Goal: Task Accomplishment & Management: Use online tool/utility

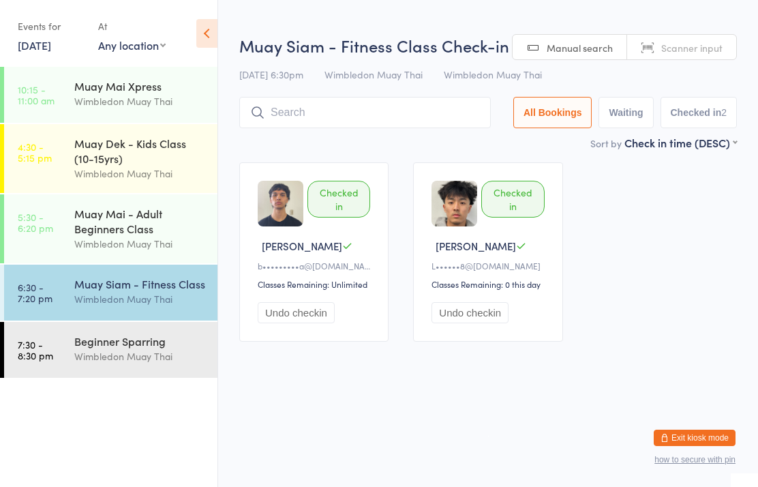
click at [311, 104] on input "search" at bounding box center [365, 112] width 252 height 31
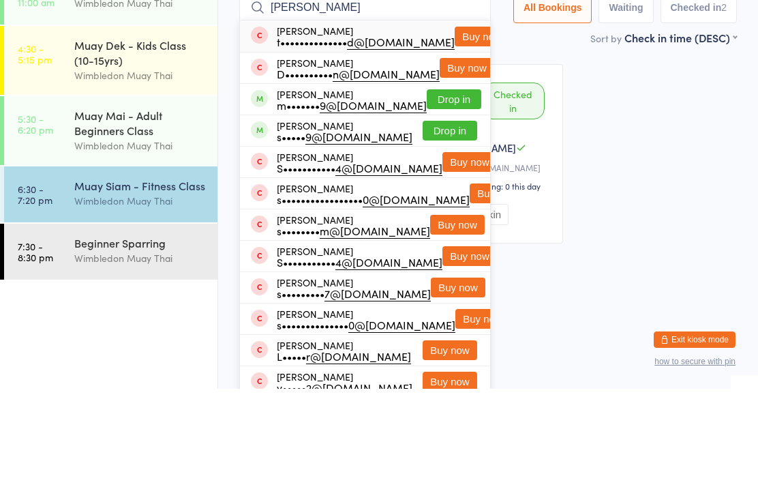
type input "Stephen"
click at [436, 188] on button "Drop in" at bounding box center [454, 198] width 55 height 20
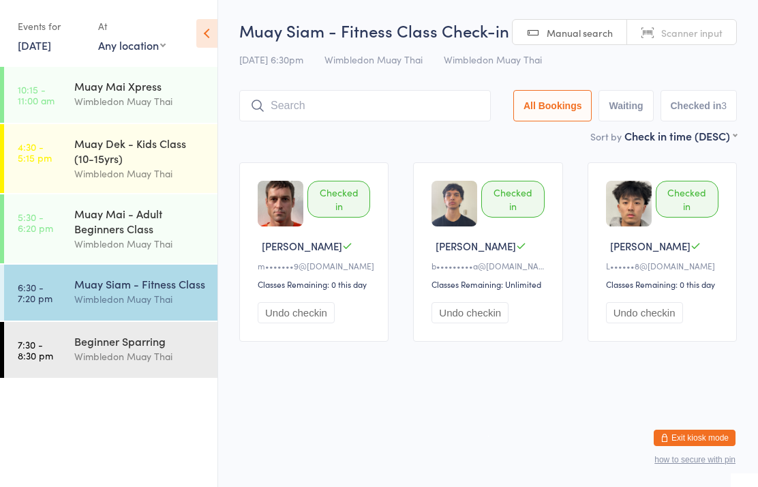
click at [124, 356] on div "Wimbledon Muay Thai" at bounding box center [140, 356] width 132 height 16
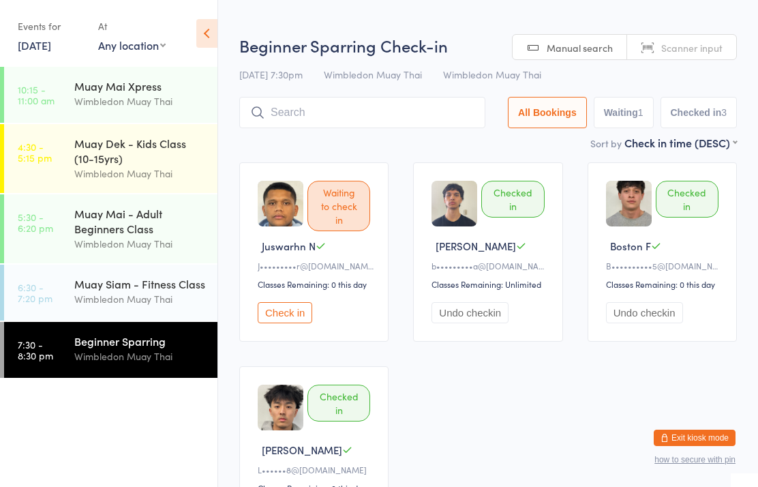
click at [297, 116] on input "search" at bounding box center [362, 112] width 246 height 31
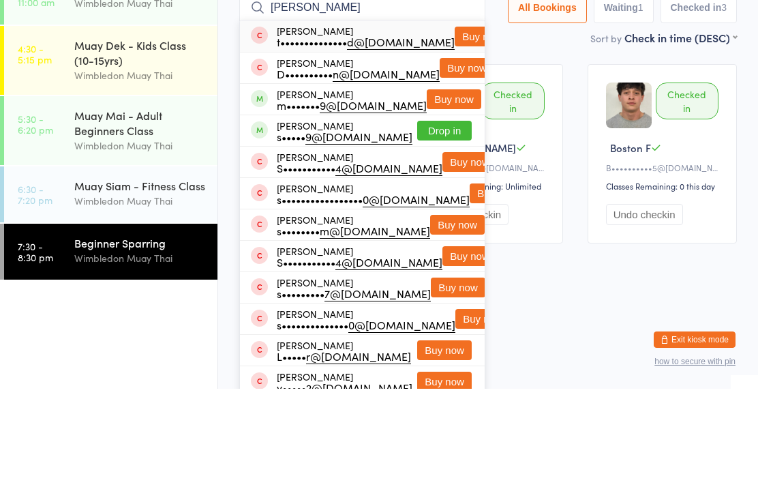
type input "Stephen"
click at [429, 188] on button "Buy now" at bounding box center [454, 198] width 55 height 20
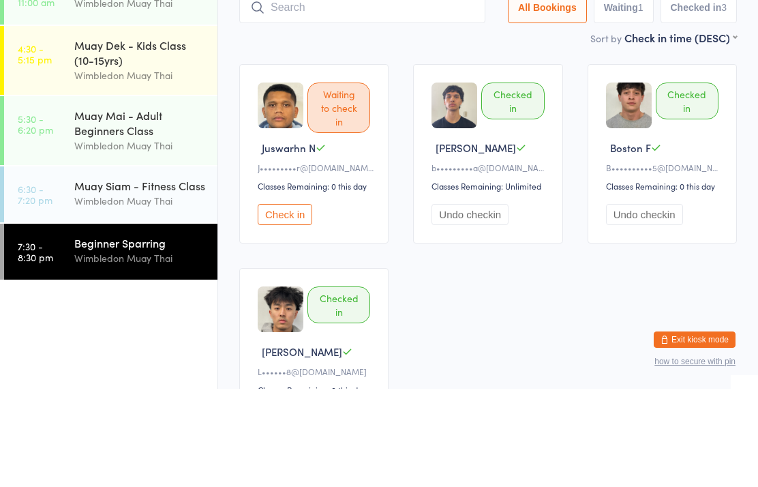
scroll to position [98, 0]
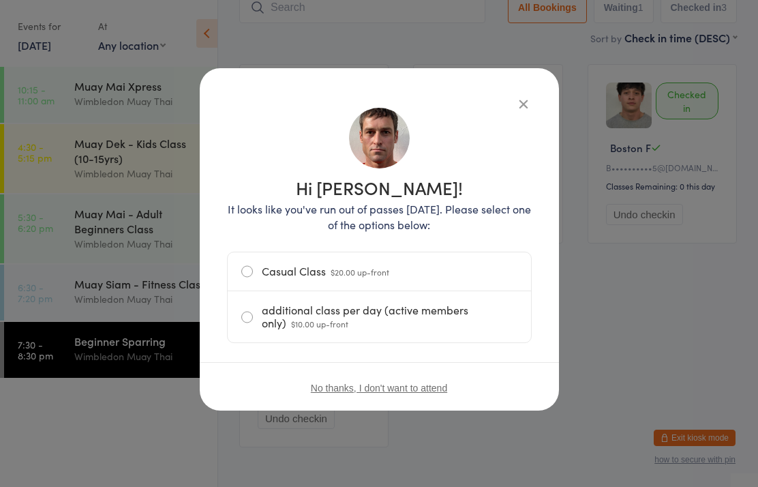
click at [293, 316] on label "additional class per day (active members only) $10.00 up-front" at bounding box center [379, 316] width 276 height 51
click at [0, 0] on input "additional class per day (active members only) $10.00 up-front" at bounding box center [0, 0] width 0 height 0
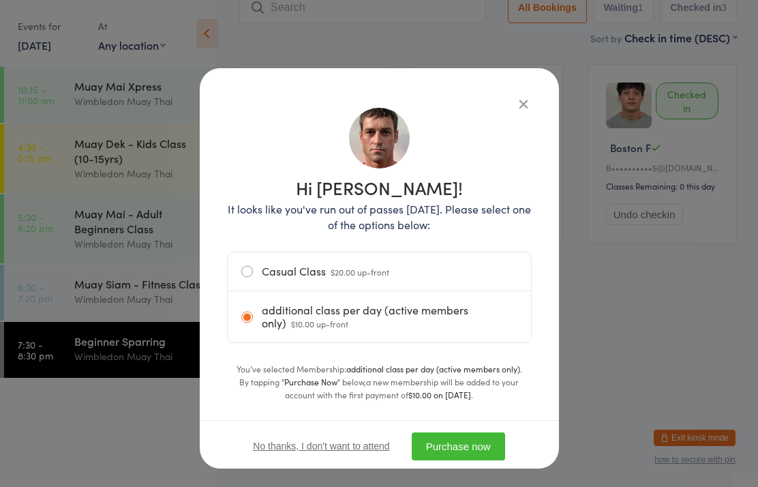
click at [452, 445] on button "Purchase now" at bounding box center [458, 446] width 93 height 28
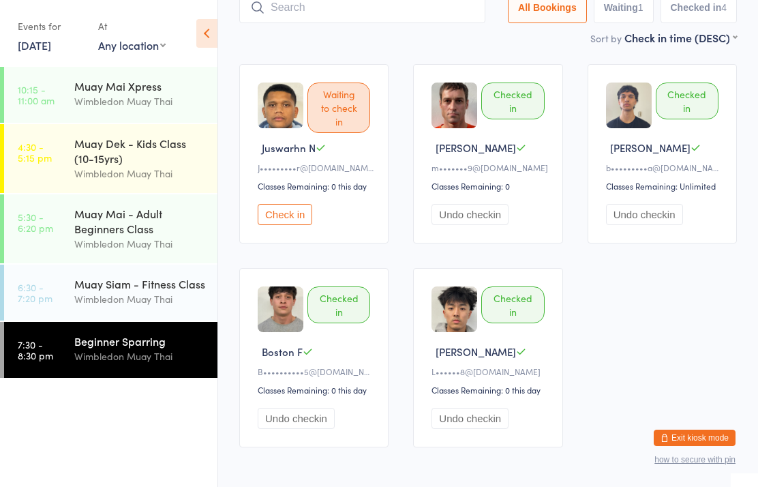
click at [124, 307] on div "Wimbledon Muay Thai" at bounding box center [140, 299] width 132 height 16
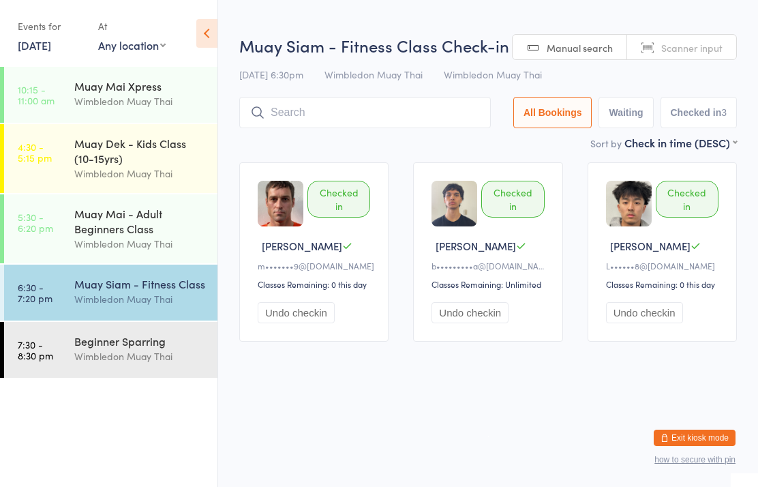
click at [297, 115] on input "search" at bounding box center [365, 112] width 252 height 31
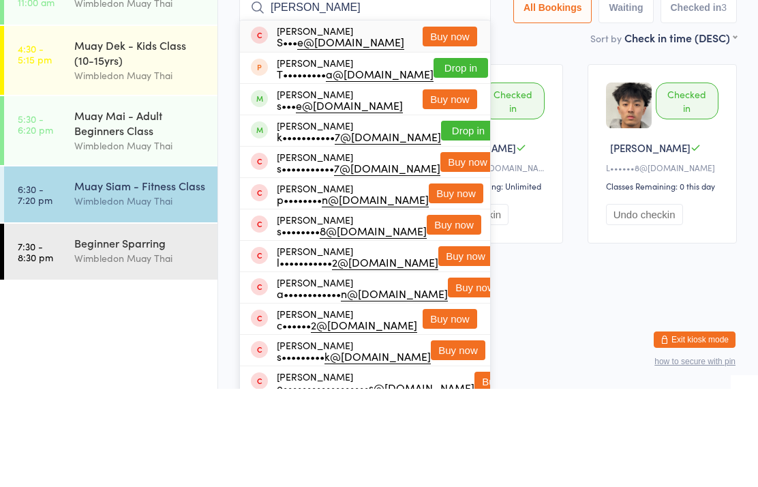
type input "Shane"
click at [449, 219] on button "Drop in" at bounding box center [468, 229] width 55 height 20
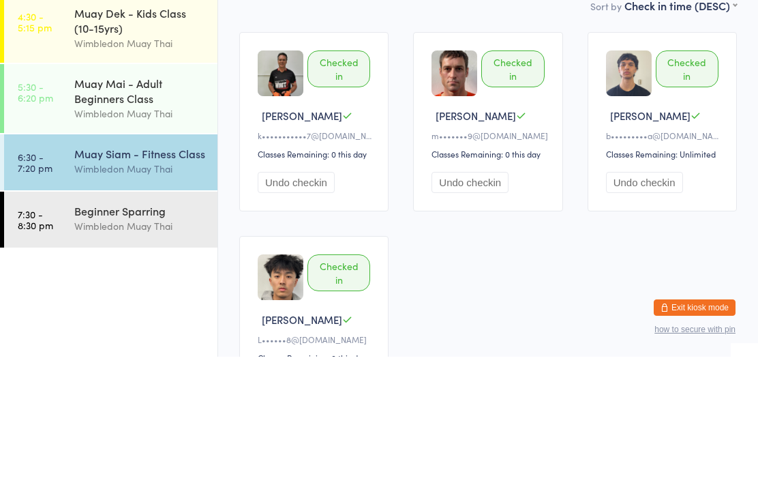
click at [149, 291] on div "Wimbledon Muay Thai" at bounding box center [140, 299] width 132 height 16
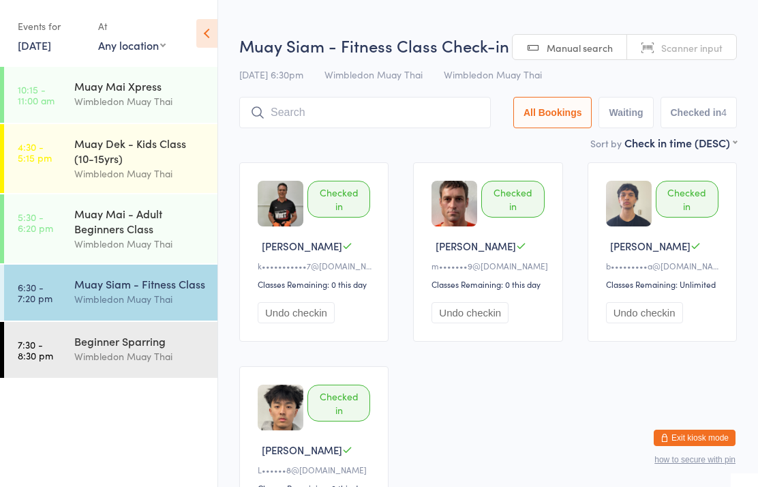
click at [341, 121] on input "search" at bounding box center [365, 112] width 252 height 31
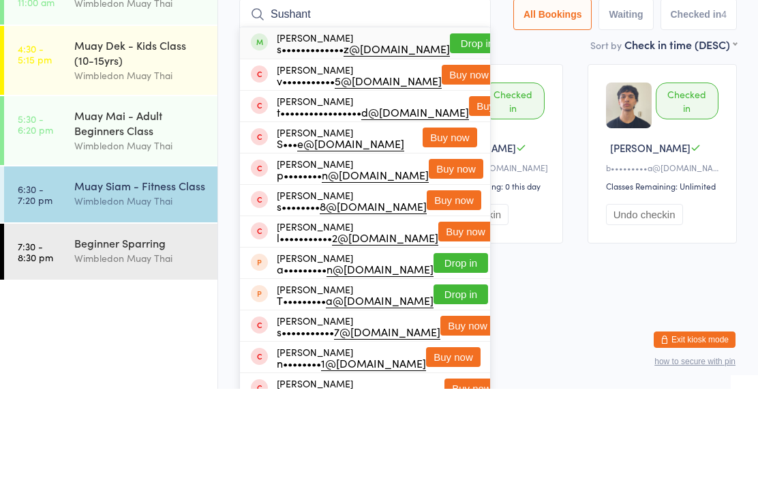
type input "Sushant"
click at [456, 132] on button "Drop in" at bounding box center [477, 142] width 55 height 20
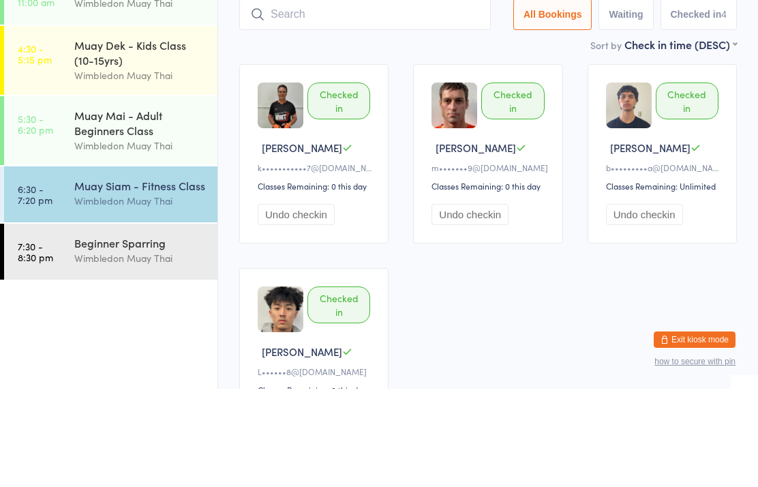
scroll to position [98, 0]
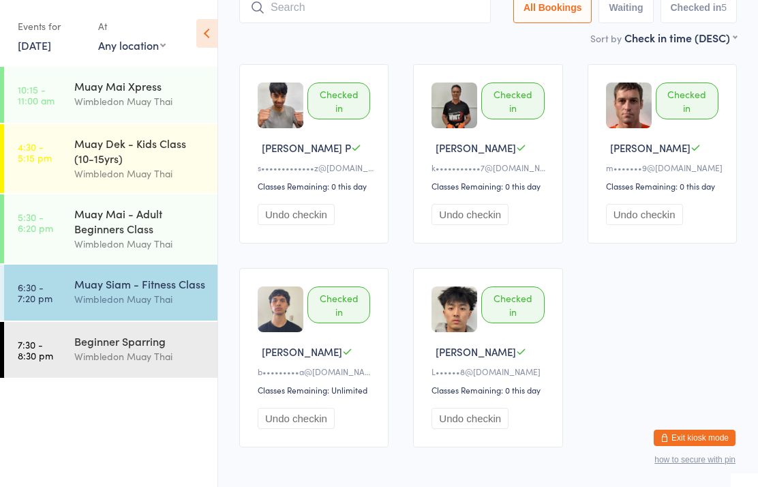
click at [430, 13] on input "search" at bounding box center [365, 7] width 252 height 31
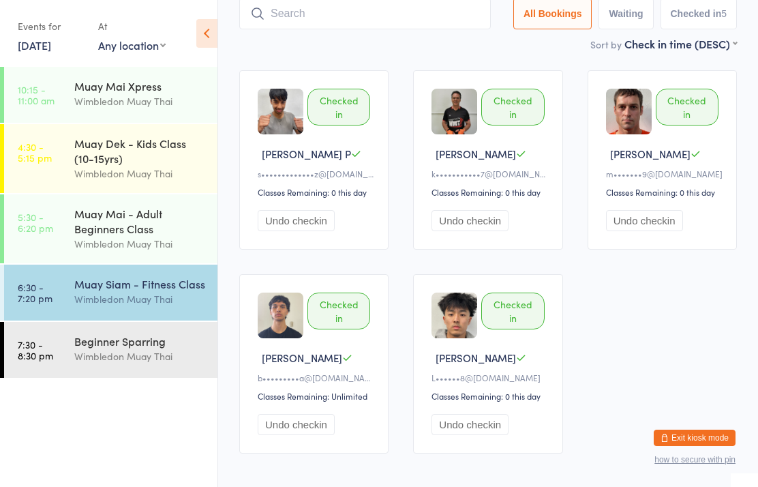
scroll to position [91, 0]
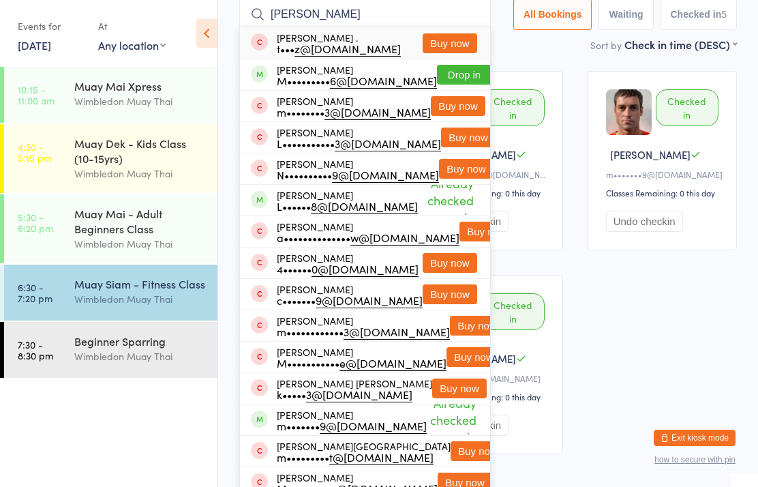
type input "Matthew pri"
click at [456, 75] on button "Drop in" at bounding box center [464, 75] width 55 height 20
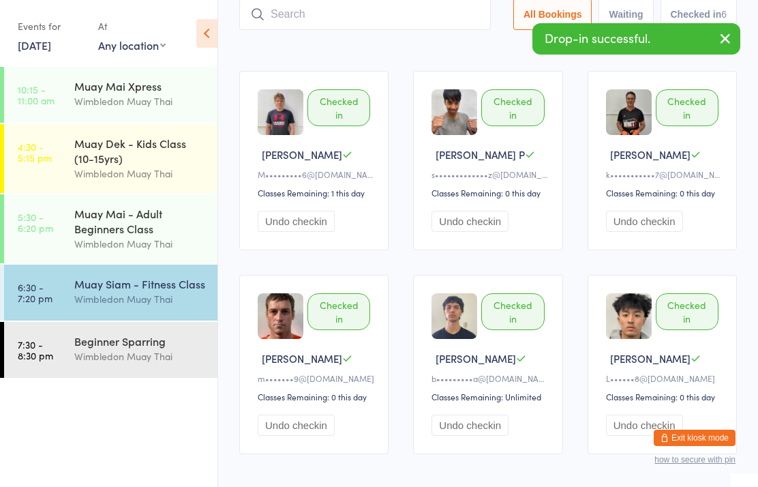
click at [148, 355] on div "Wimbledon Muay Thai" at bounding box center [140, 356] width 132 height 16
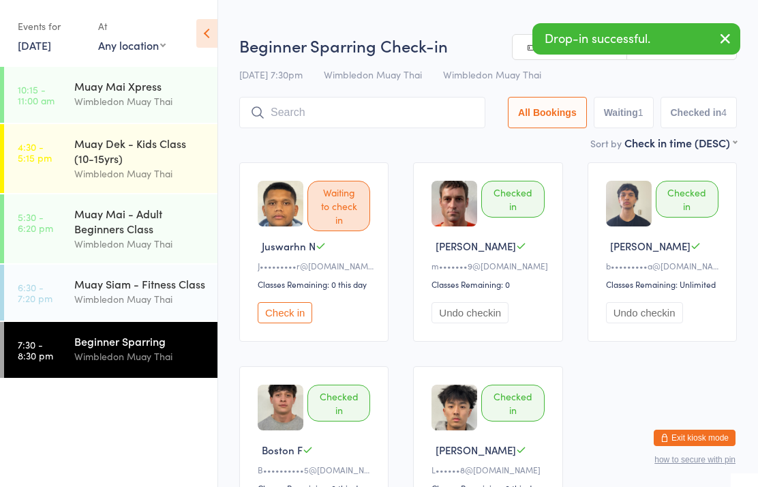
click at [338, 99] on input "search" at bounding box center [362, 112] width 246 height 31
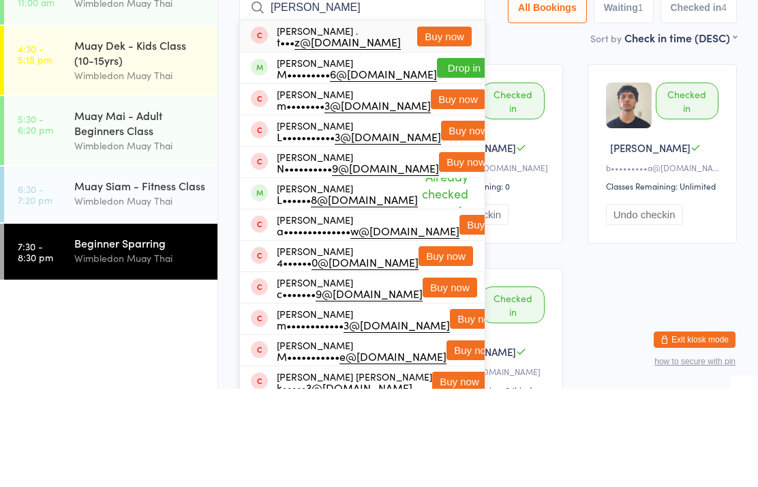
type input "Matthew pri"
click at [446, 156] on button "Drop in" at bounding box center [464, 166] width 55 height 20
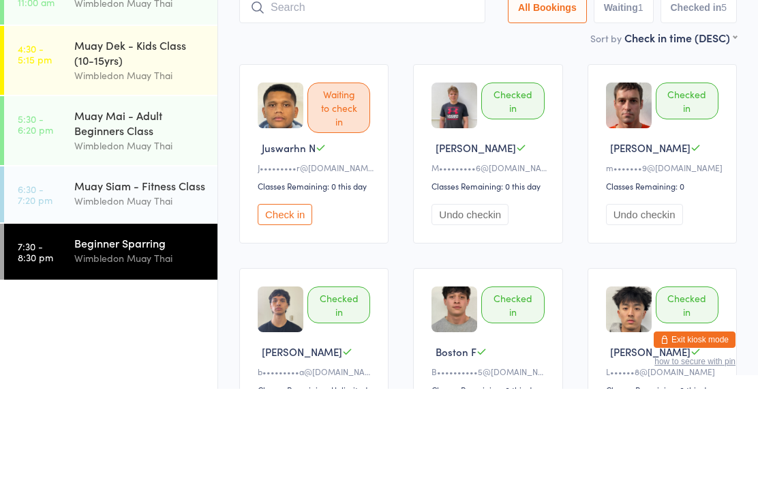
scroll to position [98, 0]
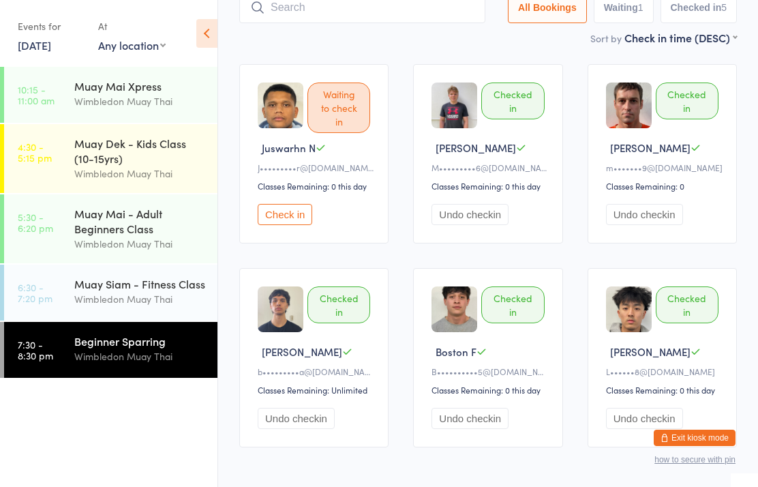
click at [156, 291] on div "Muay Siam - Fitness Class" at bounding box center [140, 283] width 132 height 15
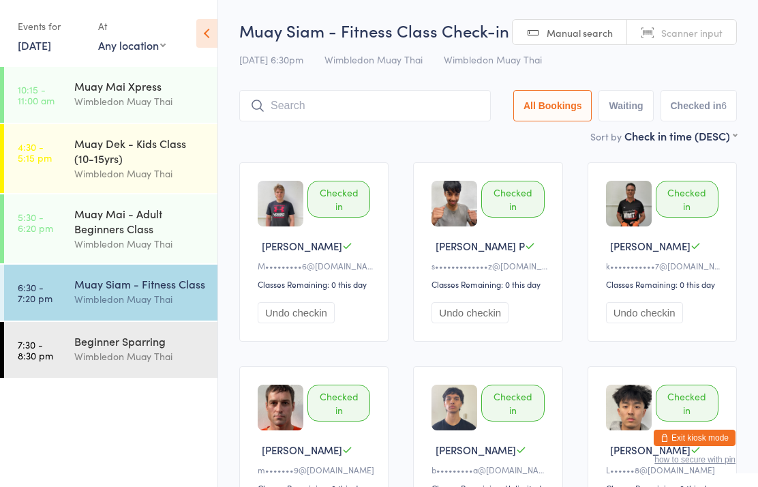
click at [122, 306] on div "Wimbledon Muay Thai" at bounding box center [140, 299] width 132 height 16
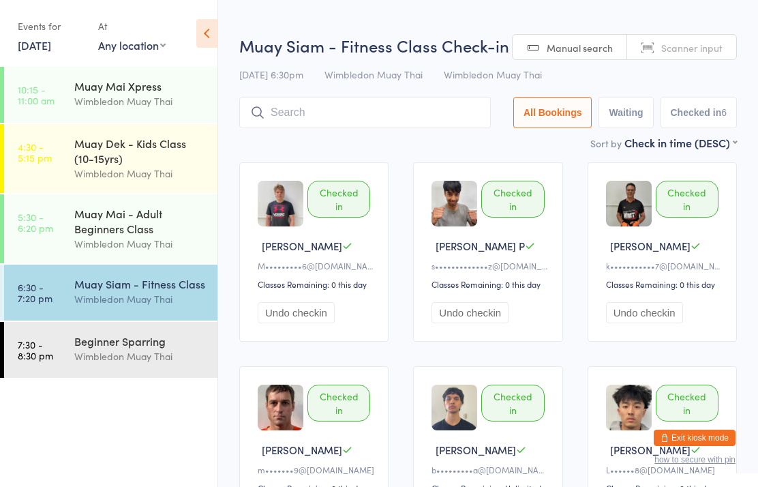
click at [288, 128] on input "search" at bounding box center [365, 112] width 252 height 31
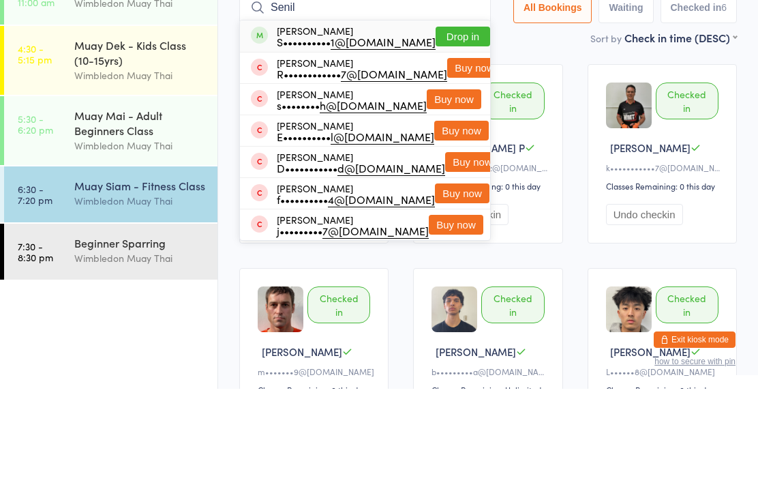
type input "Senil"
click at [436, 125] on button "Drop in" at bounding box center [463, 135] width 55 height 20
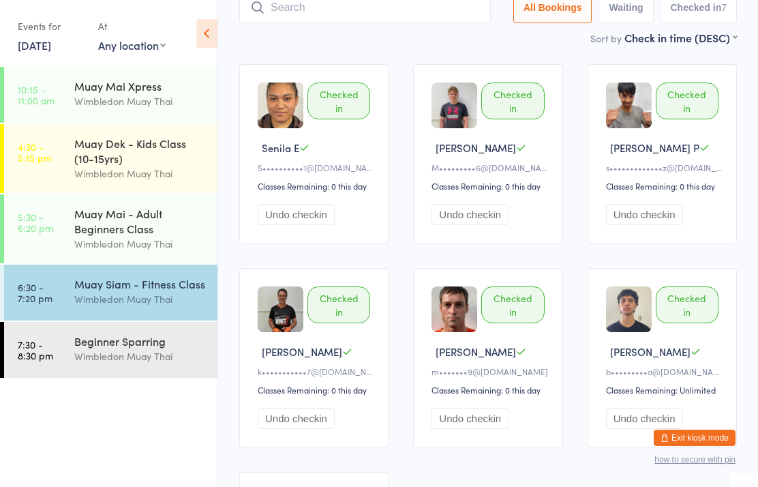
click at [180, 275] on div "Muay Siam - Fitness Class Wimbledon Muay Thai" at bounding box center [145, 292] width 143 height 54
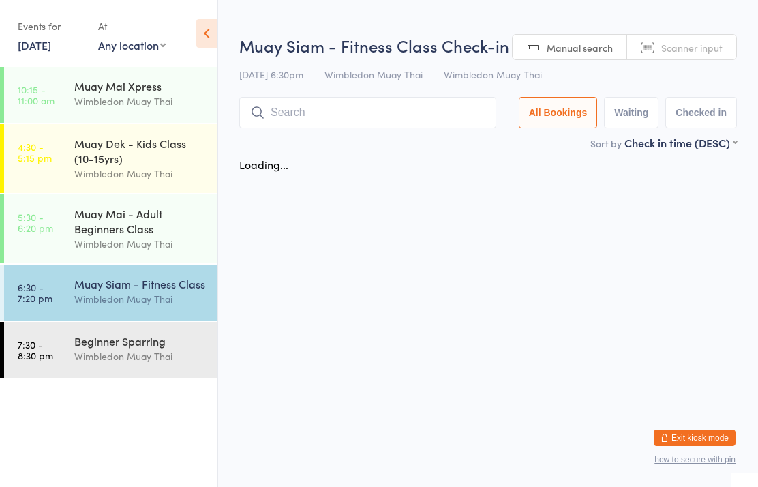
scroll to position [0, 0]
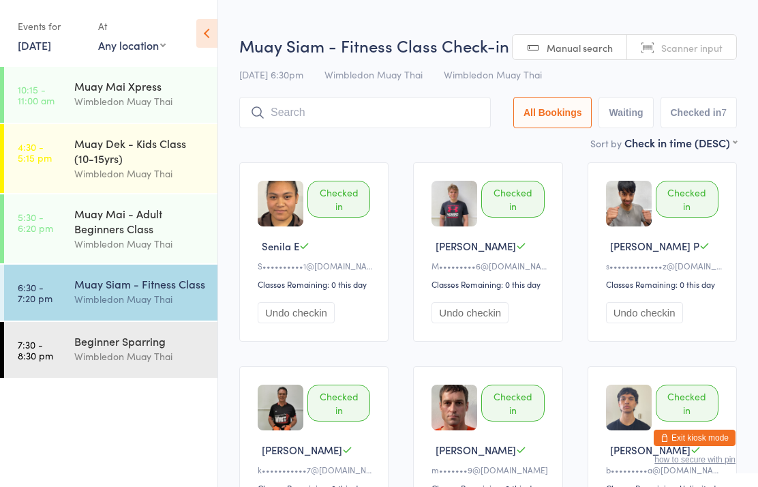
click at [349, 95] on div "Muay Siam - Fitness Class Check-in 16 Sep 6:30pm Wimbledon Muay Thai Wimbledon …" at bounding box center [488, 84] width 498 height 101
click at [134, 291] on div "Muay Siam - Fitness Class" at bounding box center [140, 283] width 132 height 15
click at [340, 95] on div "Muay Siam - Fitness Class Check-in 16 Sep 6:30pm Wimbledon Muay Thai Wimbledon …" at bounding box center [488, 84] width 498 height 101
click at [355, 115] on input "search" at bounding box center [365, 112] width 252 height 31
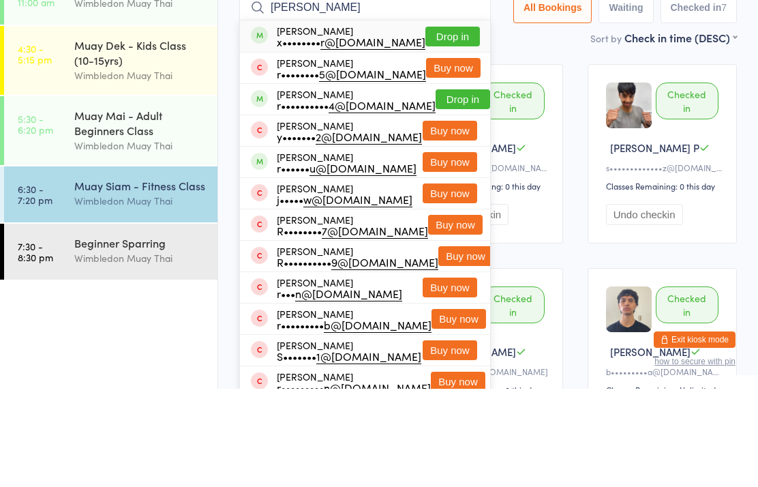
type input "Ryan prit"
click at [450, 125] on button "Drop in" at bounding box center [452, 135] width 55 height 20
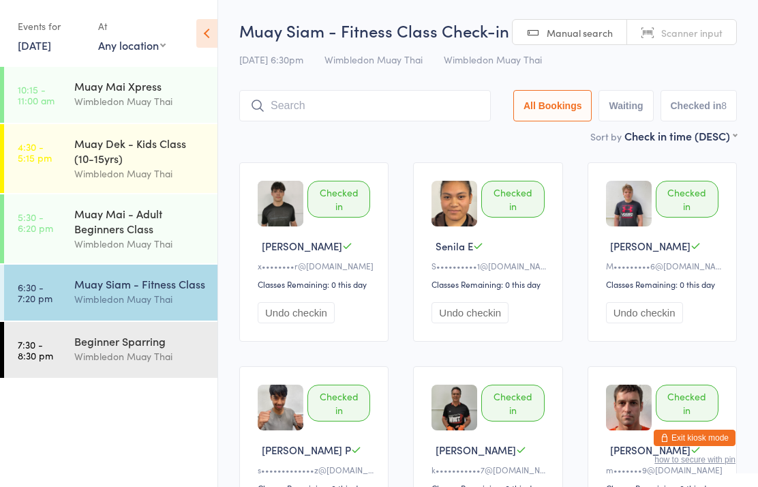
click at [372, 121] on input "search" at bounding box center [365, 105] width 252 height 31
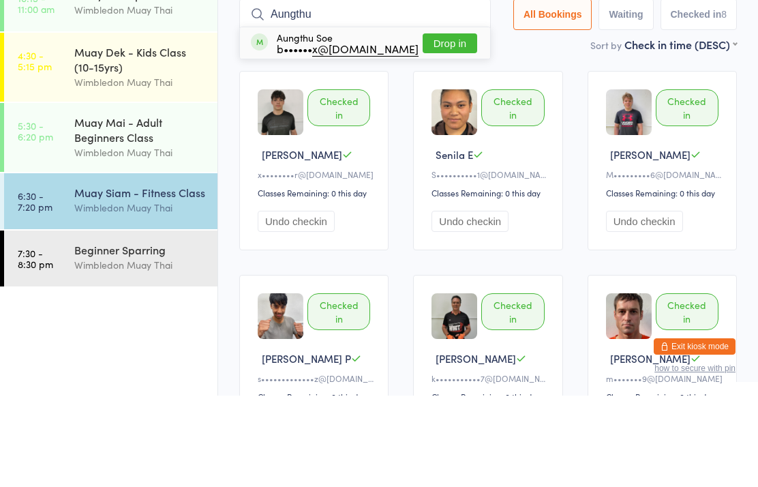
type input "Aungthu"
click at [430, 125] on button "Drop in" at bounding box center [450, 135] width 55 height 20
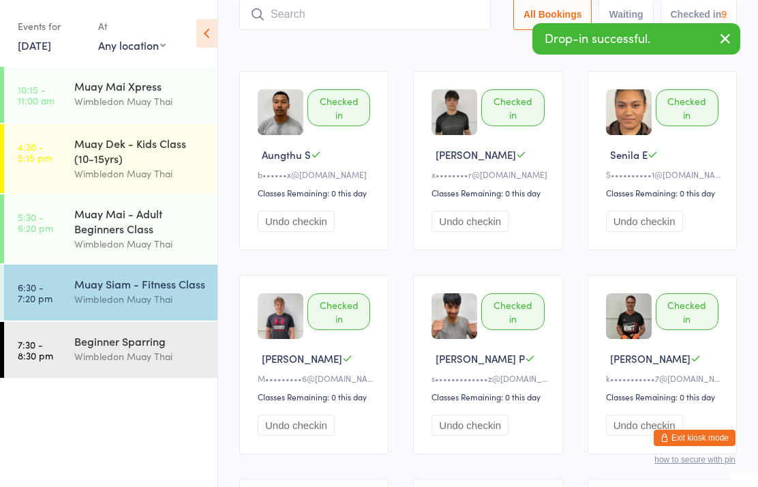
click at [316, 29] on input "search" at bounding box center [365, 14] width 252 height 31
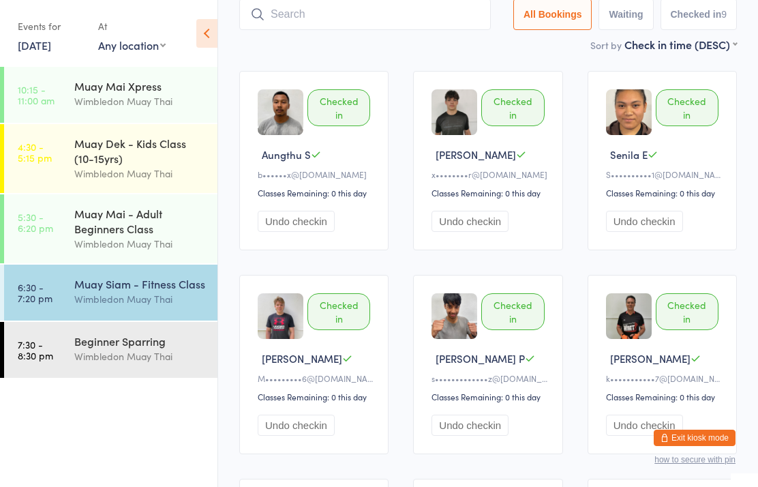
type input "A"
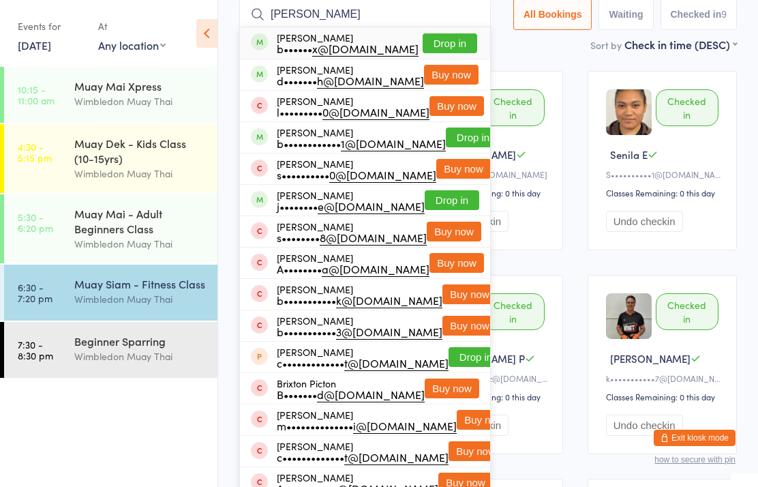
type input "Brianna"
click at [453, 33] on button "Drop in" at bounding box center [450, 43] width 55 height 20
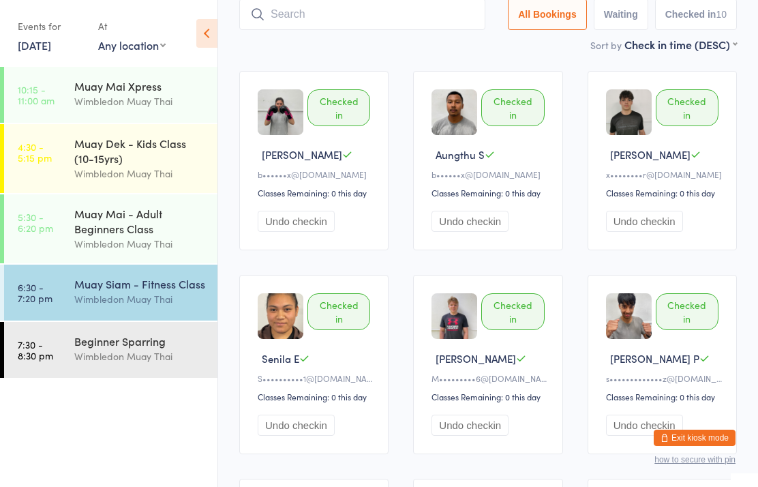
click at [370, 3] on input "search" at bounding box center [362, 14] width 246 height 31
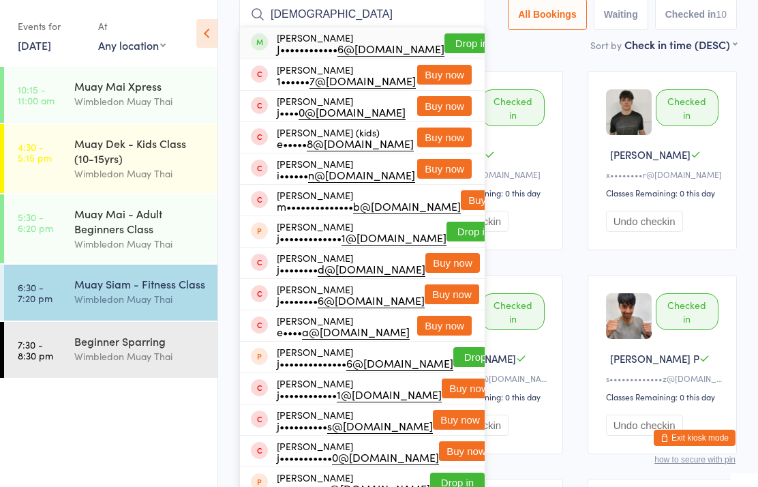
type input "Jamayan"
click at [445, 46] on button "Drop in" at bounding box center [472, 43] width 55 height 20
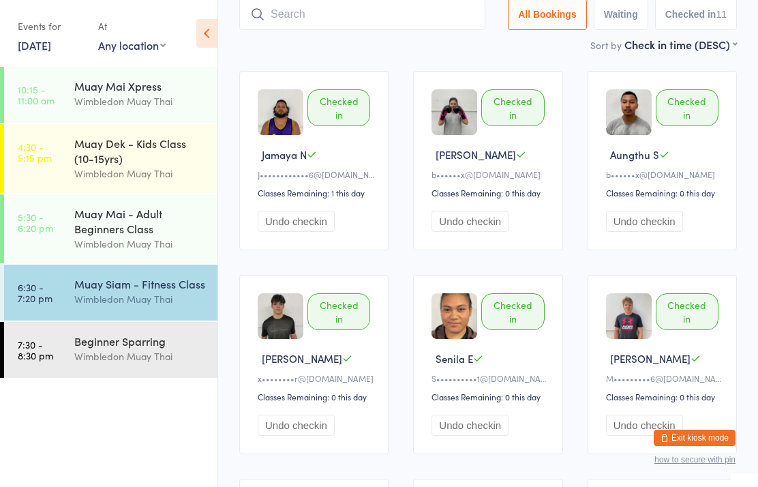
click at [325, 4] on input "search" at bounding box center [362, 14] width 246 height 31
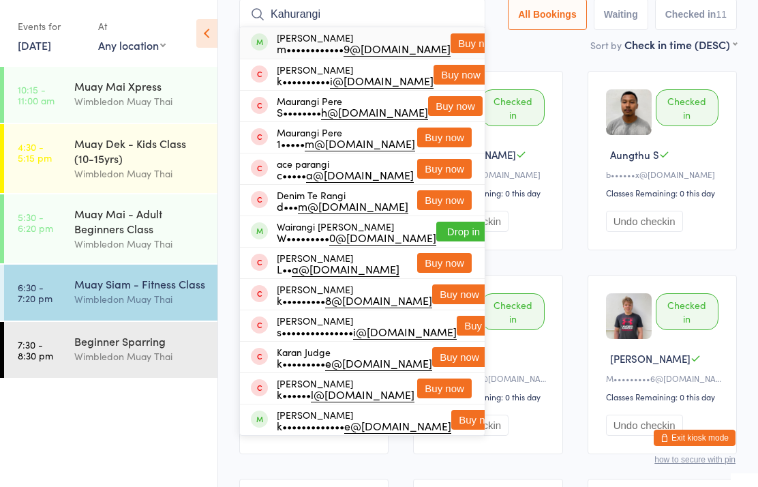
type input "Kahurangi"
click at [451, 43] on button "Buy now" at bounding box center [478, 43] width 55 height 20
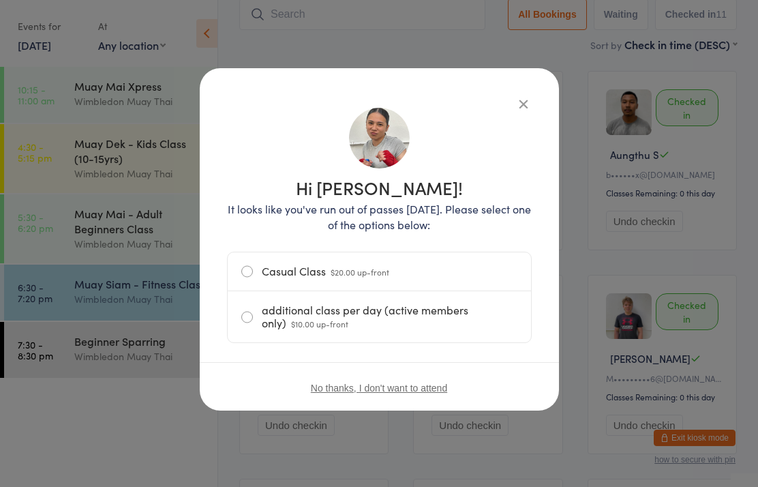
click at [262, 318] on label "additional class per day (active members only) $10.00 up-front" at bounding box center [379, 316] width 276 height 51
click at [0, 0] on input "additional class per day (active members only) $10.00 up-front" at bounding box center [0, 0] width 0 height 0
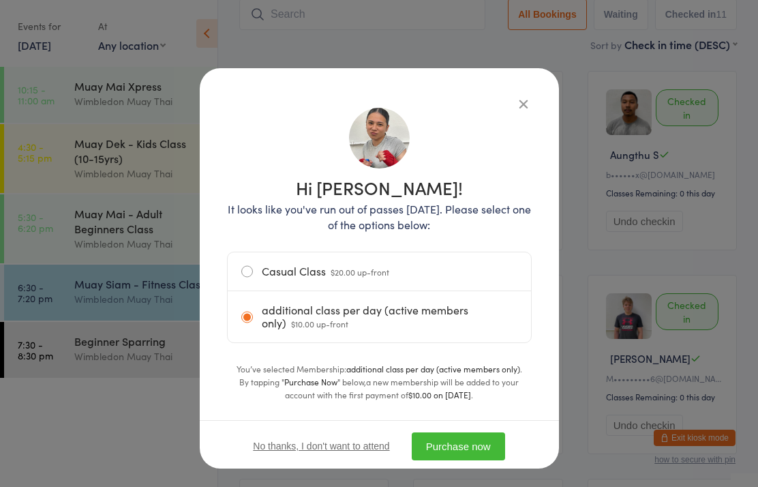
click at [466, 440] on button "Purchase now" at bounding box center [458, 446] width 93 height 28
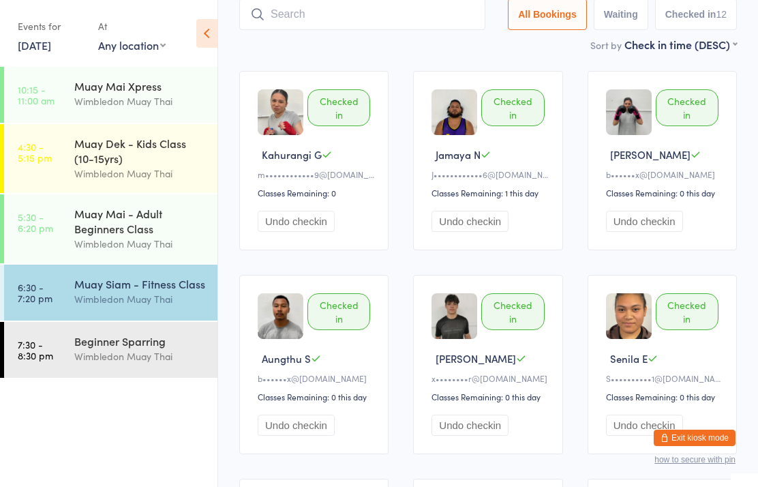
click at [313, 23] on input "search" at bounding box center [362, 14] width 246 height 31
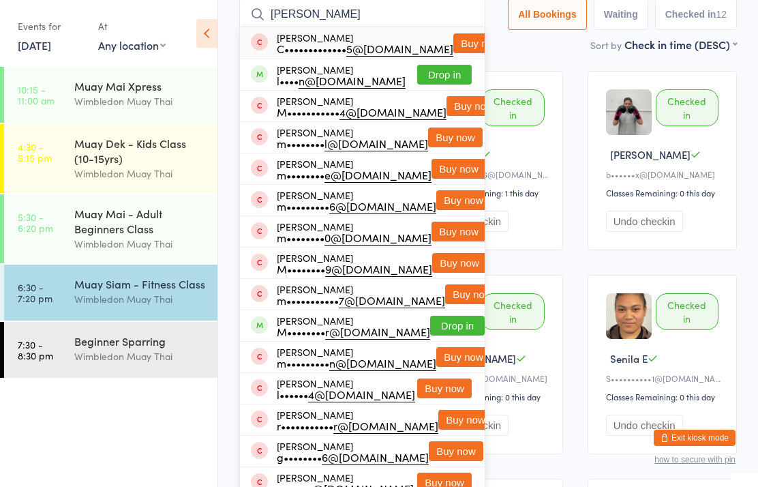
type input "[PERSON_NAME]"
click at [425, 85] on button "Drop in" at bounding box center [444, 75] width 55 height 20
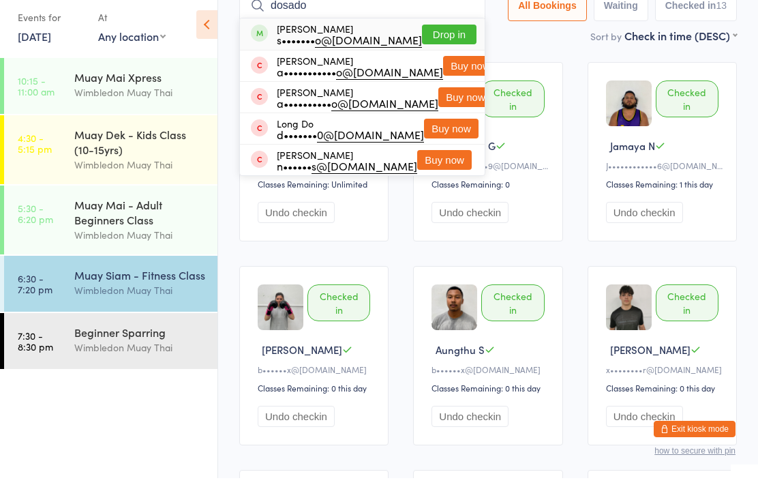
type input "dosado"
click at [428, 38] on button "Drop in" at bounding box center [449, 43] width 55 height 20
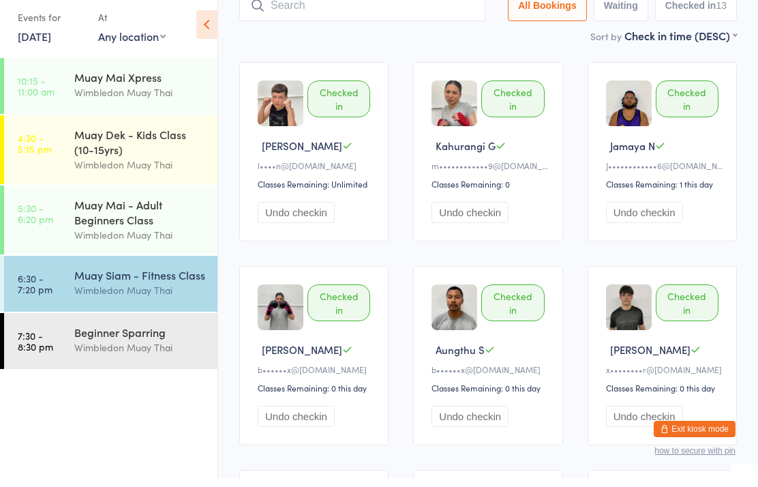
scroll to position [100, 0]
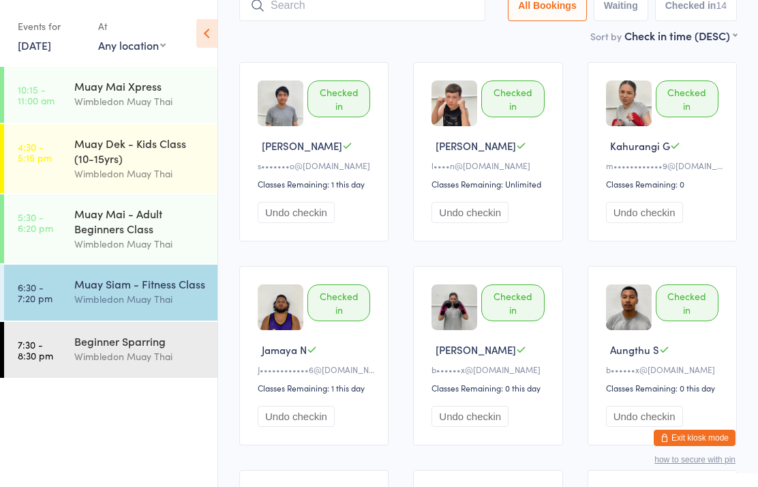
click at [99, 277] on div "Muay Siam - Fitness Class Wimbledon Muay Thai" at bounding box center [145, 292] width 143 height 54
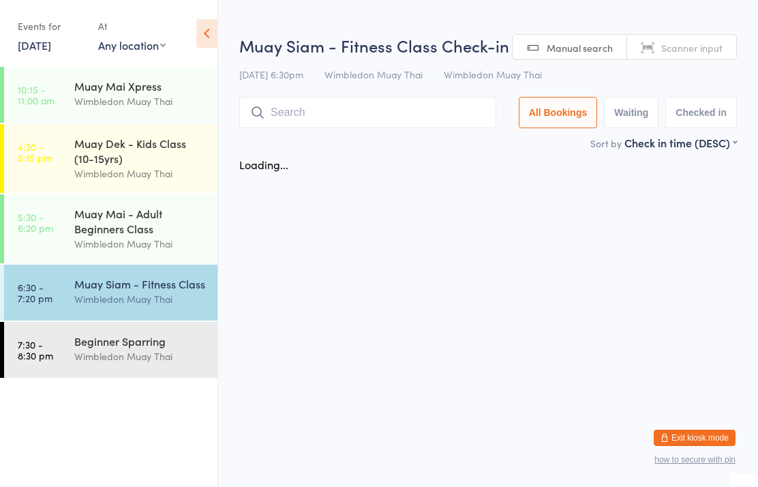
scroll to position [0, 0]
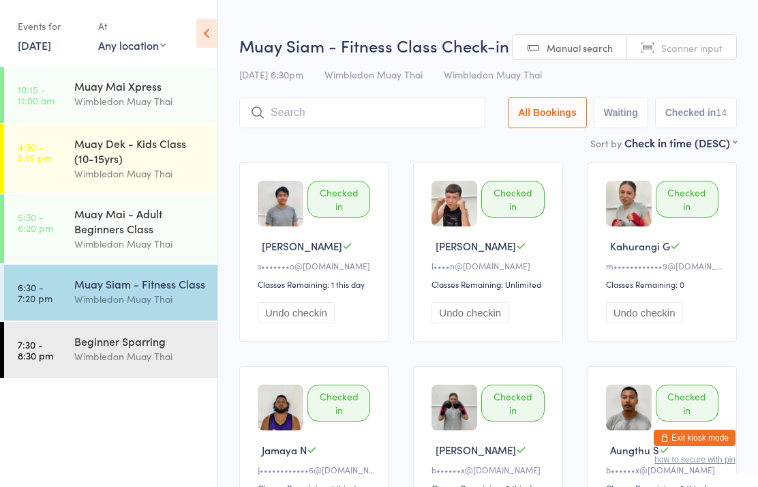
click at [298, 90] on div "Muay Siam - Fitness Class Check-in 16 Sep 6:30pm Wimbledon Muay Thai Wimbledon …" at bounding box center [488, 84] width 498 height 101
click at [368, 119] on input "search" at bounding box center [362, 112] width 246 height 31
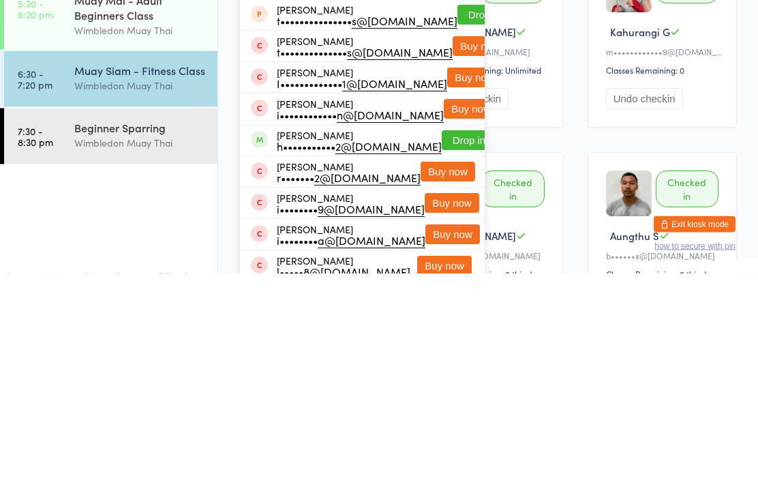
type input "[PERSON_NAME]"
click at [442, 344] on button "Drop in" at bounding box center [469, 354] width 55 height 20
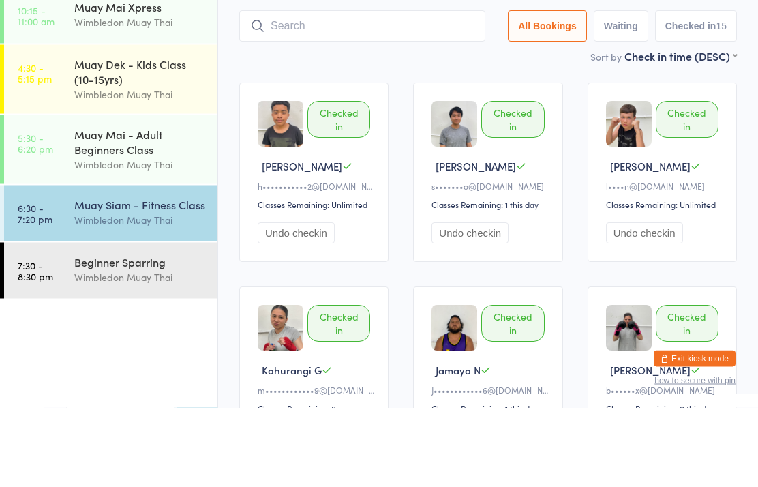
click at [69, 265] on link "6:30 - 7:20 pm Muay Siam - Fitness Class Wimbledon Muay Thai" at bounding box center [110, 293] width 213 height 56
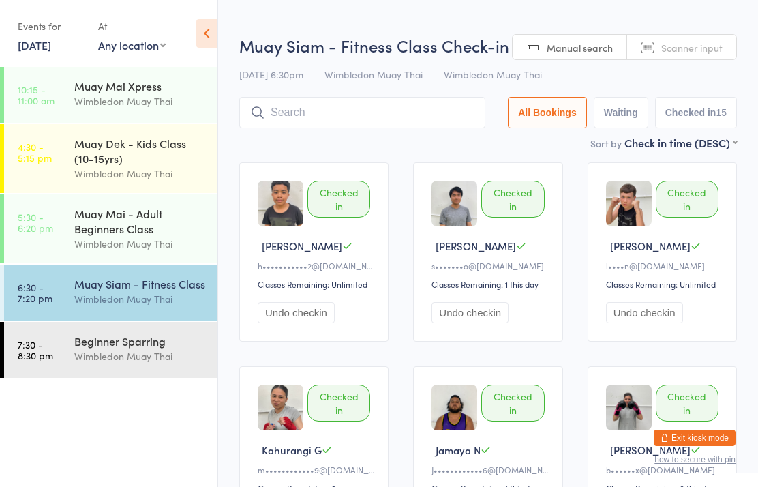
click at [270, 117] on input "search" at bounding box center [362, 112] width 246 height 31
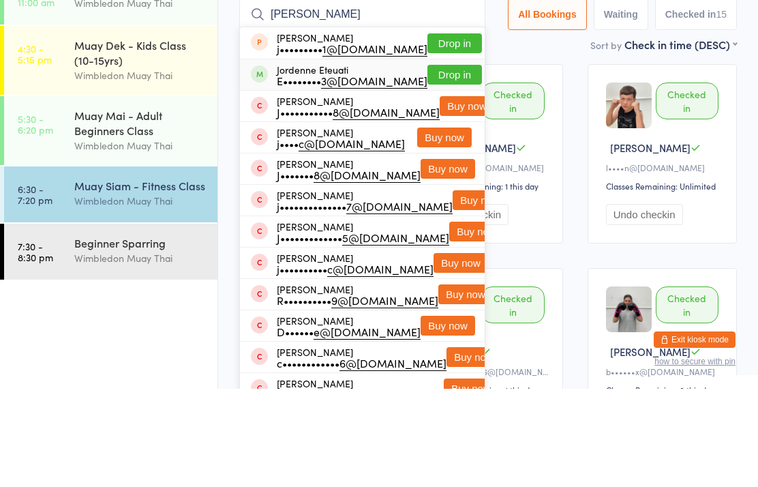
type input "Jorde"
click at [254, 164] on span at bounding box center [259, 172] width 17 height 17
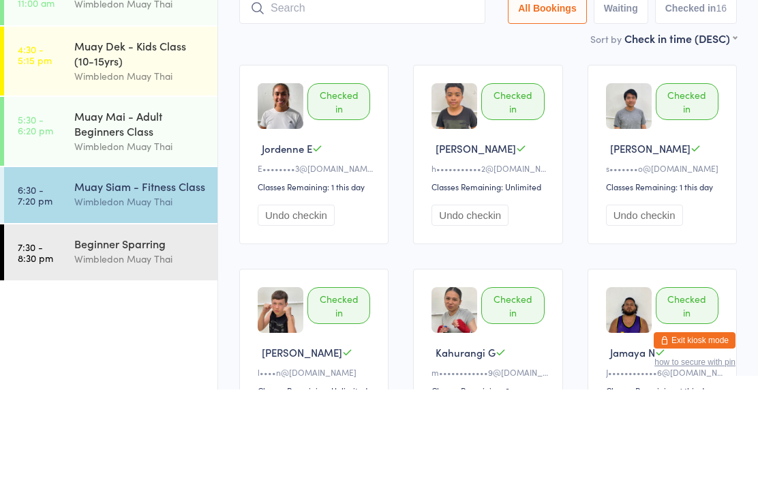
click at [147, 276] on div "Muay Siam - Fitness Class" at bounding box center [140, 283] width 132 height 15
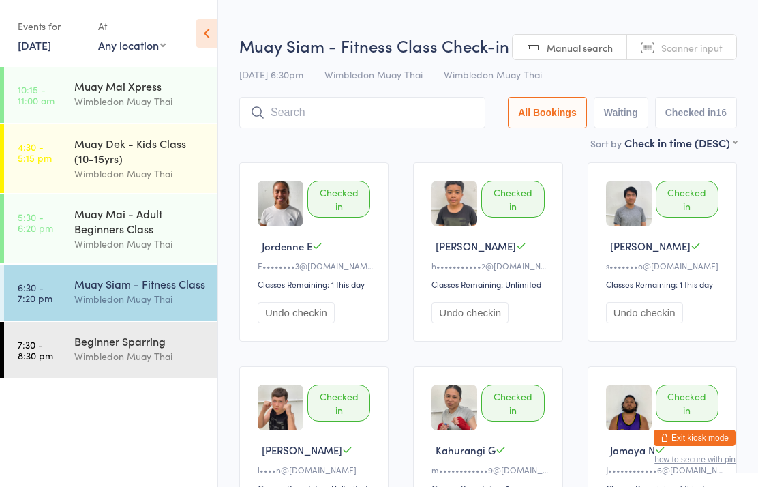
click at [329, 117] on input "search" at bounding box center [362, 112] width 246 height 31
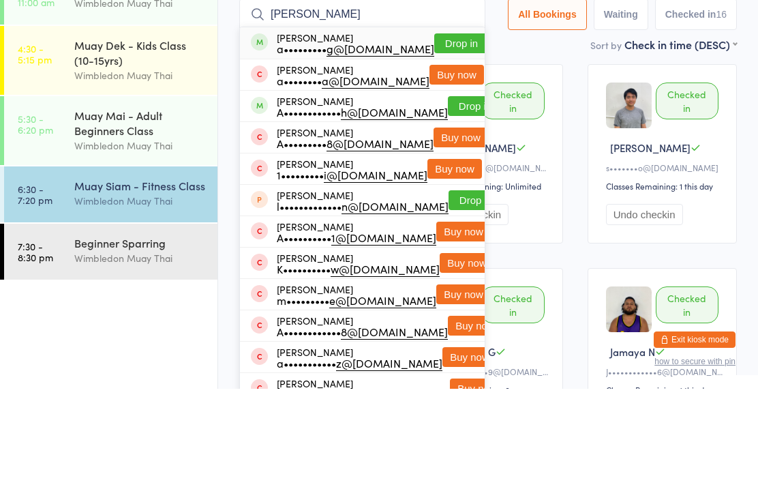
type input "[PERSON_NAME]"
click at [434, 132] on button "Drop in" at bounding box center [461, 142] width 55 height 20
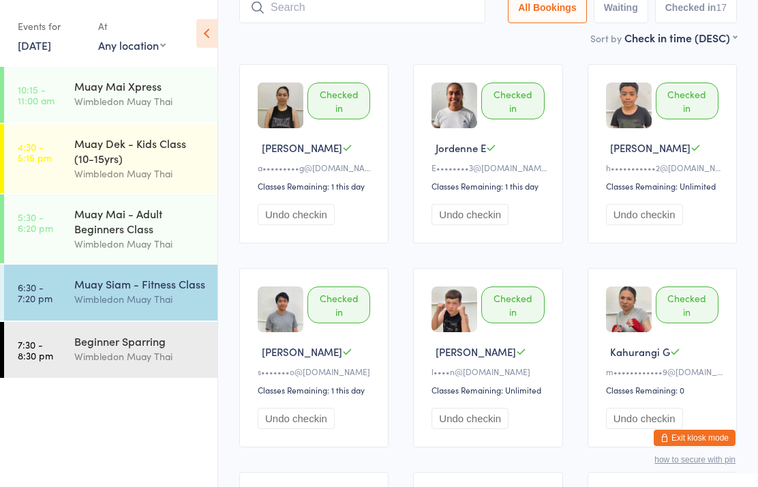
click at [160, 318] on div "Muay Siam - Fitness Class Wimbledon Muay Thai" at bounding box center [145, 292] width 143 height 54
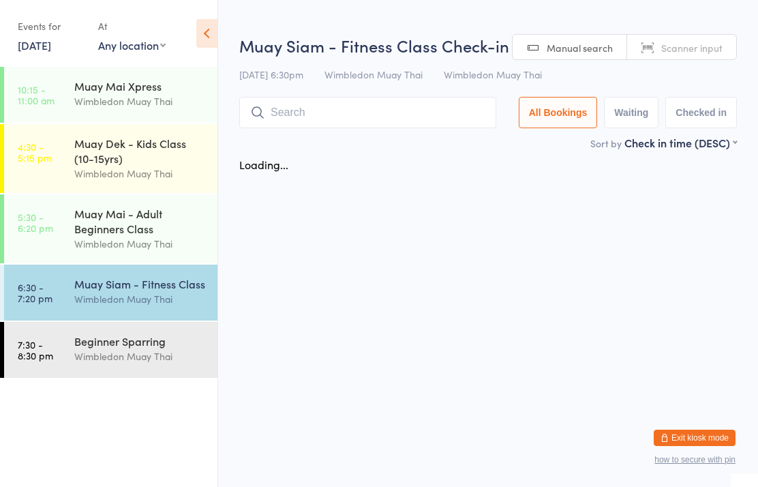
scroll to position [0, 0]
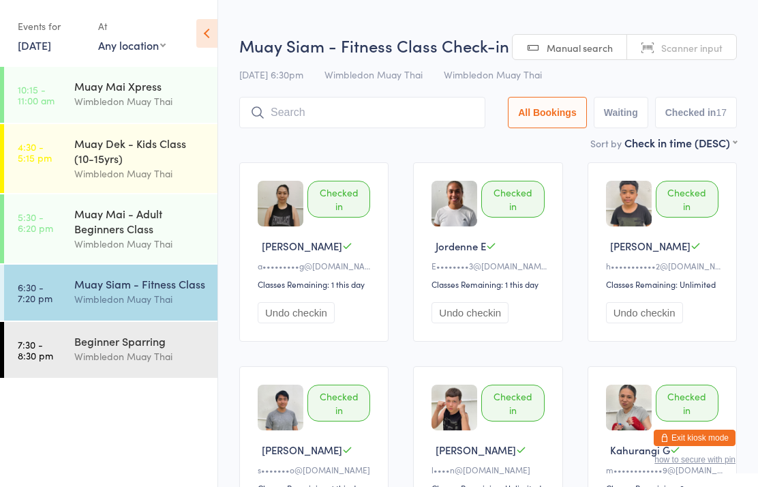
click at [366, 128] on input "search" at bounding box center [362, 112] width 246 height 31
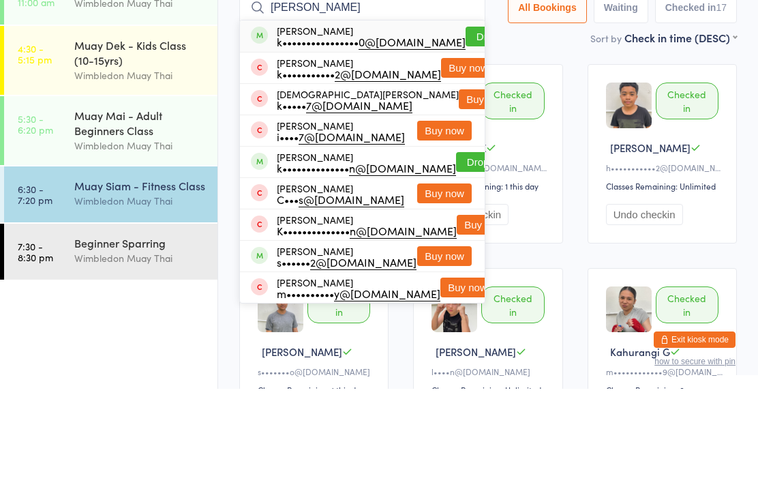
type input "Kristof"
click at [466, 125] on button "Drop in" at bounding box center [493, 135] width 55 height 20
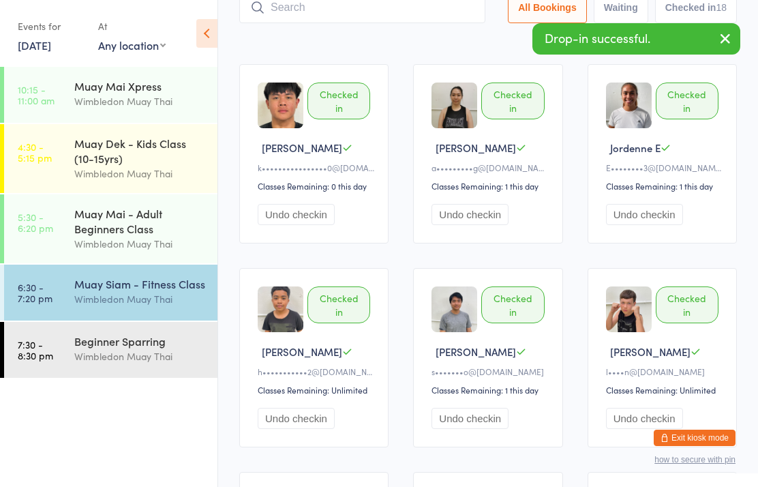
click at [157, 302] on div "Wimbledon Muay Thai" at bounding box center [140, 299] width 132 height 16
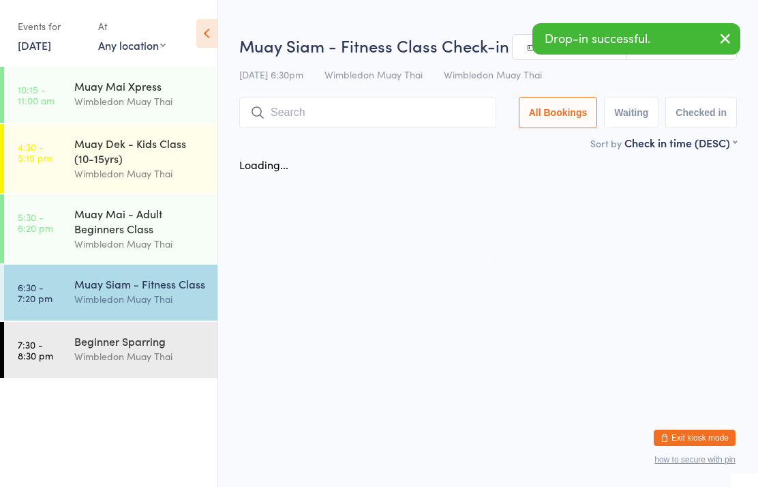
scroll to position [0, 0]
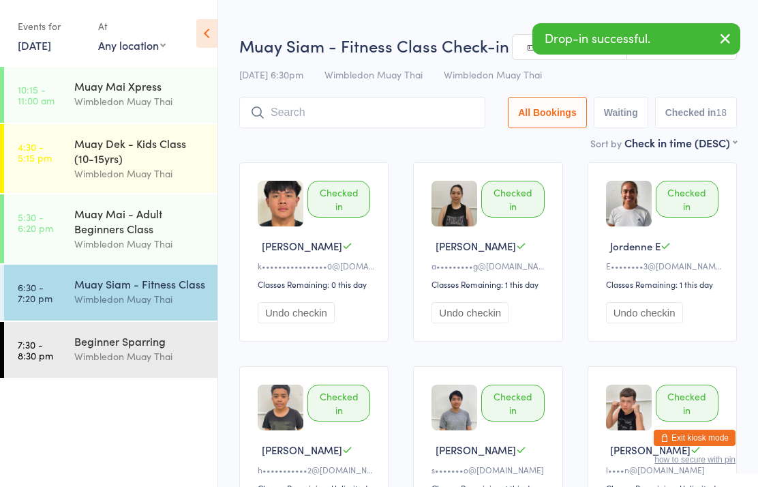
click at [425, 108] on input "search" at bounding box center [362, 112] width 246 height 31
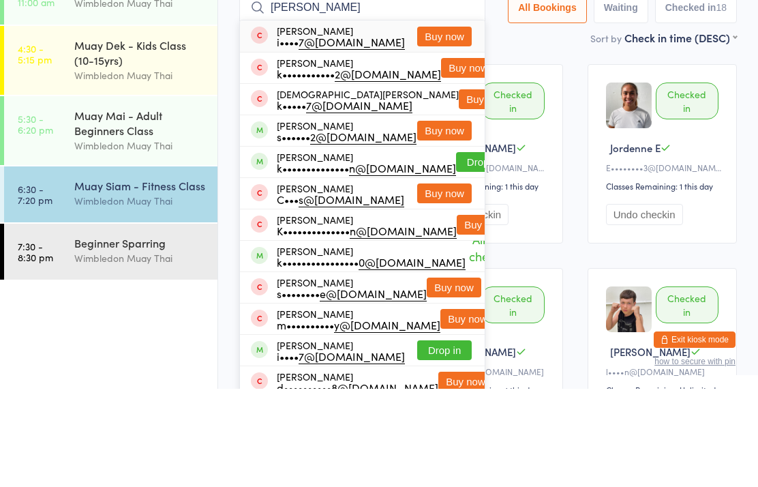
type input "Kris"
click at [462, 219] on button "Buy now" at bounding box center [444, 229] width 55 height 20
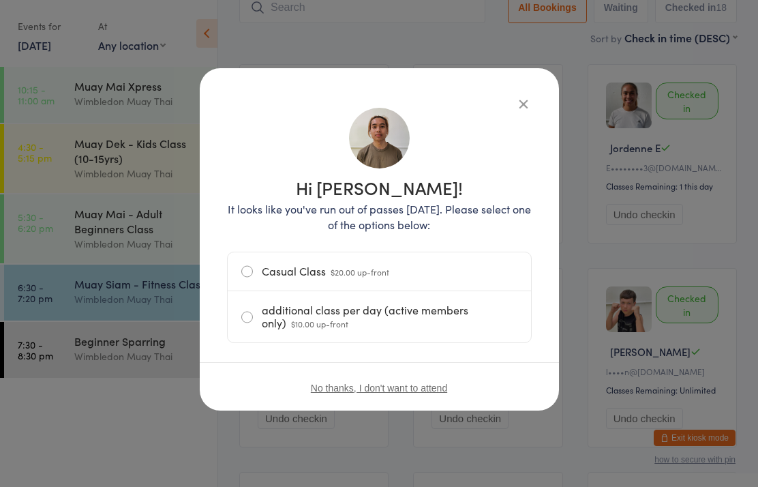
click at [436, 316] on label "additional class per day (active members only) $10.00 up-front" at bounding box center [379, 316] width 276 height 51
click at [0, 0] on input "additional class per day (active members only) $10.00 up-front" at bounding box center [0, 0] width 0 height 0
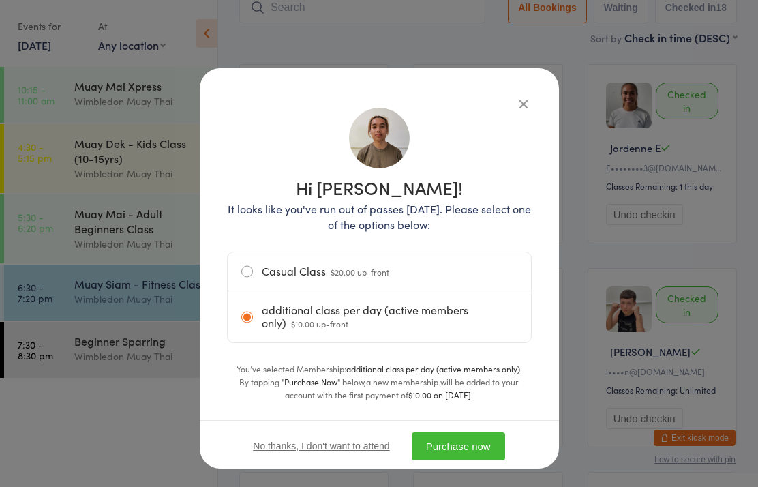
click at [480, 443] on button "Purchase now" at bounding box center [458, 446] width 93 height 28
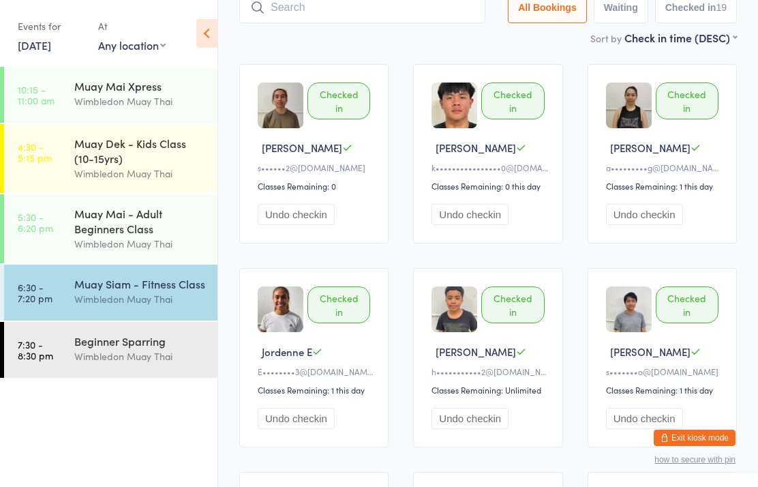
click at [151, 364] on div "Wimbledon Muay Thai" at bounding box center [140, 356] width 132 height 16
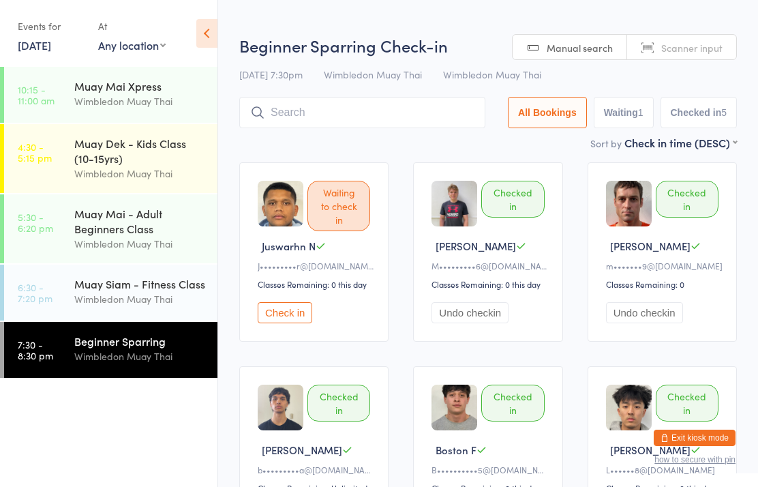
click at [427, 114] on input "search" at bounding box center [362, 112] width 246 height 31
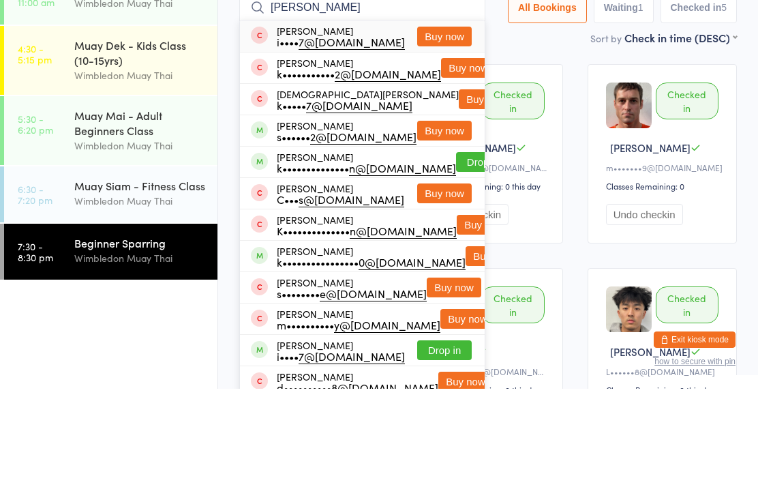
type input "Kris"
click at [448, 219] on button "Buy now" at bounding box center [444, 229] width 55 height 20
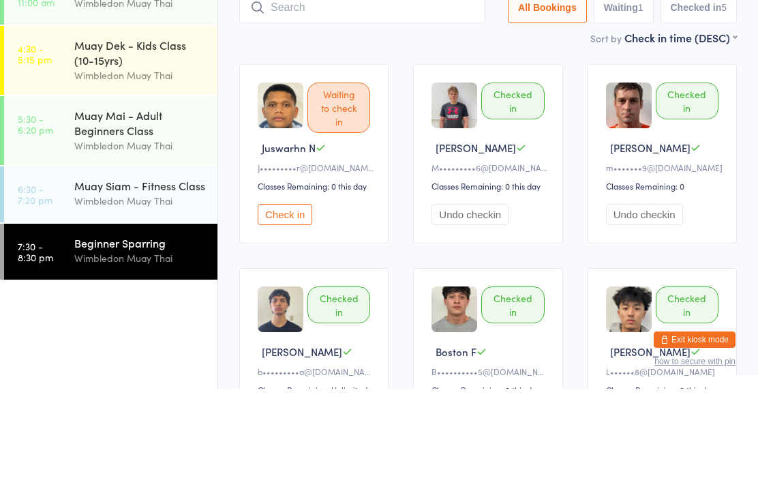
scroll to position [98, 0]
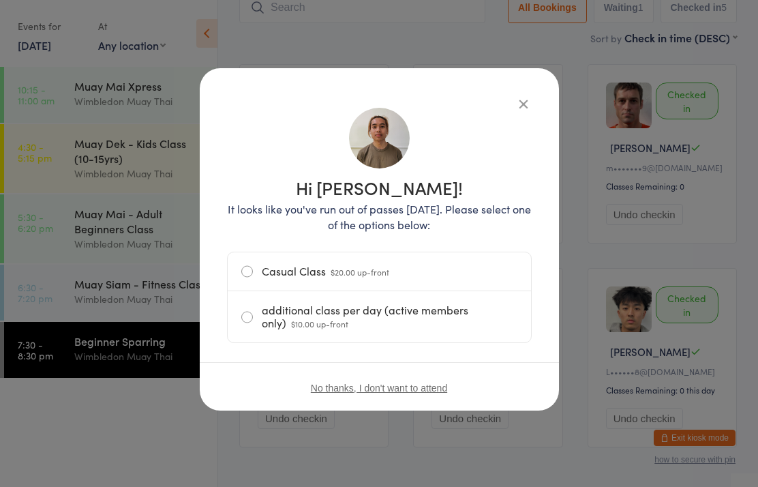
click at [395, 309] on label "additional class per day (active members only) $10.00 up-front" at bounding box center [379, 316] width 276 height 51
click at [0, 0] on input "additional class per day (active members only) $10.00 up-front" at bounding box center [0, 0] width 0 height 0
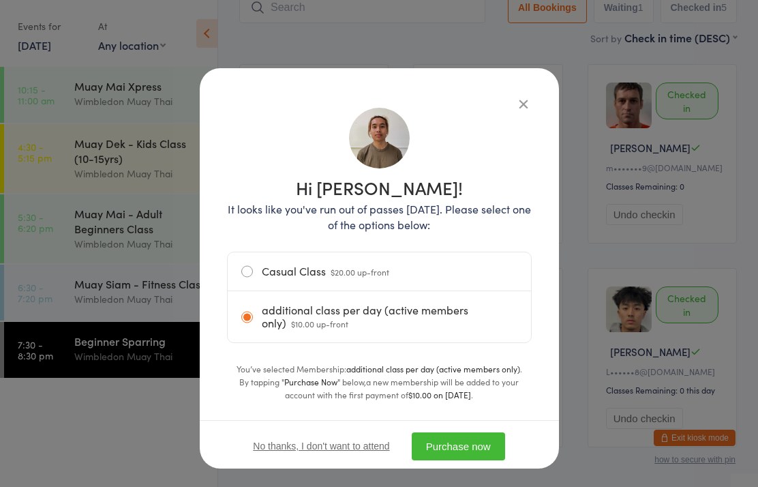
click at [445, 443] on button "Purchase now" at bounding box center [458, 446] width 93 height 28
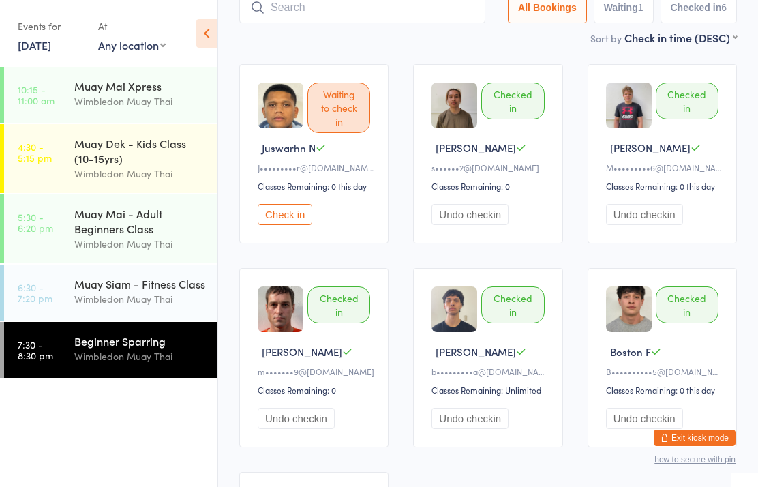
click at [97, 302] on div "Wimbledon Muay Thai" at bounding box center [140, 299] width 132 height 16
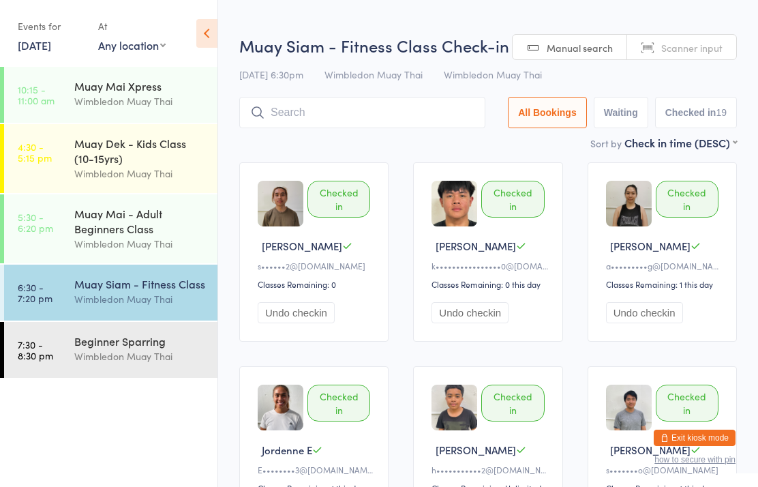
click at [318, 116] on input "search" at bounding box center [362, 112] width 246 height 31
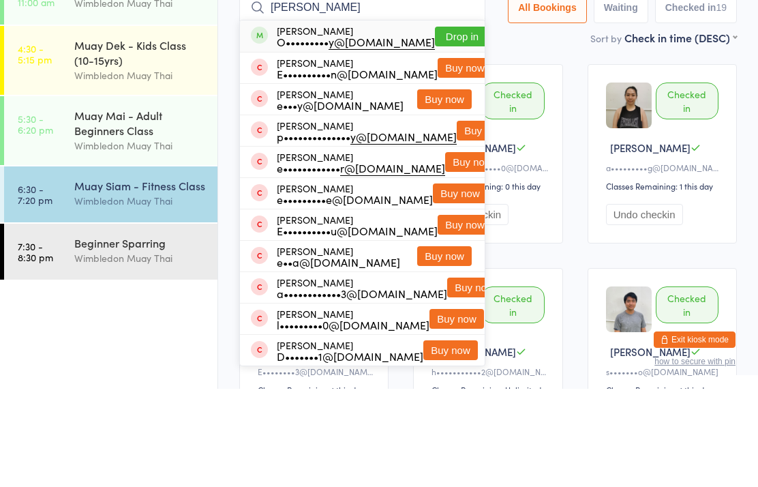
type input "[PERSON_NAME]"
click at [440, 125] on button "Drop in" at bounding box center [462, 135] width 55 height 20
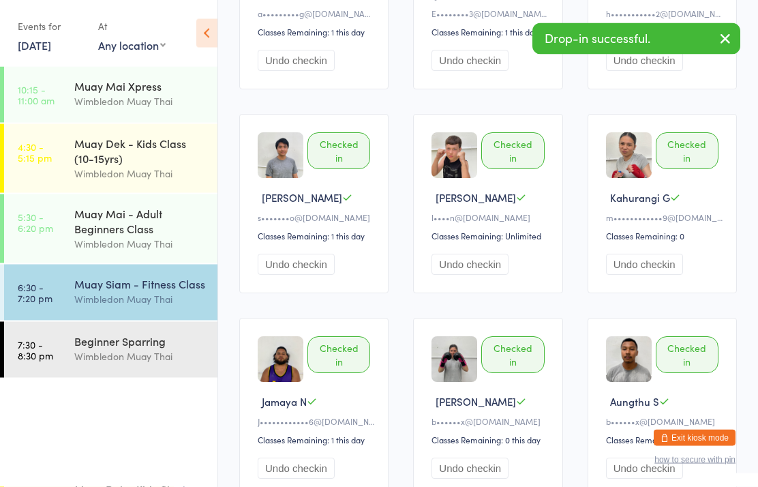
scroll to position [456, 0]
click at [95, 360] on div "Wimbledon Muay Thai" at bounding box center [140, 356] width 132 height 16
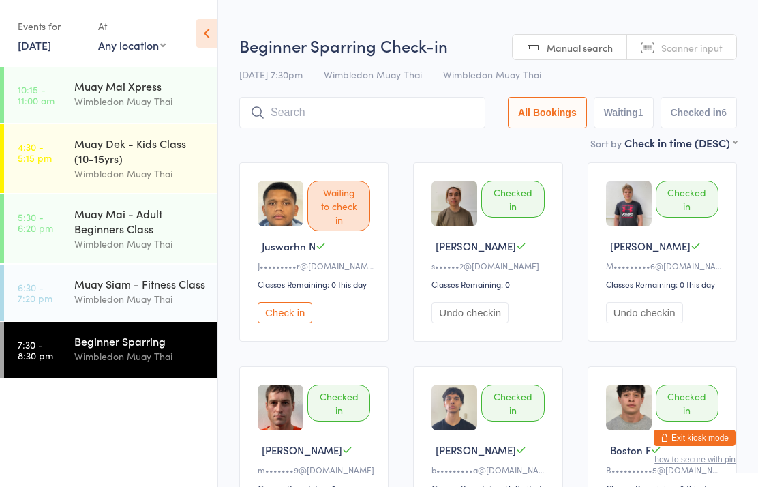
click at [183, 307] on div "Wimbledon Muay Thai" at bounding box center [140, 299] width 132 height 16
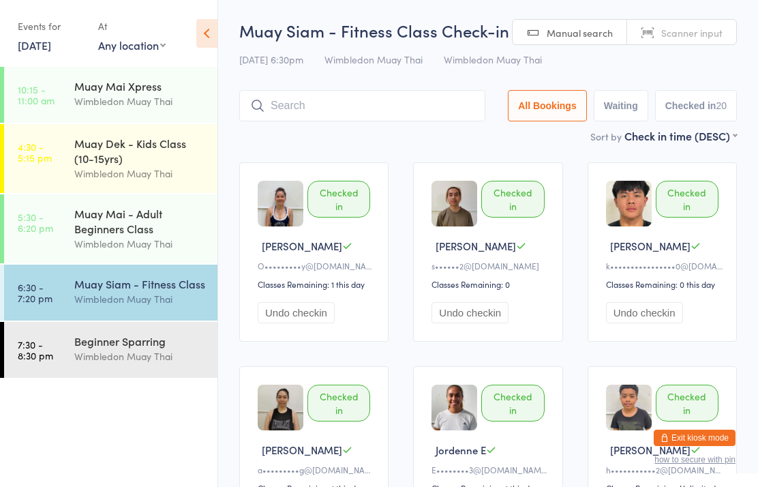
click at [170, 291] on div "Muay Siam - Fitness Class" at bounding box center [140, 283] width 132 height 15
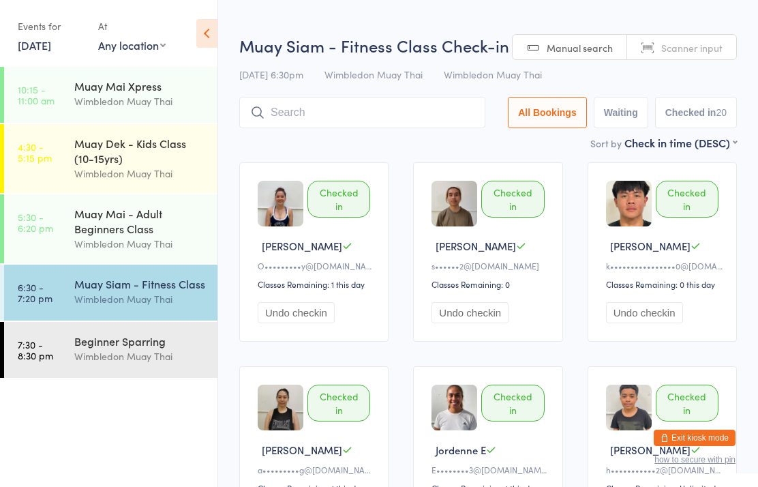
click at [425, 108] on input "search" at bounding box center [362, 112] width 246 height 31
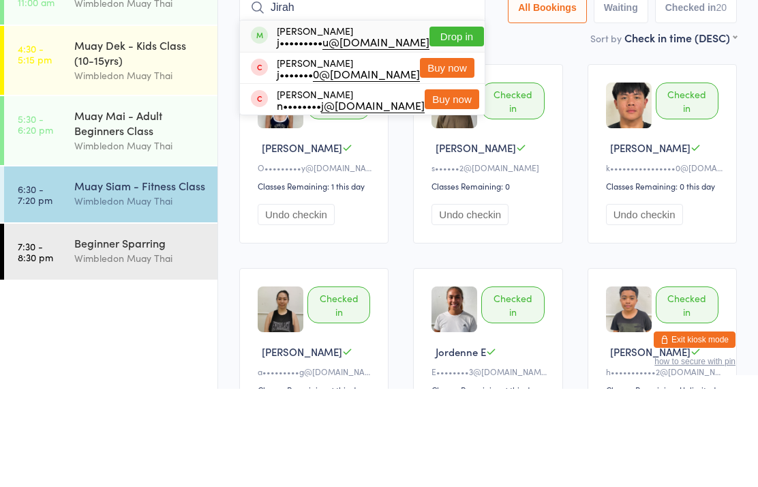
type input "Jirah"
click at [445, 125] on button "Drop in" at bounding box center [457, 135] width 55 height 20
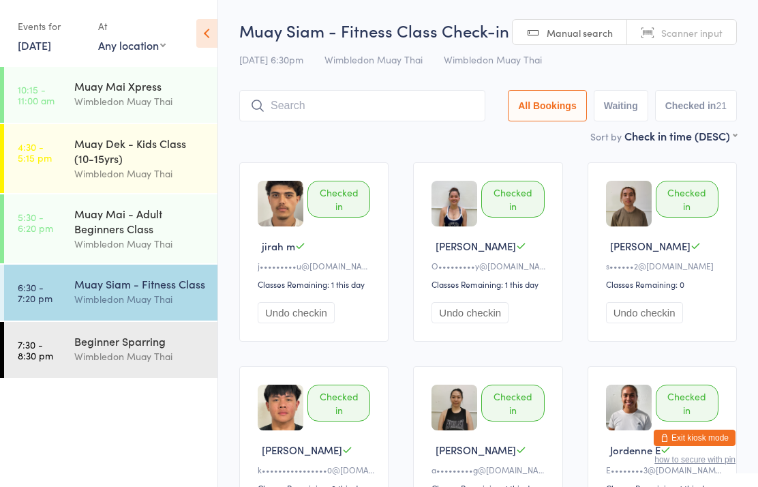
click at [305, 110] on input "search" at bounding box center [362, 105] width 246 height 31
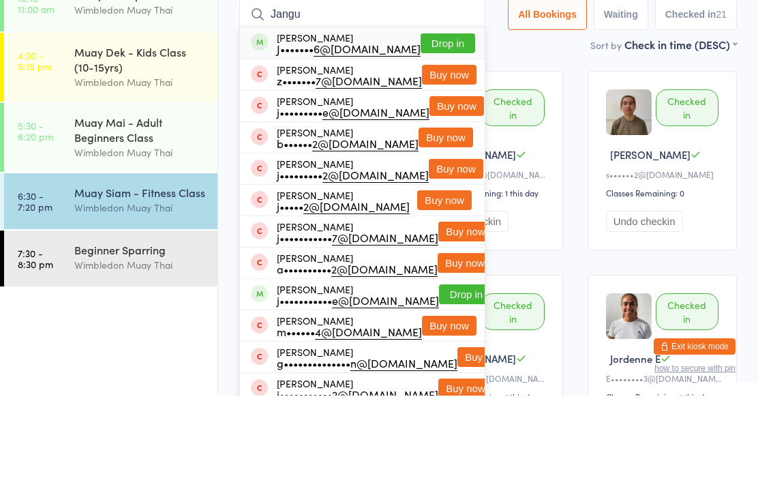
type input "Jangu"
click at [440, 125] on button "Drop in" at bounding box center [448, 135] width 55 height 20
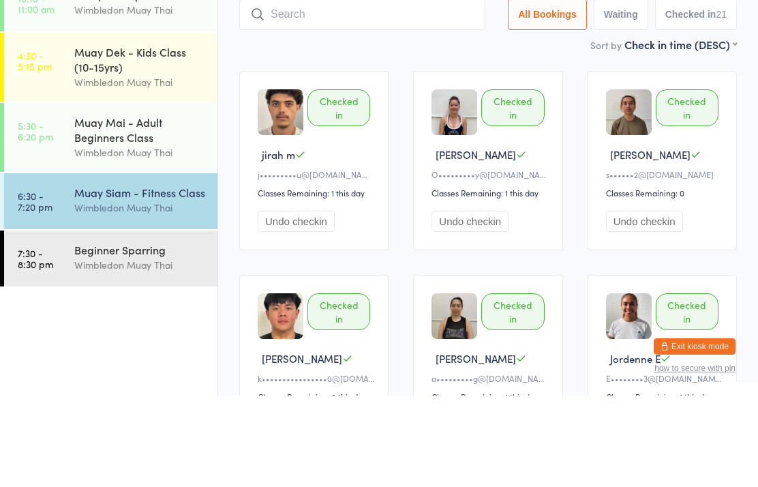
scroll to position [91, 0]
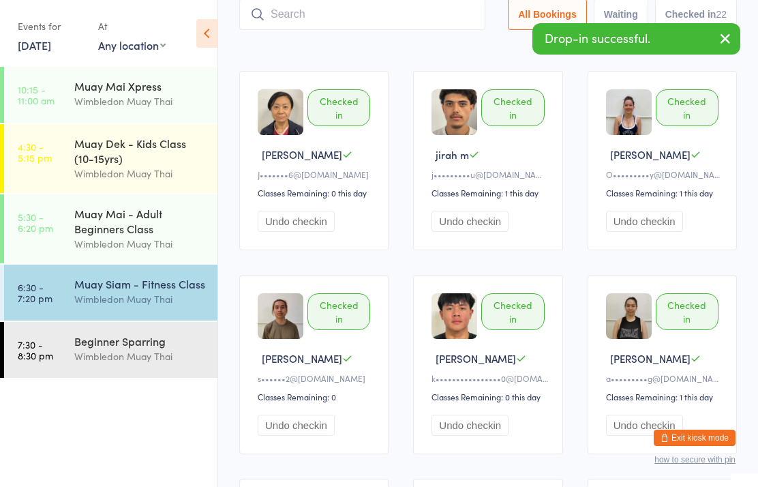
click at [374, 44] on div "Sort by Check in time (DESC) First name (ASC) First name (DESC) Last name (ASC)…" at bounding box center [488, 44] width 498 height 15
click at [374, 23] on input "search" at bounding box center [362, 14] width 246 height 31
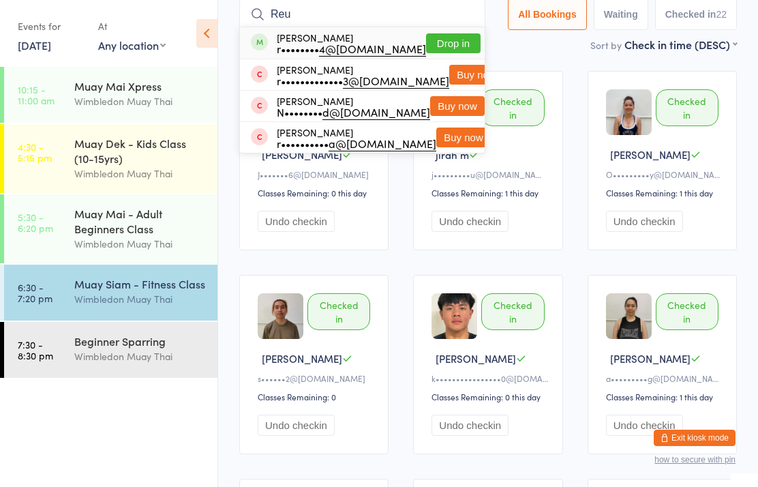
click at [411, 26] on input "Reu" at bounding box center [362, 14] width 246 height 31
type input "Reu"
click at [433, 38] on button "Drop in" at bounding box center [453, 43] width 55 height 20
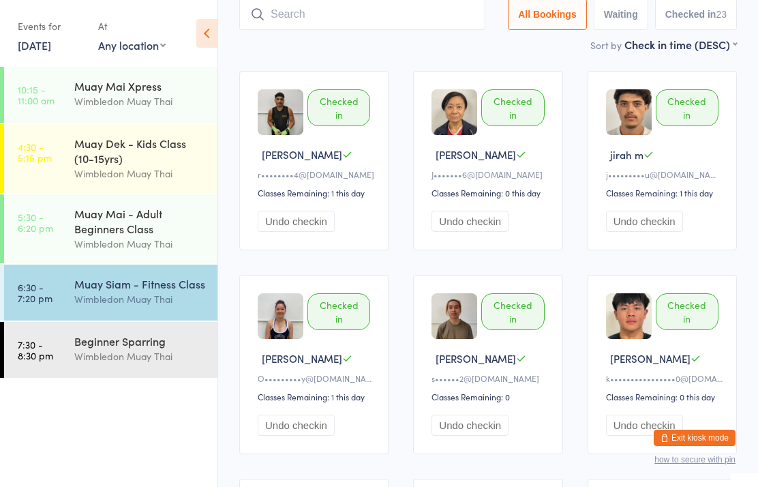
click at [60, 301] on link "6:30 - 7:20 pm Muay Siam - Fitness Class Wimbledon Muay Thai" at bounding box center [110, 293] width 213 height 56
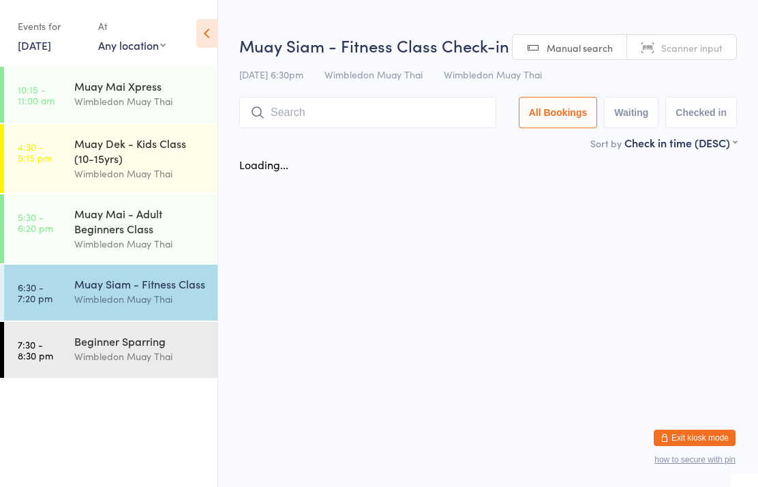
scroll to position [0, 0]
click at [377, 72] on span "Wimbledon Muay Thai" at bounding box center [374, 75] width 98 height 14
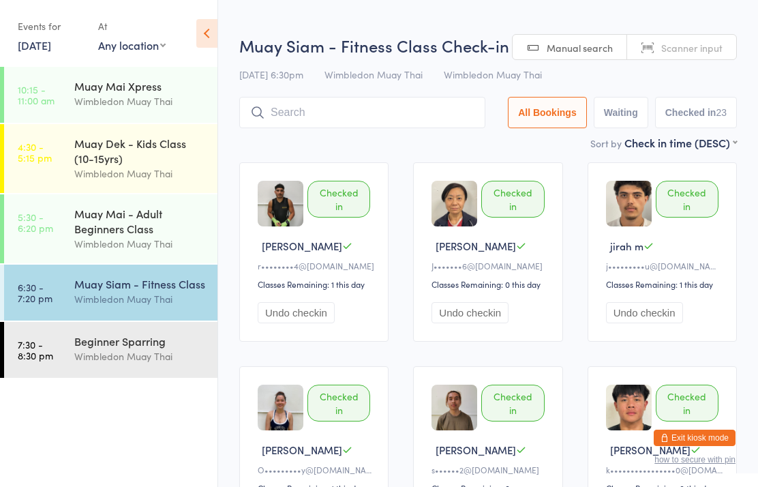
click at [380, 103] on input "search" at bounding box center [362, 112] width 246 height 31
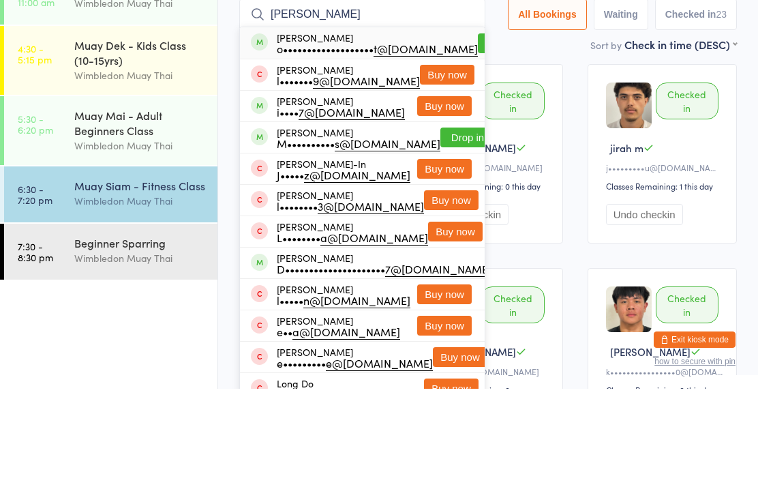
type input "[PERSON_NAME]"
click at [478, 132] on button "Drop in" at bounding box center [505, 142] width 55 height 20
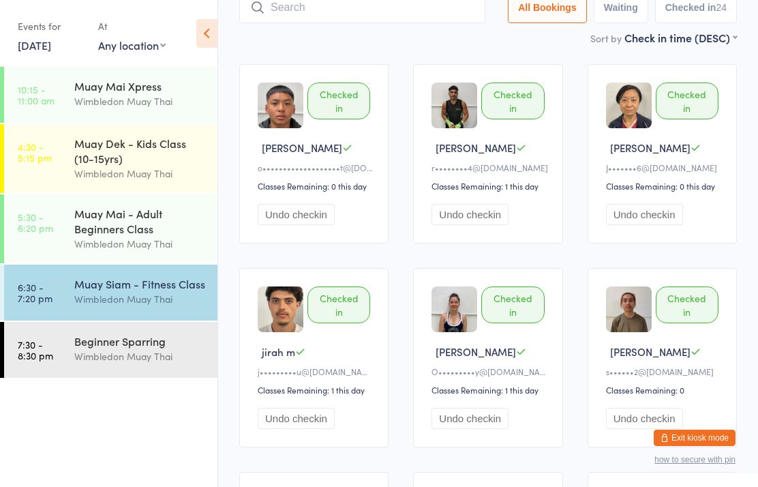
click at [181, 305] on div "Wimbledon Muay Thai" at bounding box center [140, 299] width 132 height 16
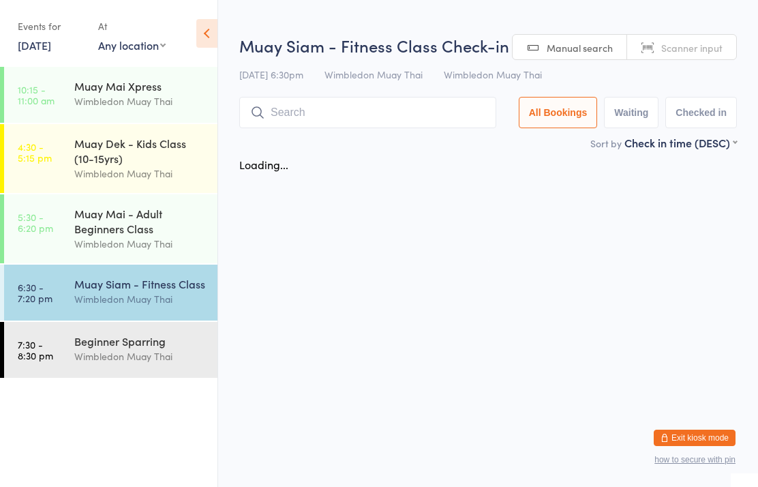
scroll to position [0, 0]
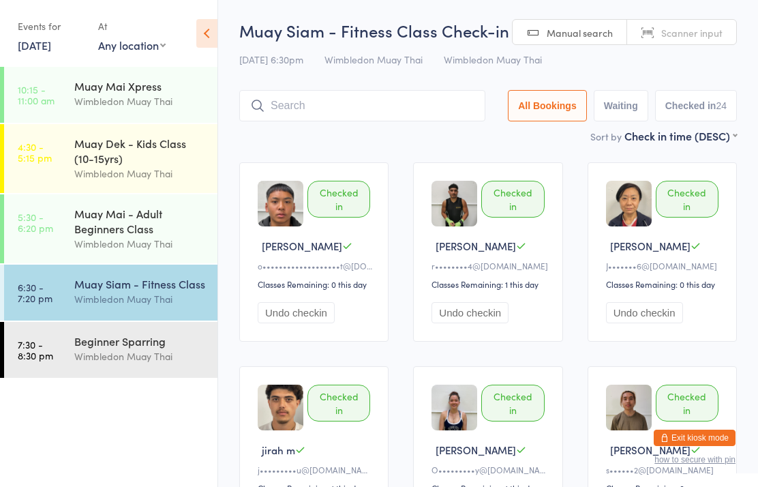
click at [309, 309] on button "Undo checkin" at bounding box center [296, 312] width 77 height 21
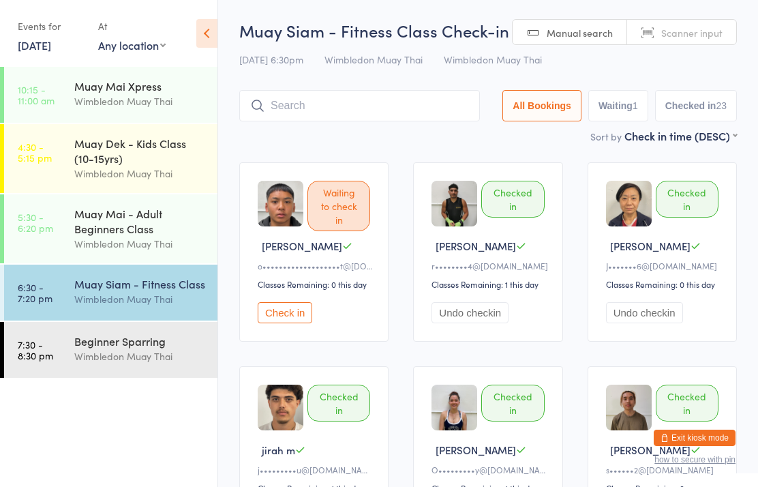
click at [162, 361] on div "Wimbledon Muay Thai" at bounding box center [140, 356] width 132 height 16
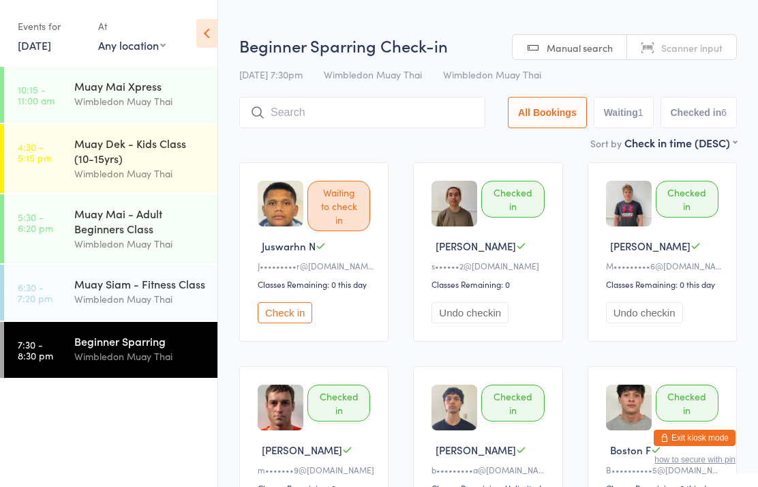
click at [413, 127] on input "search" at bounding box center [362, 112] width 246 height 31
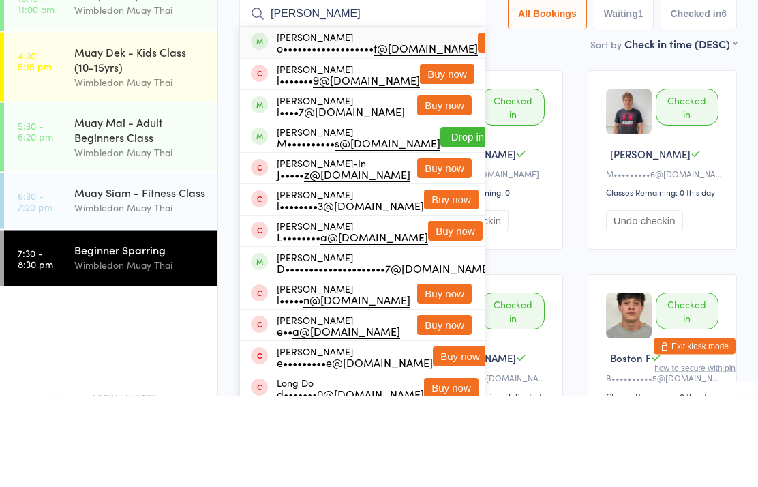
type input "[PERSON_NAME]"
click at [562, 173] on div "Checked in Krisda S s•••••• 2@gmail.com Classes Remaining: 0 Undo checkin" at bounding box center [487, 251] width 149 height 179
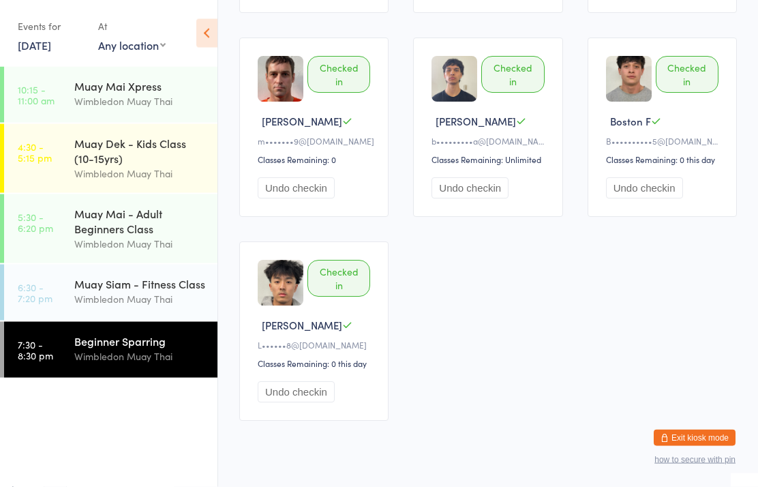
scroll to position [328, 0]
click at [55, 304] on link "6:30 - 7:20 pm Muay Siam - Fitness Class Wimbledon Muay Thai" at bounding box center [110, 293] width 213 height 56
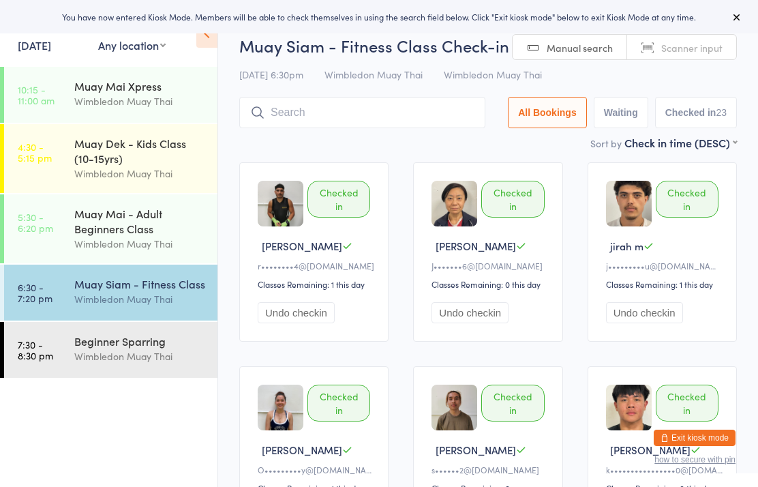
click at [80, 339] on div "Beginner Sparring" at bounding box center [140, 340] width 132 height 15
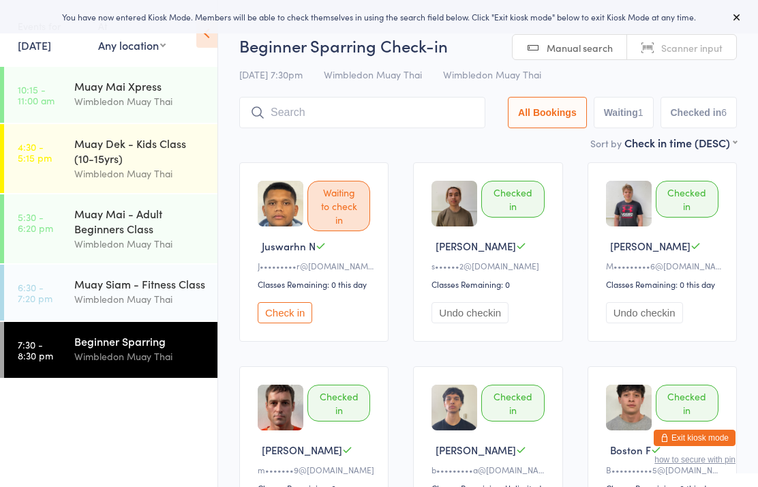
click at [436, 121] on input "search" at bounding box center [362, 112] width 246 height 31
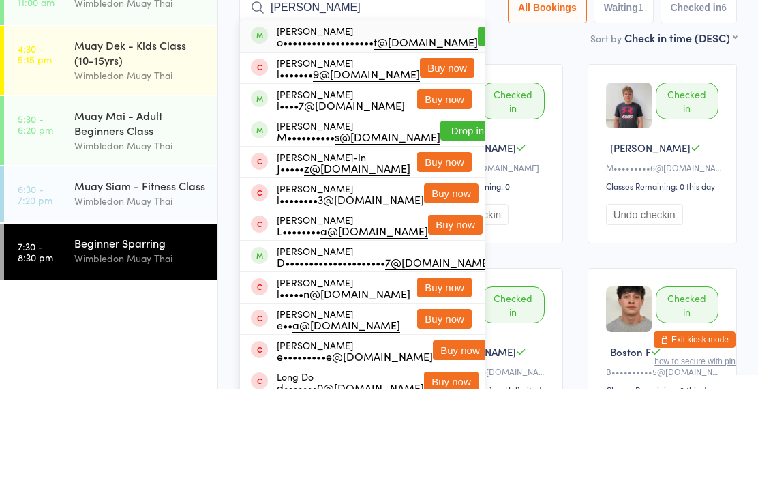
type input "[PERSON_NAME]"
click at [478, 125] on button "Drop in" at bounding box center [505, 135] width 55 height 20
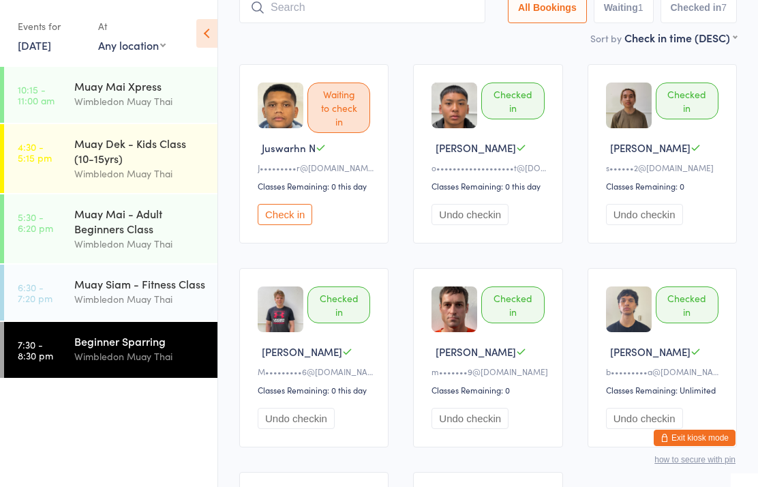
click at [128, 301] on div "Wimbledon Muay Thai" at bounding box center [140, 299] width 132 height 16
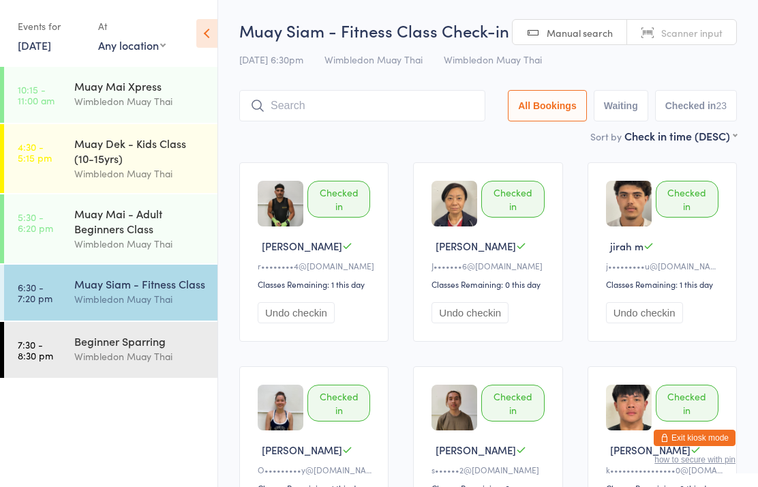
click at [370, 85] on div "Muay Siam - Fitness Class Check-in [DATE] 6:30pm Wimbledon Muay Thai Wimbledon …" at bounding box center [488, 73] width 498 height 109
click at [357, 93] on input "search" at bounding box center [362, 105] width 246 height 31
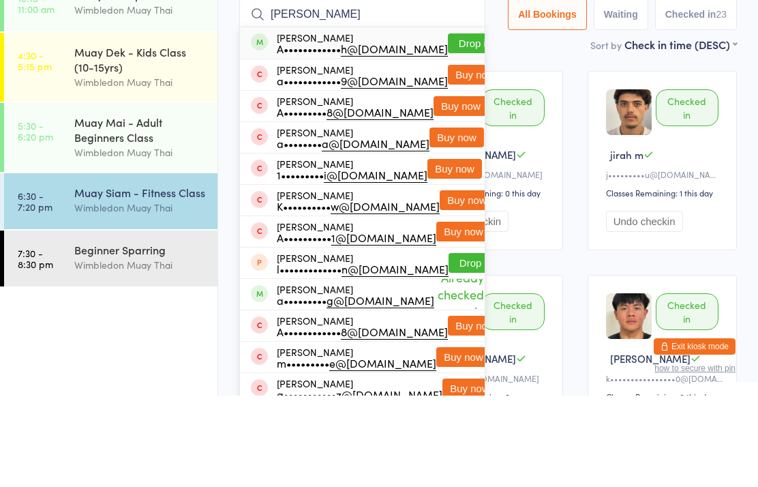
type input "[PERSON_NAME]"
click at [450, 125] on button "Drop in" at bounding box center [475, 135] width 55 height 20
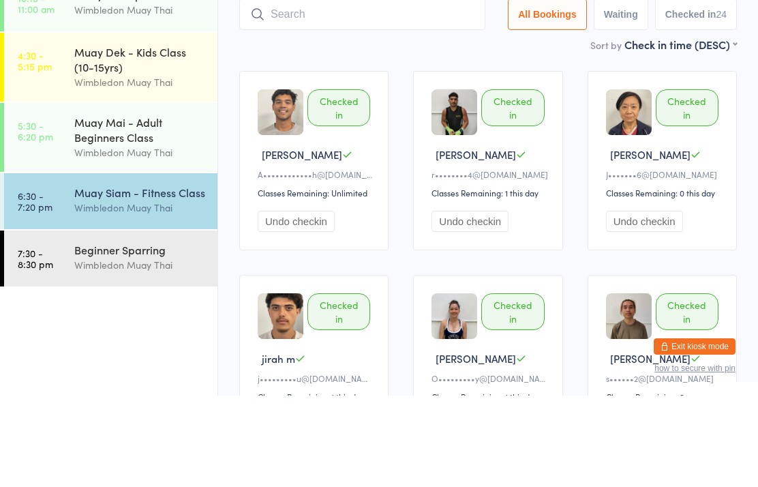
scroll to position [91, 0]
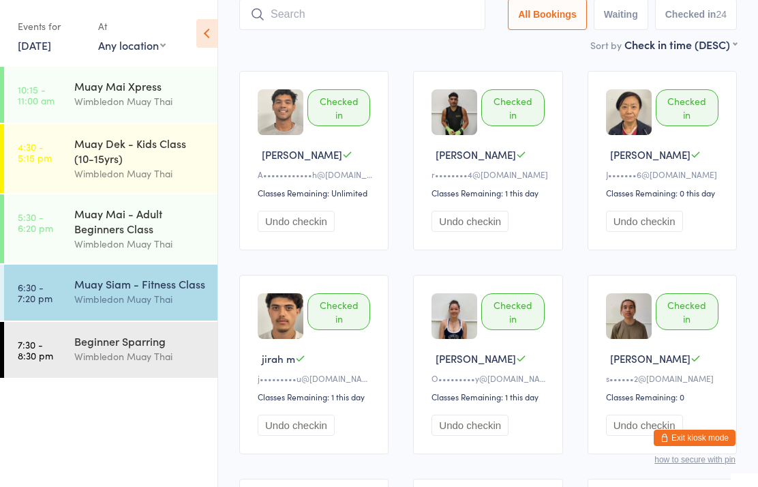
click at [66, 263] on link "5:30 - 6:20 pm Muay Mai - Adult Beginners Class Wimbledon Muay Thai" at bounding box center [110, 228] width 213 height 69
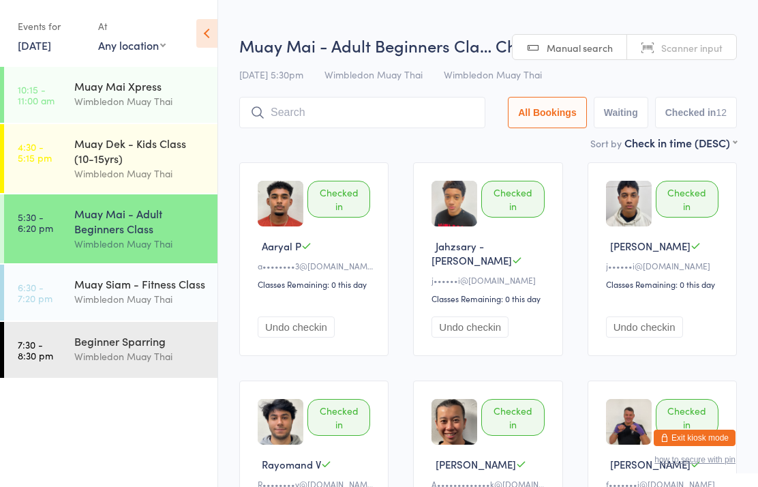
click at [72, 316] on link "6:30 - 7:20 pm Muay Siam - Fitness Class Wimbledon Muay Thai" at bounding box center [110, 293] width 213 height 56
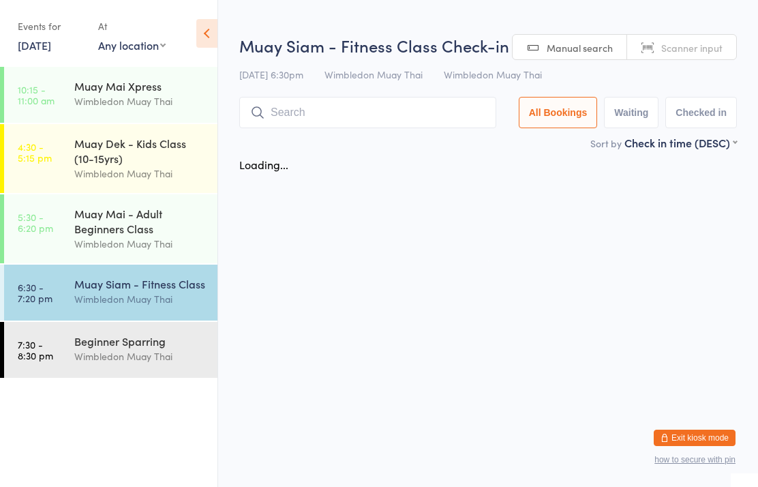
click at [393, 115] on input "search" at bounding box center [367, 112] width 257 height 31
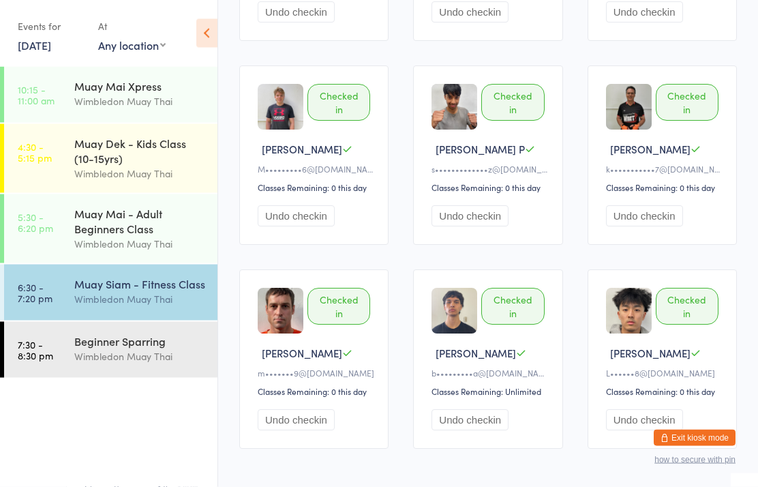
scroll to position [1320, 0]
click at [163, 363] on div "Wimbledon Muay Thai" at bounding box center [140, 356] width 132 height 16
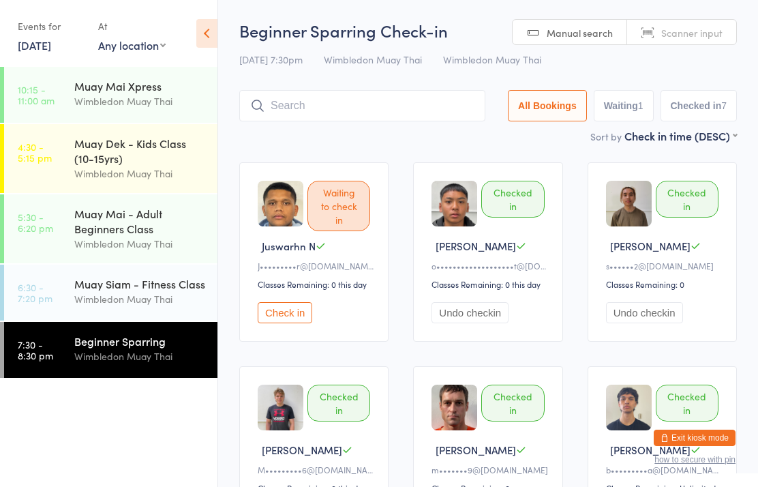
click at [145, 282] on div "Muay Siam - Fitness Class" at bounding box center [140, 283] width 132 height 15
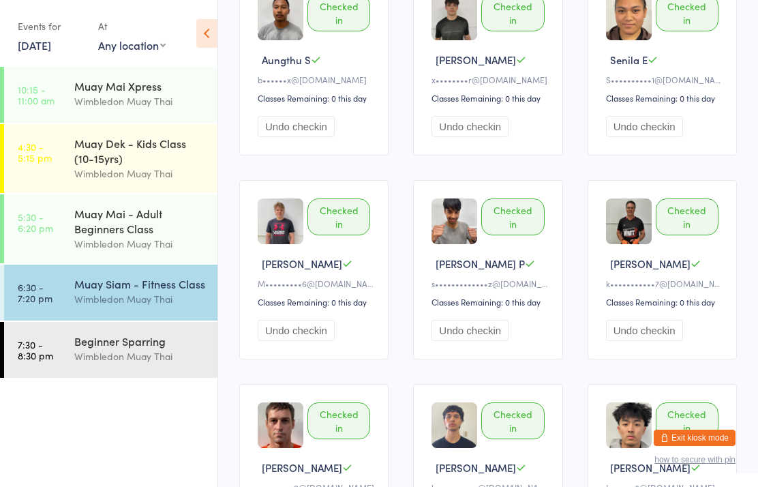
scroll to position [1368, 0]
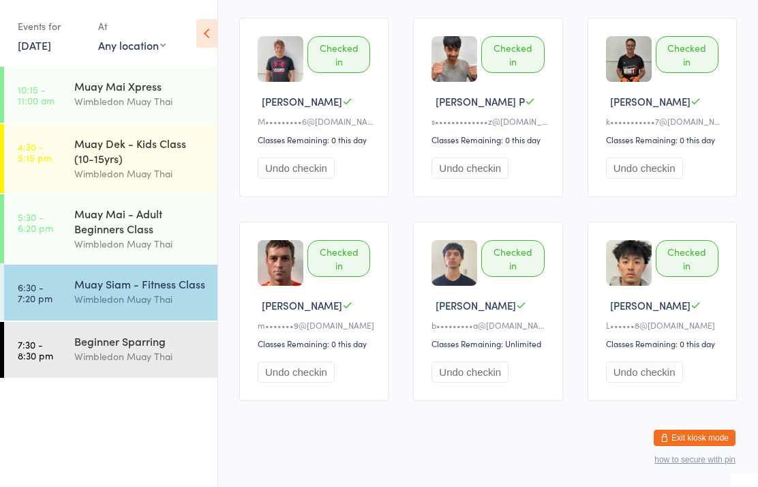
click at [149, 364] on div "Wimbledon Muay Thai" at bounding box center [140, 356] width 132 height 16
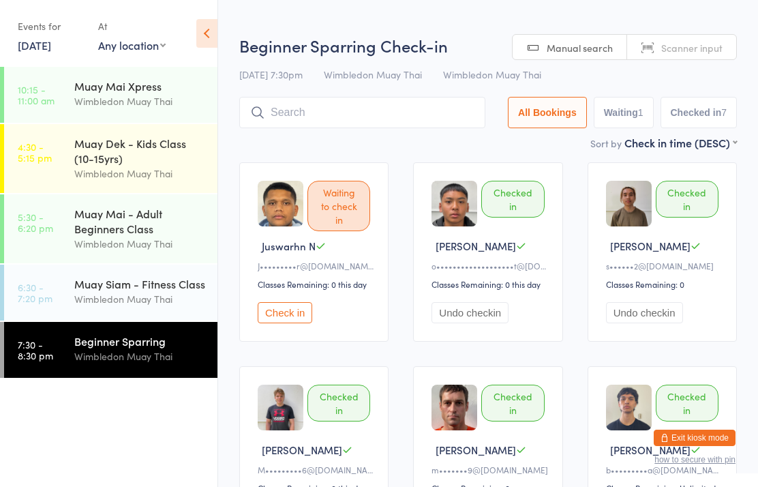
click at [428, 106] on input "search" at bounding box center [362, 112] width 246 height 31
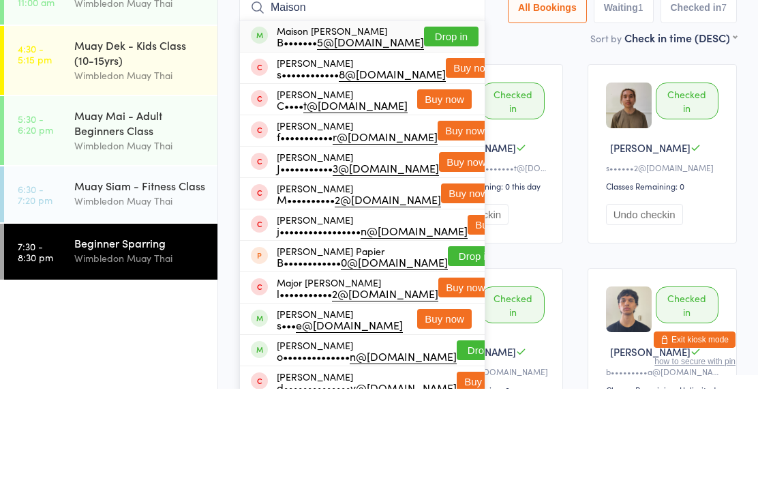
type input "Maison"
click at [446, 125] on button "Drop in" at bounding box center [451, 135] width 55 height 20
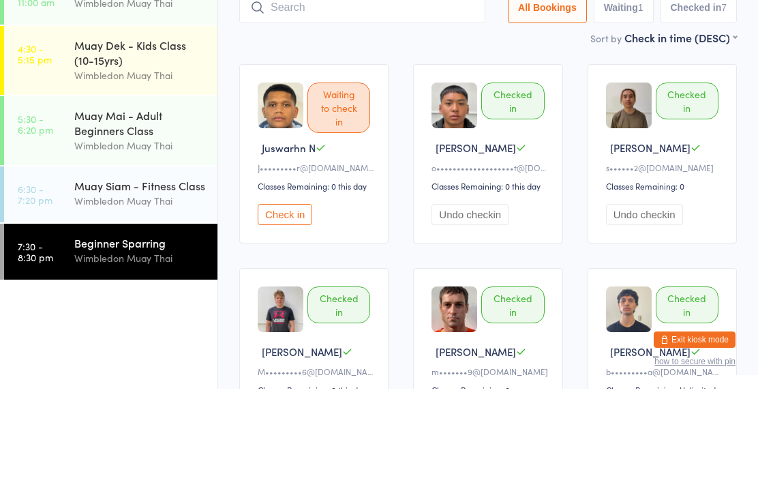
scroll to position [98, 0]
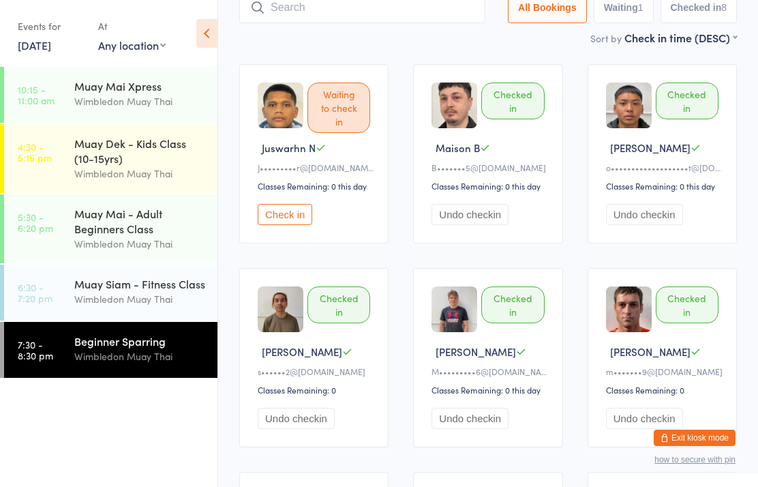
click at [138, 348] on div "Beginner Sparring" at bounding box center [140, 340] width 132 height 15
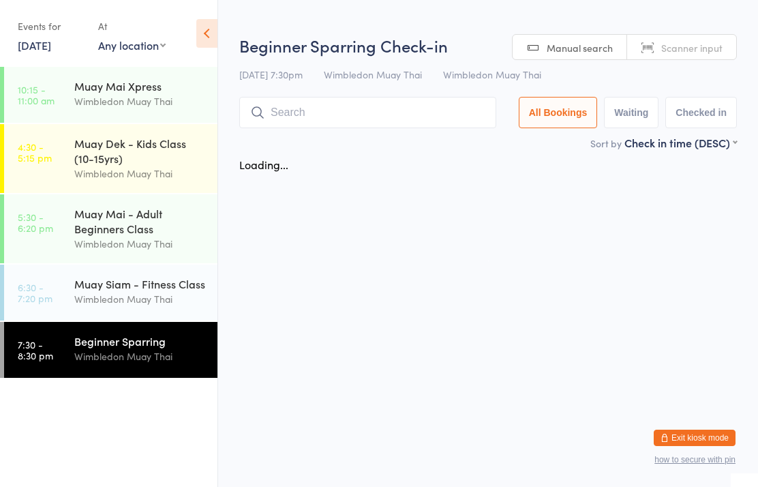
scroll to position [0, 0]
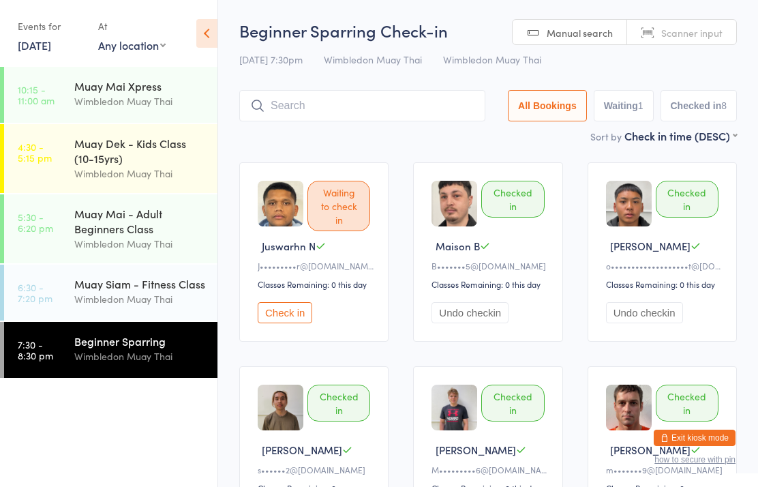
click at [409, 118] on input "search" at bounding box center [362, 105] width 246 height 31
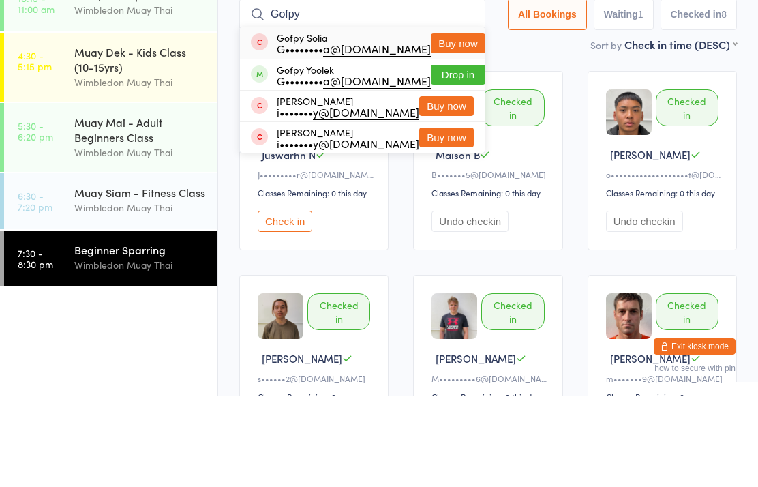
type input "Gofpy"
click at [449, 156] on button "Drop in" at bounding box center [458, 166] width 55 height 20
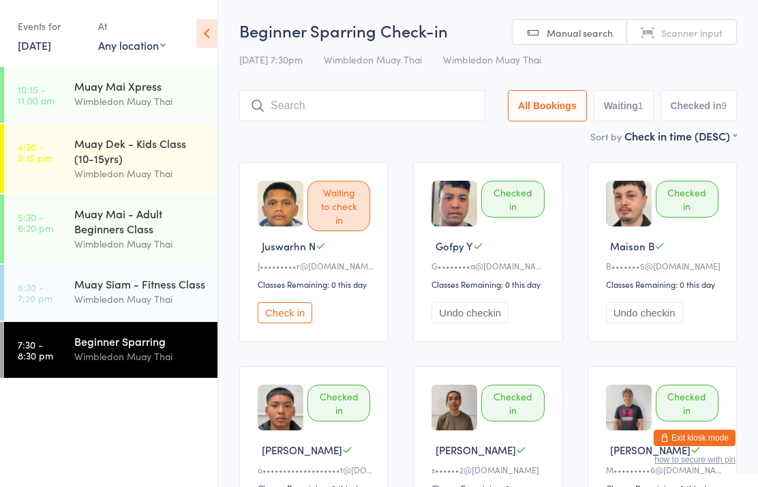
click at [145, 95] on div "Wimbledon Muay Thai" at bounding box center [140, 101] width 132 height 16
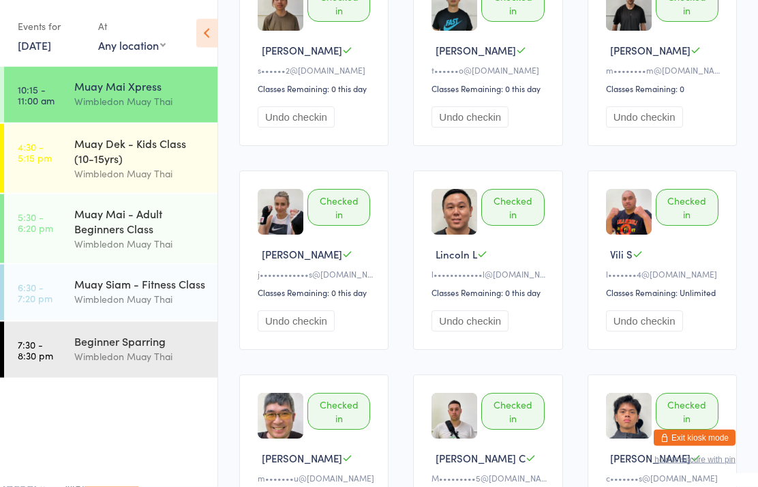
scroll to position [196, 0]
click at [151, 363] on div "Wimbledon Muay Thai" at bounding box center [140, 356] width 132 height 16
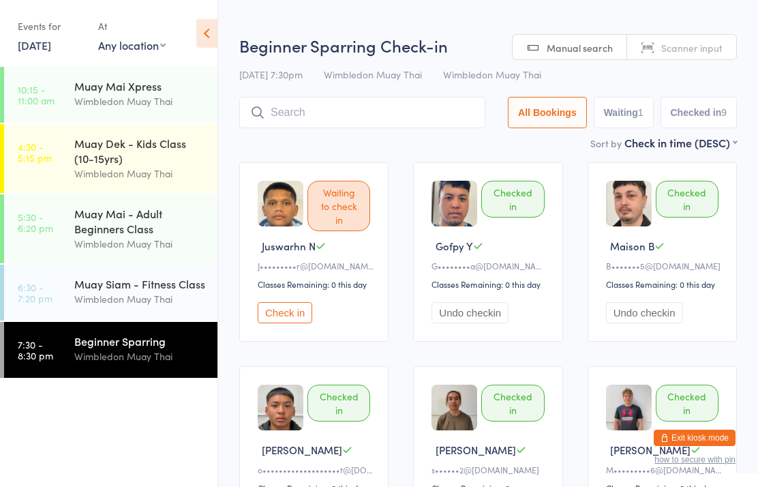
click at [306, 312] on button "Check in" at bounding box center [285, 312] width 55 height 21
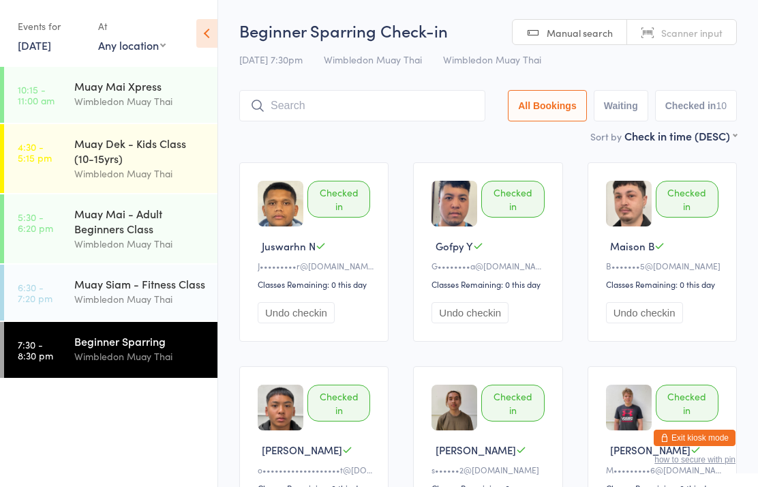
click at [52, 276] on link "6:30 - 7:20 pm Muay Siam - Fitness Class Wimbledon Muay Thai" at bounding box center [110, 293] width 213 height 56
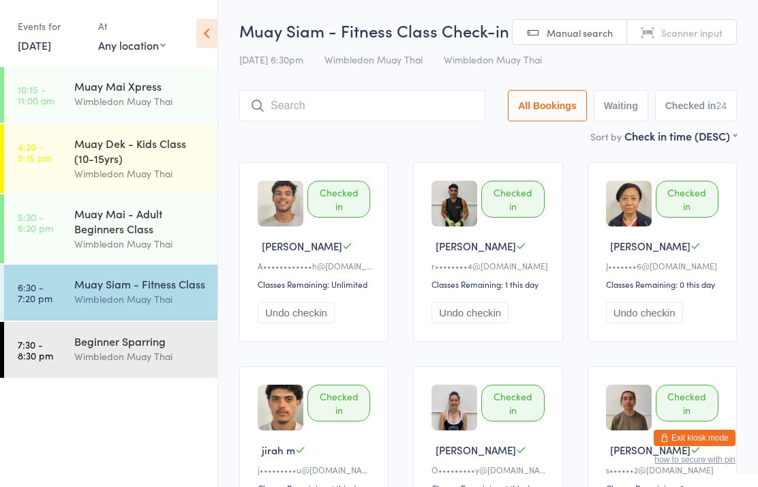
click at [44, 299] on time "6:30 - 7:20 pm" at bounding box center [35, 293] width 35 height 22
click at [126, 356] on div "Wimbledon Muay Thai" at bounding box center [140, 356] width 132 height 16
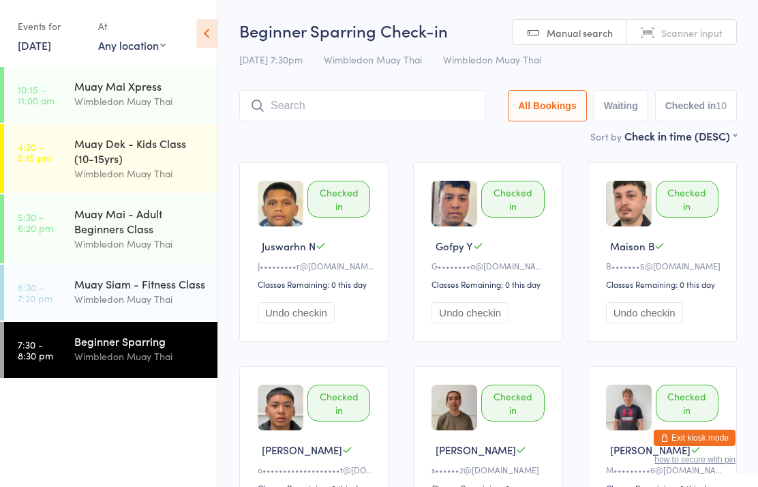
click at [316, 113] on input "search" at bounding box center [362, 105] width 246 height 31
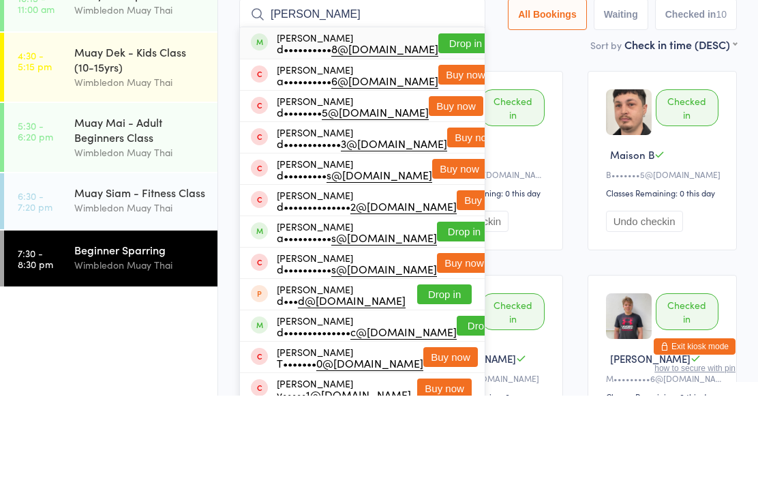
type input "[PERSON_NAME]"
click at [441, 125] on button "Drop in" at bounding box center [465, 135] width 55 height 20
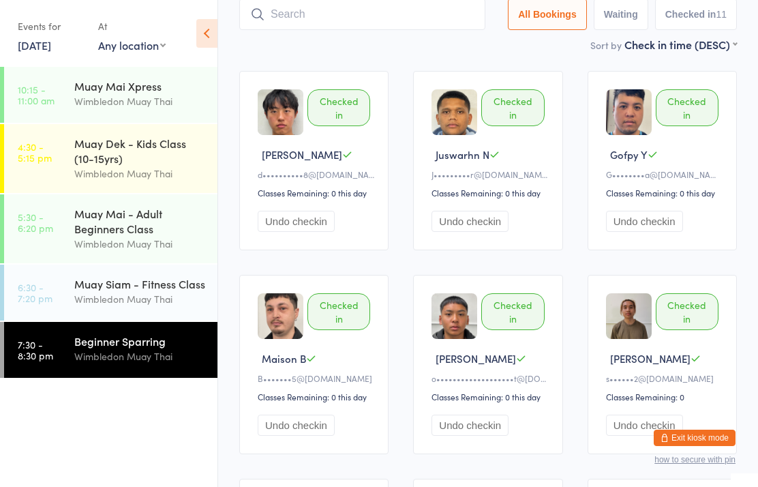
click at [134, 356] on div "Wimbledon Muay Thai" at bounding box center [140, 356] width 132 height 16
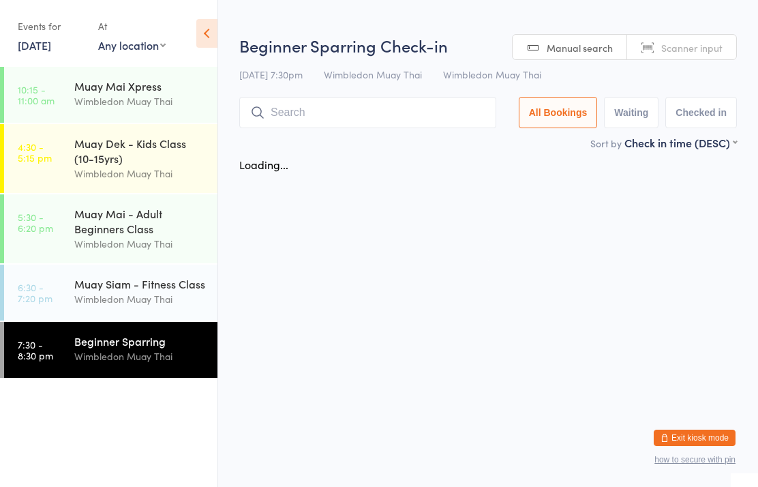
scroll to position [0, 0]
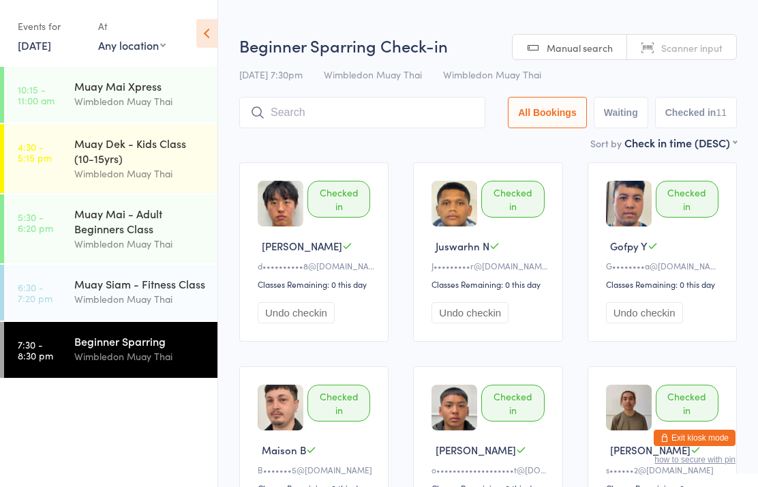
click at [350, 109] on input "search" at bounding box center [362, 112] width 246 height 31
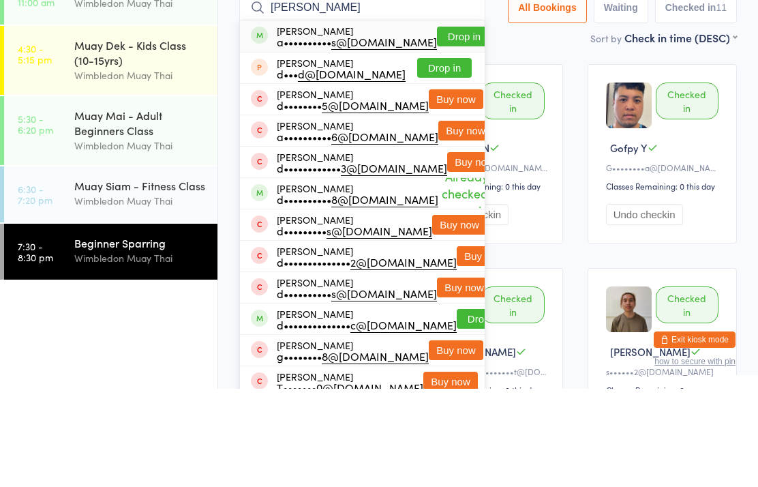
type input "[PERSON_NAME]"
click at [454, 125] on button "Drop in" at bounding box center [464, 135] width 55 height 20
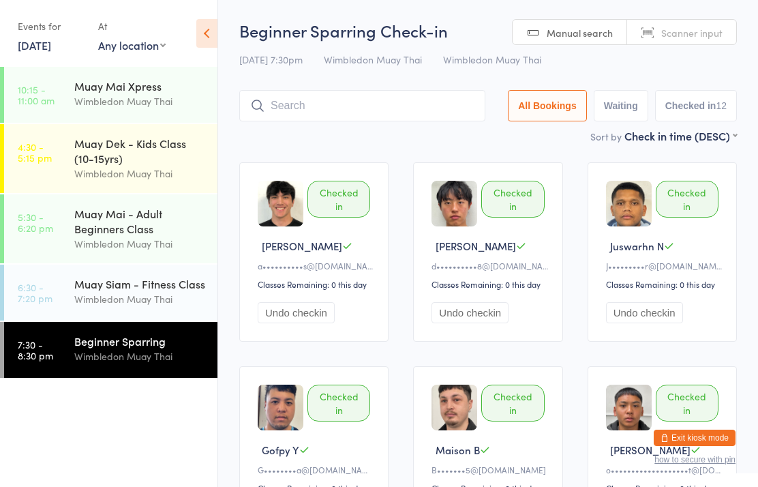
click at [319, 110] on input "search" at bounding box center [362, 105] width 246 height 31
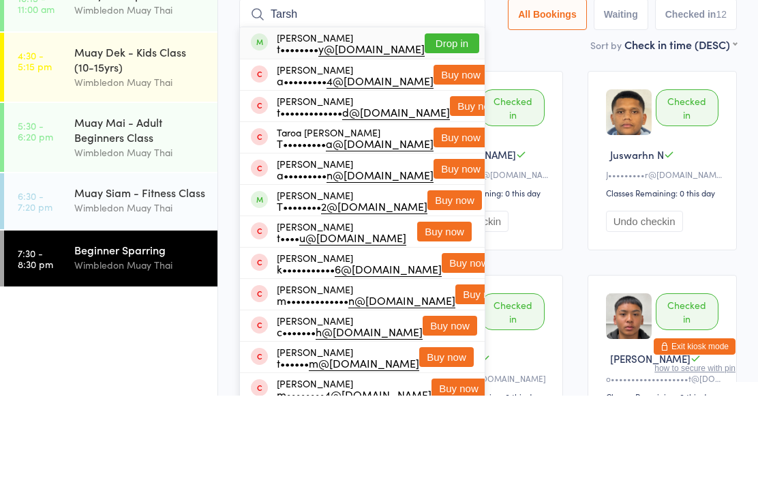
type input "Tarsh"
click at [430, 125] on button "Drop in" at bounding box center [452, 135] width 55 height 20
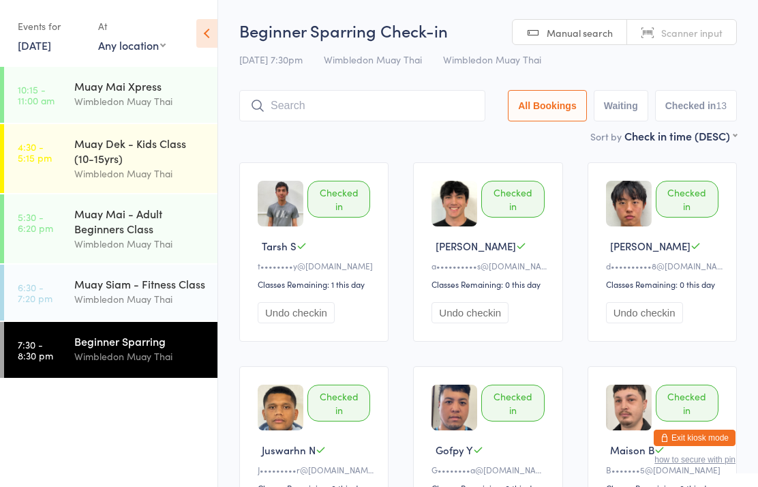
click at [380, 111] on input "search" at bounding box center [362, 105] width 246 height 31
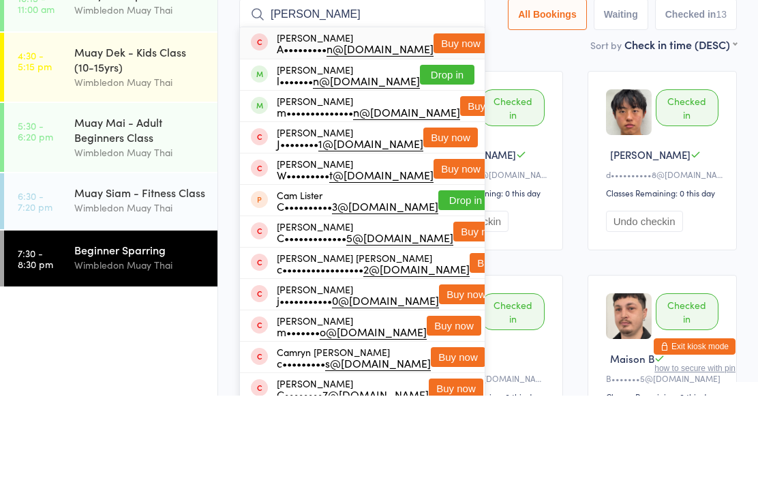
type input "[PERSON_NAME]"
click at [442, 156] on button "Drop in" at bounding box center [447, 166] width 55 height 20
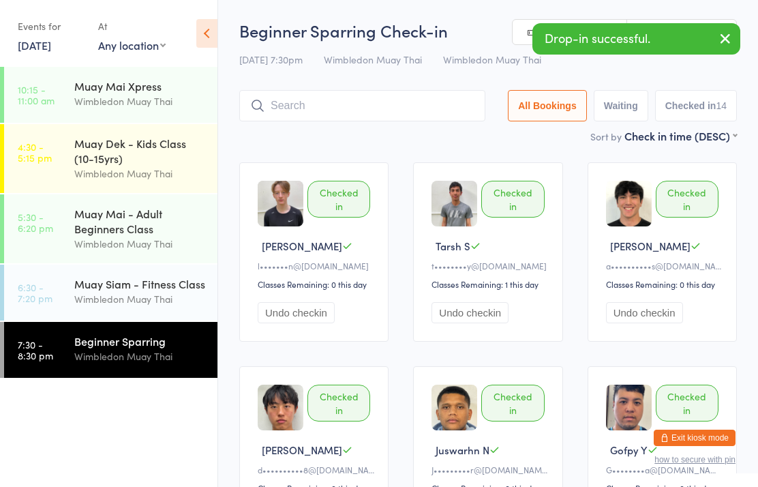
click at [719, 38] on icon "button" at bounding box center [725, 38] width 16 height 17
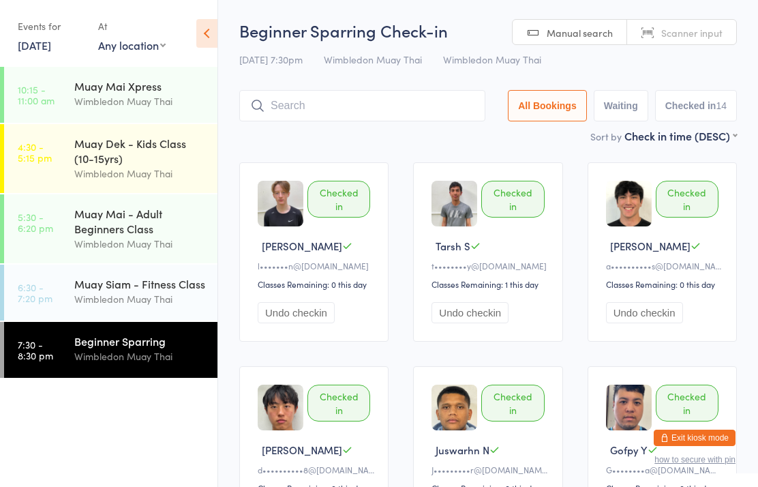
click at [385, 108] on input "search" at bounding box center [362, 105] width 246 height 31
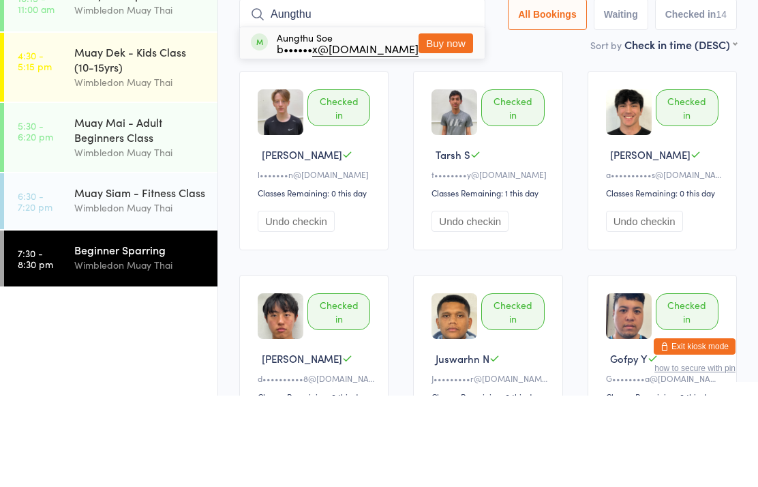
type input "Aungthu"
click at [438, 125] on button "Buy now" at bounding box center [446, 135] width 55 height 20
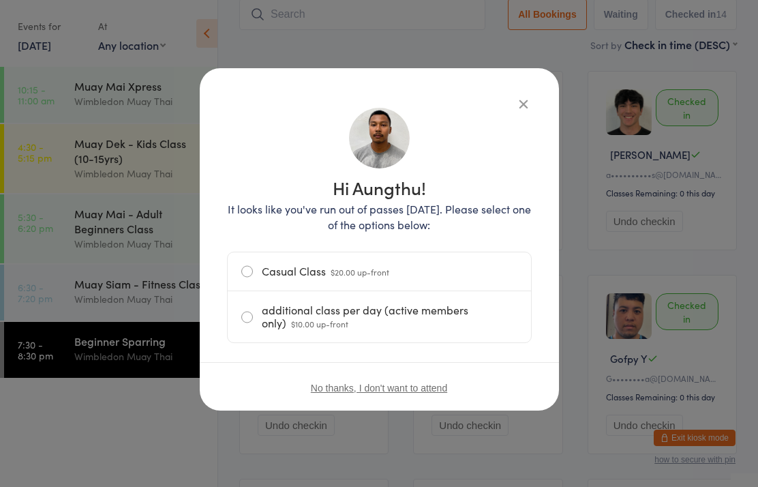
click at [253, 329] on label "additional class per day (active members only) $10.00 up-front" at bounding box center [379, 316] width 276 height 51
click at [0, 0] on input "additional class per day (active members only) $10.00 up-front" at bounding box center [0, 0] width 0 height 0
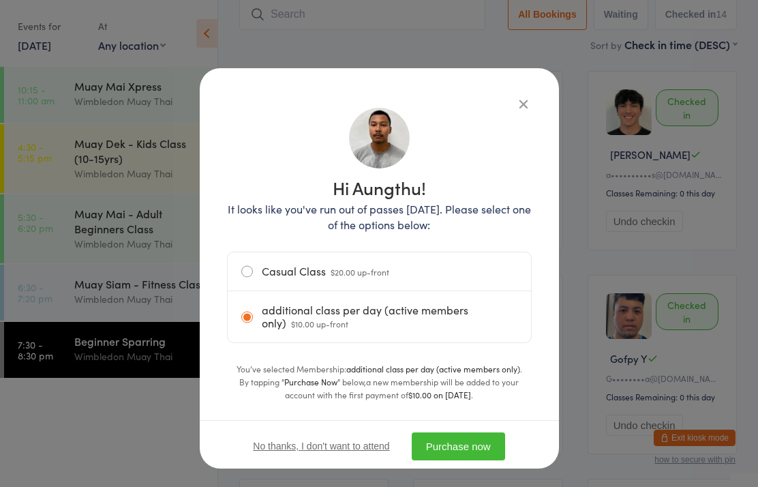
click at [458, 436] on button "Purchase now" at bounding box center [458, 446] width 93 height 28
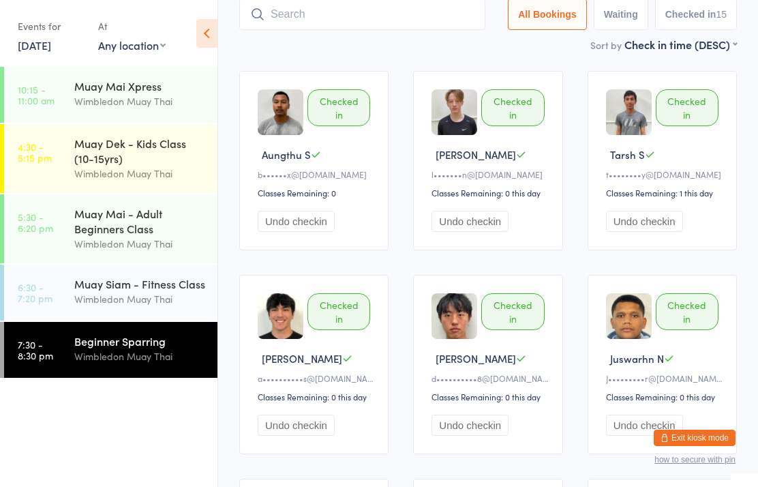
click at [120, 376] on div "Beginner Sparring Wimbledon Muay Thai" at bounding box center [145, 349] width 143 height 54
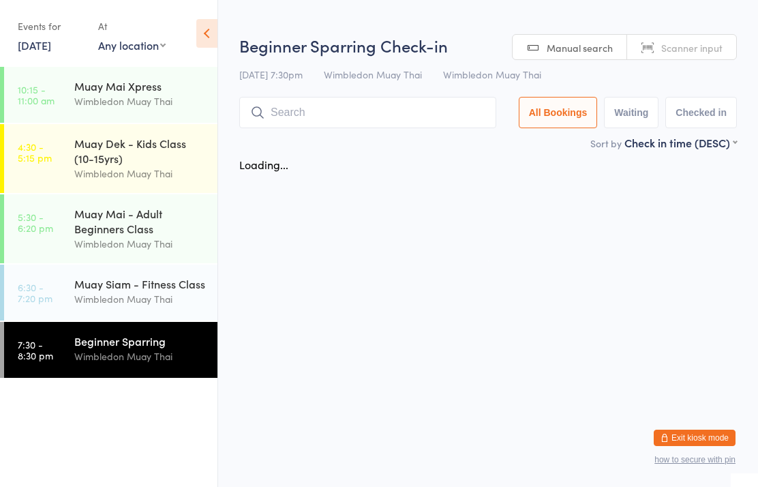
scroll to position [0, 0]
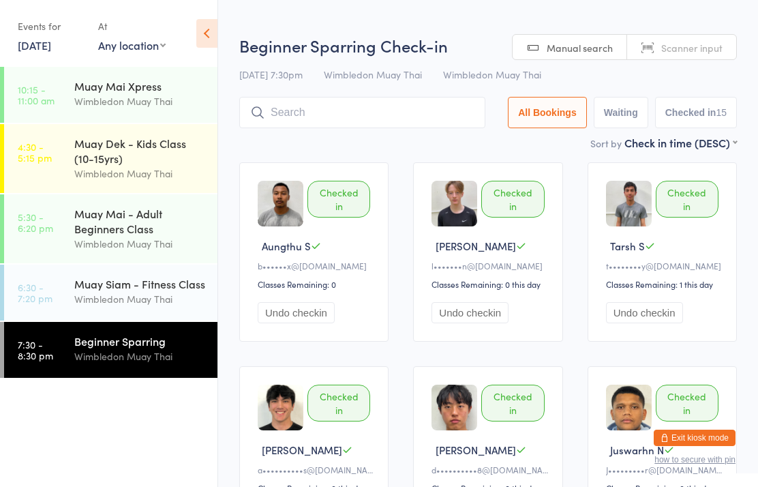
click at [362, 120] on input "search" at bounding box center [362, 112] width 246 height 31
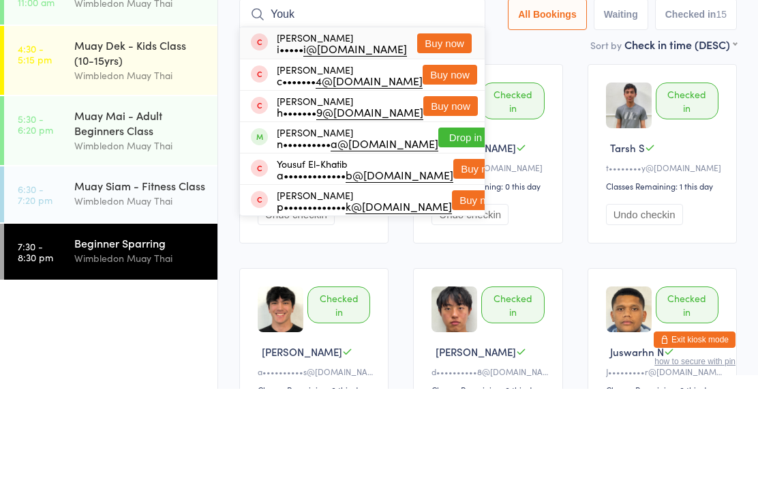
type input "Youk"
click at [442, 226] on button "Drop in" at bounding box center [465, 236] width 55 height 20
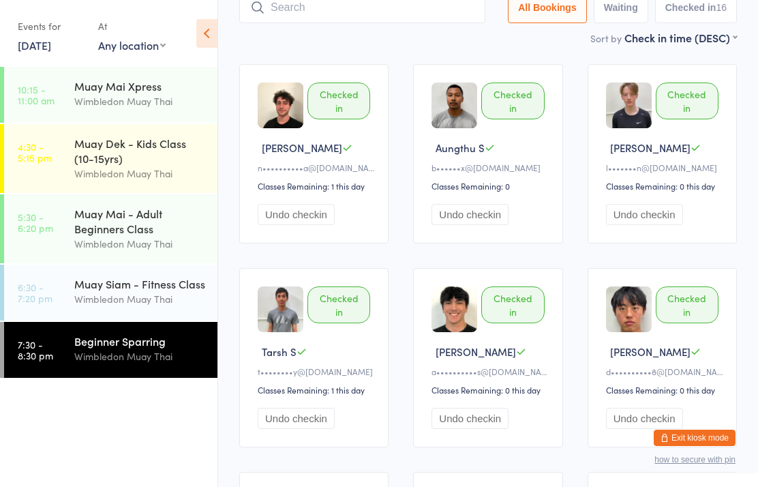
click at [297, 20] on input "search" at bounding box center [362, 7] width 246 height 31
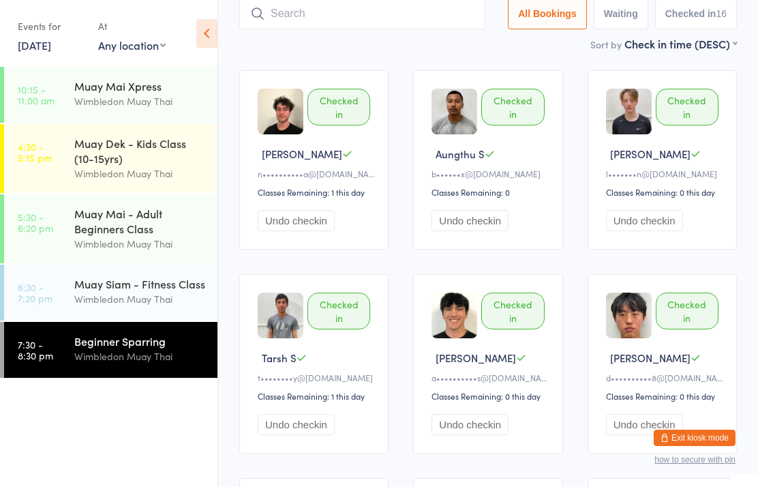
scroll to position [91, 0]
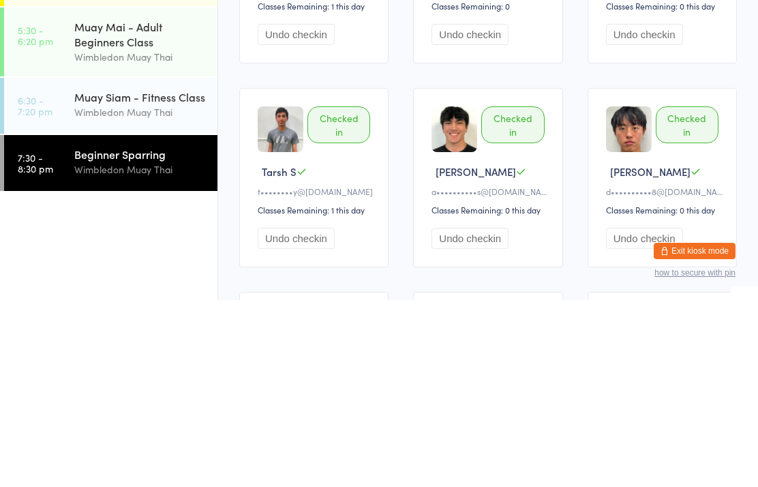
click at [76, 333] on div "Beginner Sparring" at bounding box center [140, 340] width 132 height 15
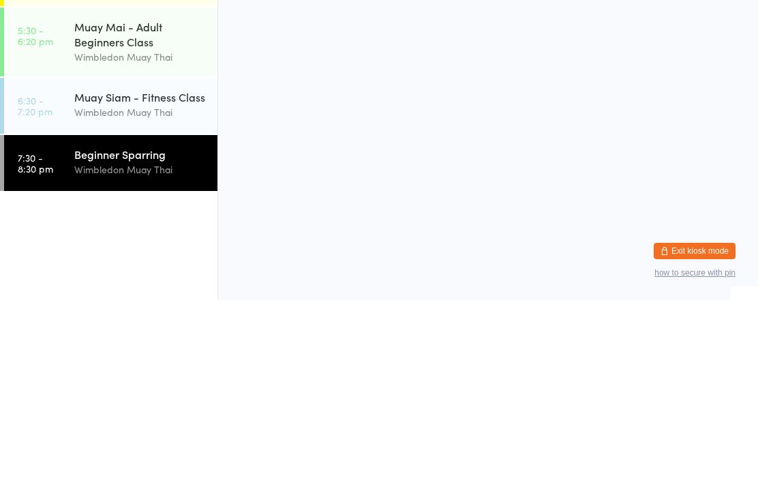
scroll to position [0, 0]
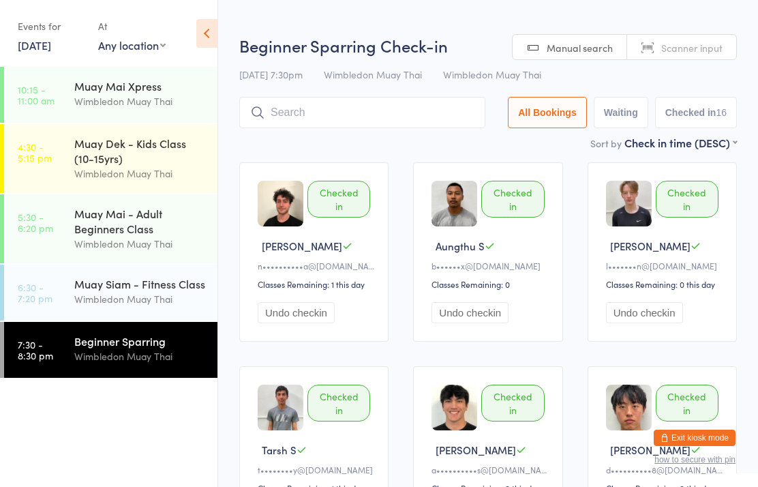
click at [296, 111] on input "search" at bounding box center [362, 112] width 246 height 31
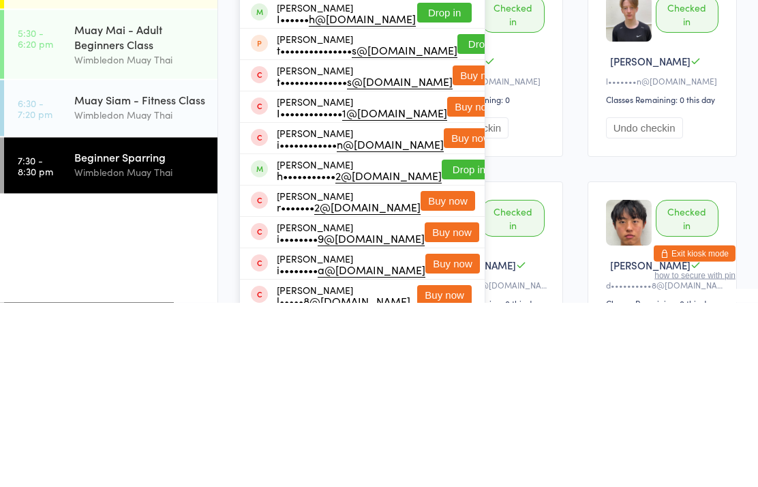
type input "[PERSON_NAME]"
click at [442, 344] on button "Drop in" at bounding box center [469, 354] width 55 height 20
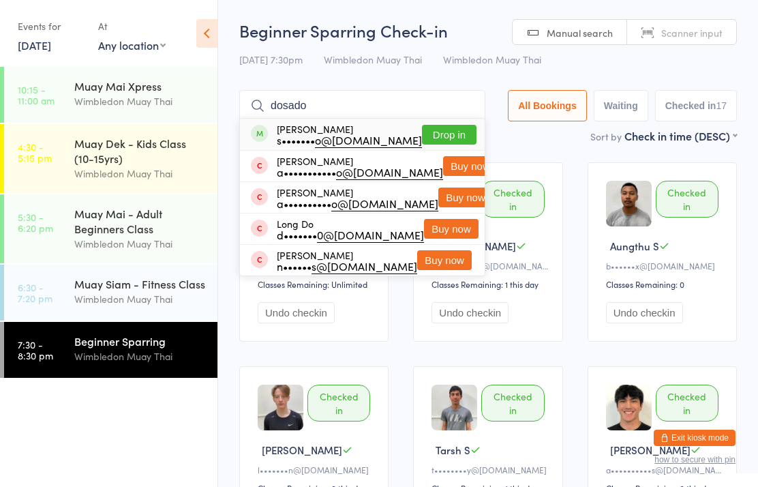
type input "dosado"
click at [446, 128] on button "Drop in" at bounding box center [449, 135] width 55 height 20
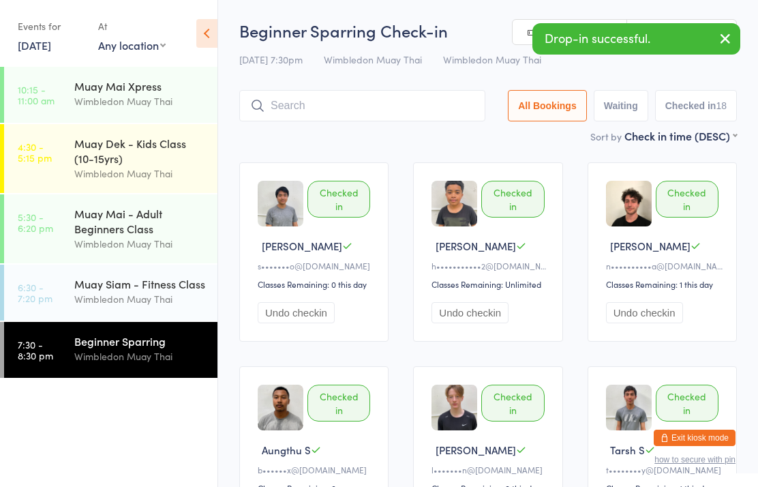
click at [333, 110] on input "search" at bounding box center [362, 105] width 246 height 31
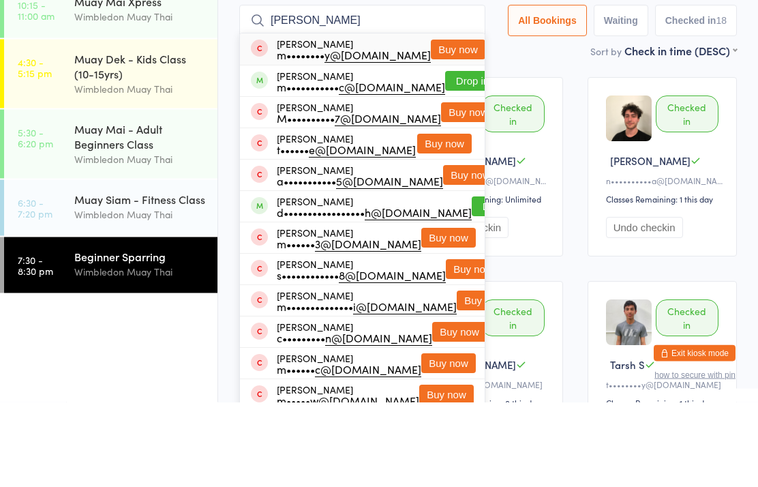
type input "[PERSON_NAME]"
click at [447, 156] on button "Drop in" at bounding box center [472, 166] width 55 height 20
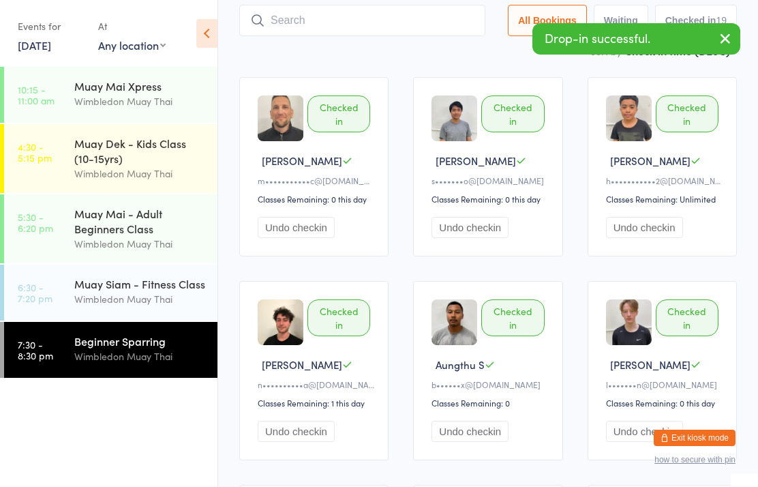
click at [368, 31] on input "search" at bounding box center [362, 20] width 246 height 31
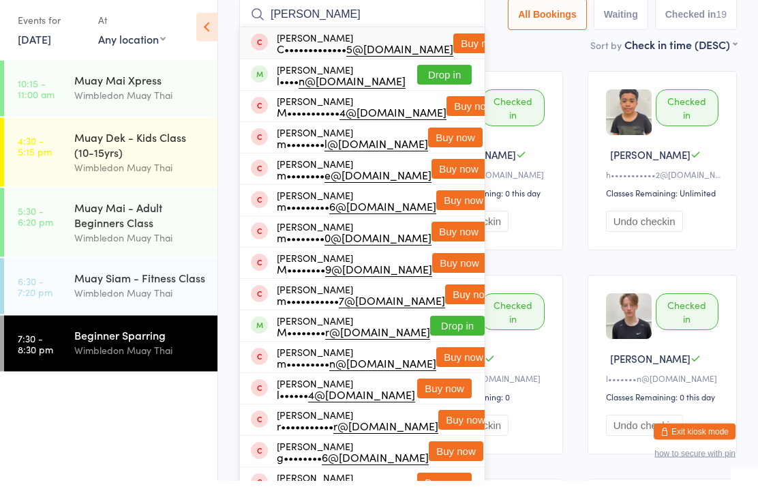
type input "[PERSON_NAME]"
click at [447, 77] on button "Drop in" at bounding box center [444, 82] width 55 height 20
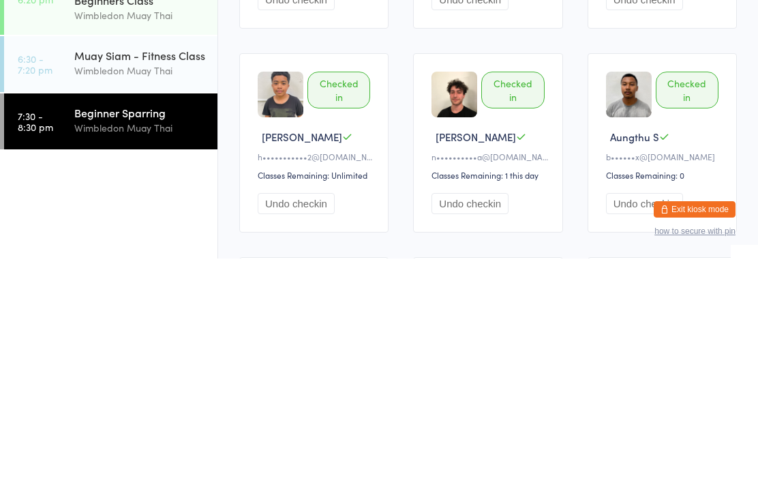
click at [166, 348] on div "Wimbledon Muay Thai" at bounding box center [140, 356] width 132 height 16
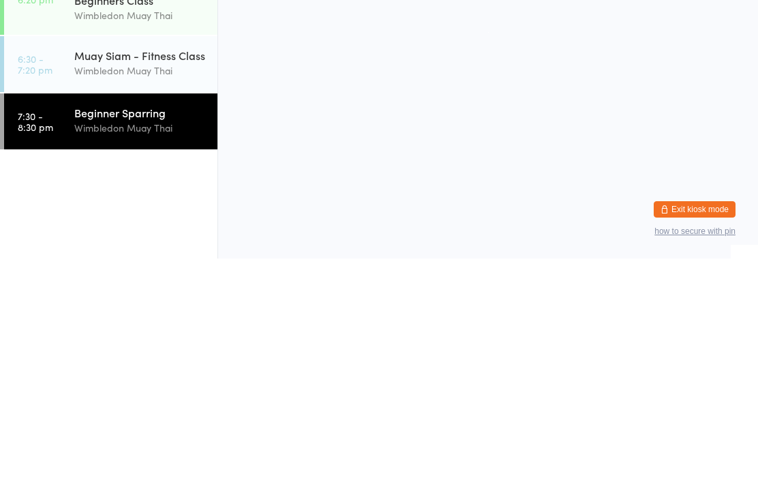
scroll to position [0, 0]
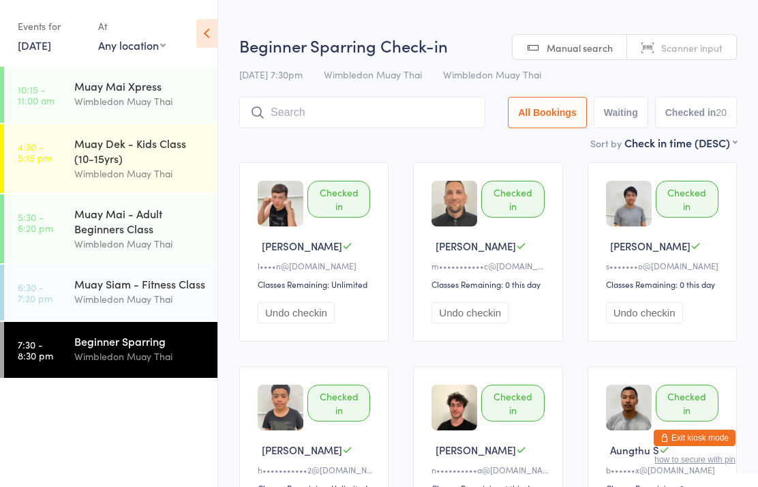
click at [427, 104] on input "search" at bounding box center [362, 112] width 246 height 31
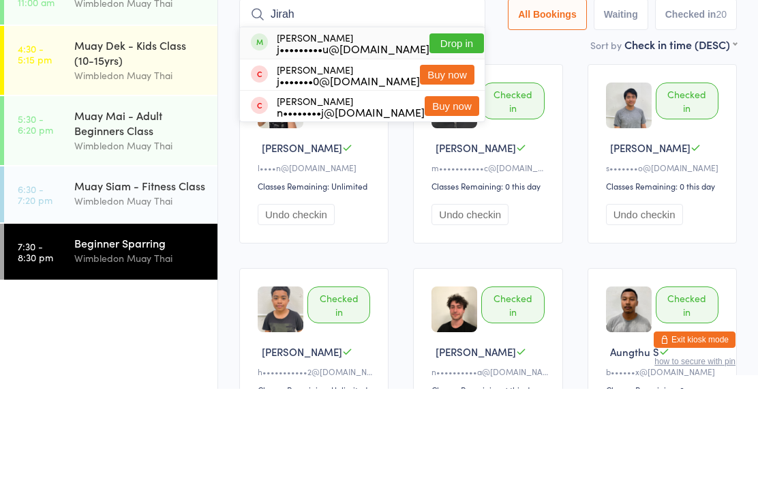
type input "Jirah"
click at [451, 132] on button "Drop in" at bounding box center [457, 142] width 55 height 20
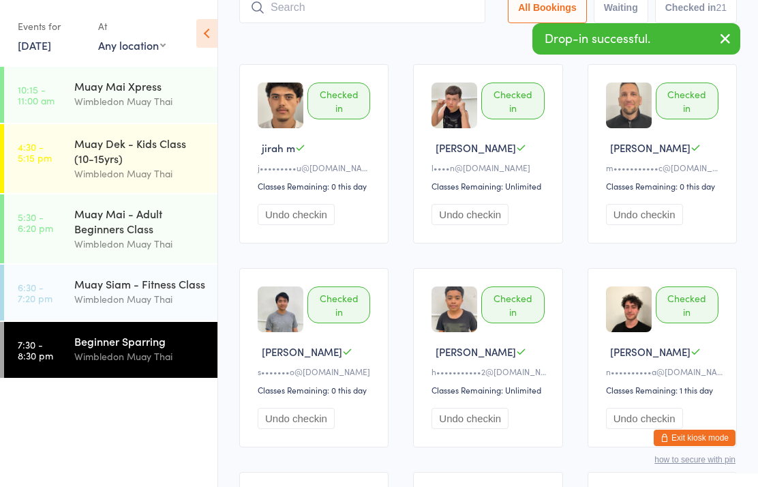
click at [317, 11] on input "search" at bounding box center [362, 7] width 246 height 31
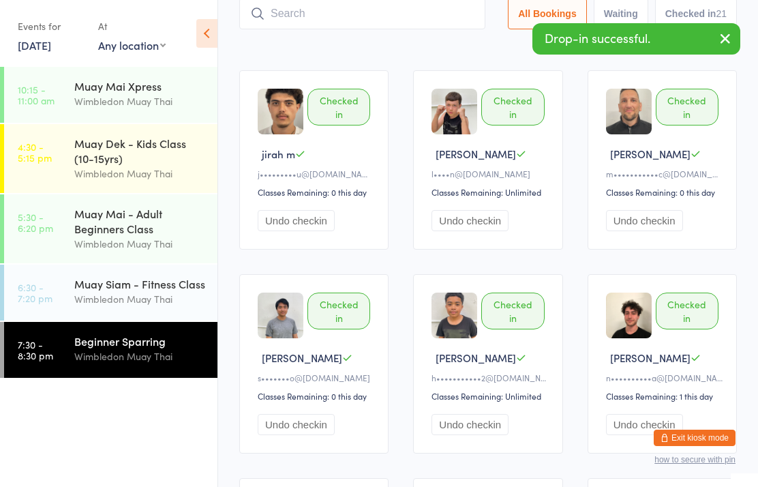
scroll to position [91, 0]
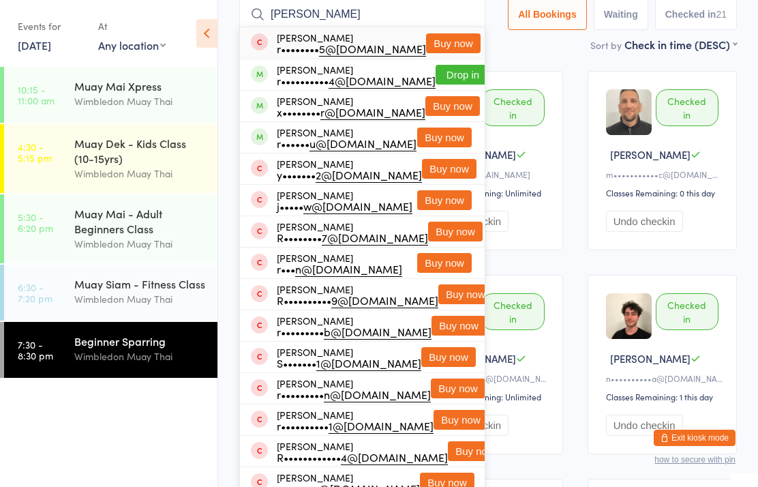
type input "[PERSON_NAME]"
click at [441, 104] on button "Buy now" at bounding box center [452, 106] width 55 height 20
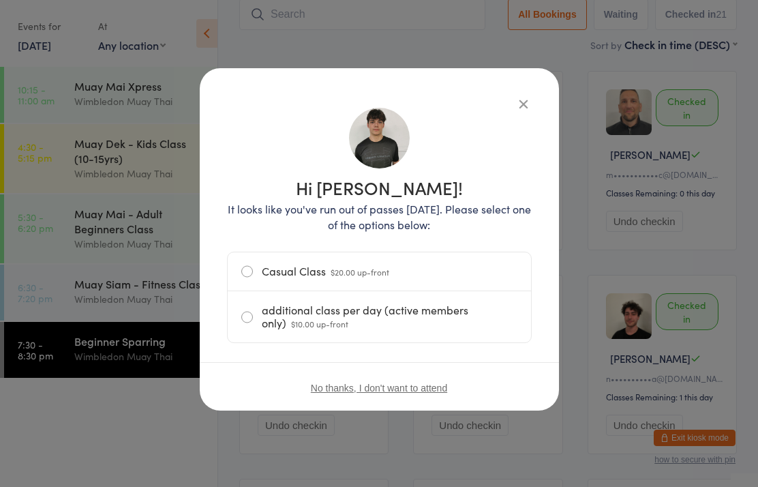
click at [428, 319] on label "additional class per day (active members only) $10.00 up-front" at bounding box center [379, 316] width 276 height 51
click at [0, 0] on input "additional class per day (active members only) $10.00 up-front" at bounding box center [0, 0] width 0 height 0
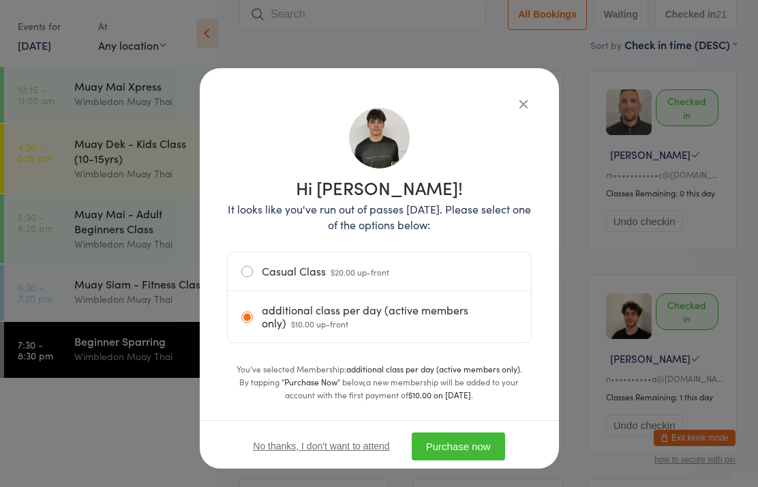
click at [456, 438] on button "Purchase now" at bounding box center [458, 446] width 93 height 28
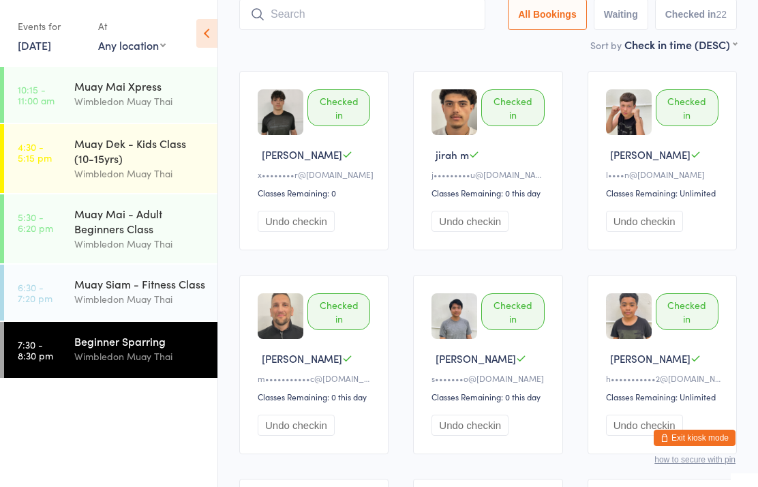
click at [362, 22] on input "search" at bounding box center [362, 14] width 246 height 31
type input "Kahurangi"
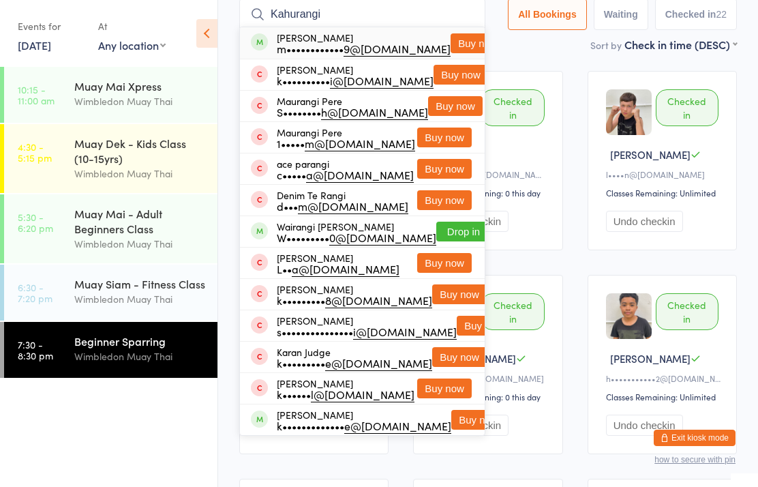
click at [464, 50] on button "Buy now" at bounding box center [478, 43] width 55 height 20
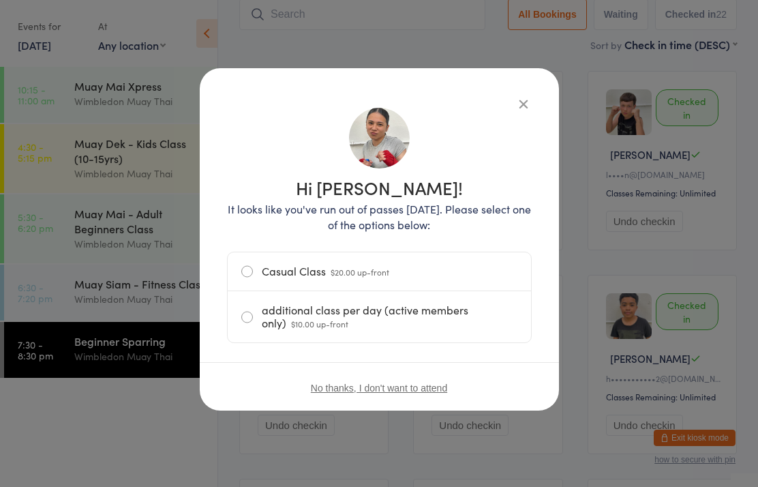
click at [379, 314] on label "additional class per day (active members only) $10.00 up-front" at bounding box center [379, 316] width 276 height 51
click at [0, 0] on input "additional class per day (active members only) $10.00 up-front" at bounding box center [0, 0] width 0 height 0
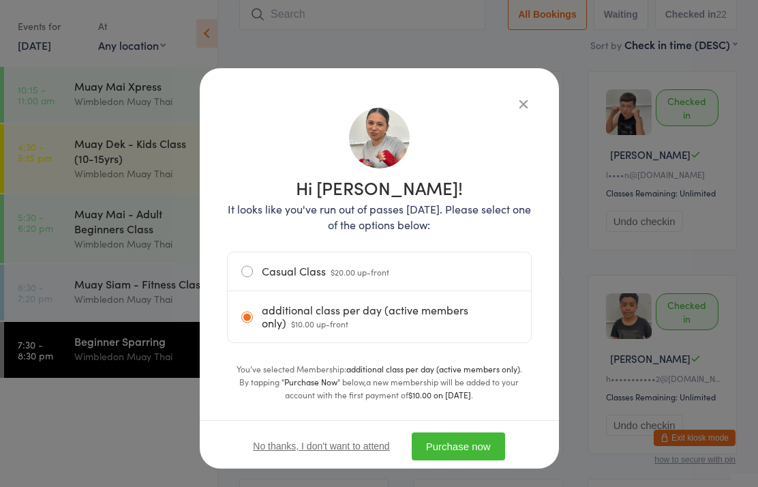
click at [478, 442] on button "Purchase now" at bounding box center [458, 446] width 93 height 28
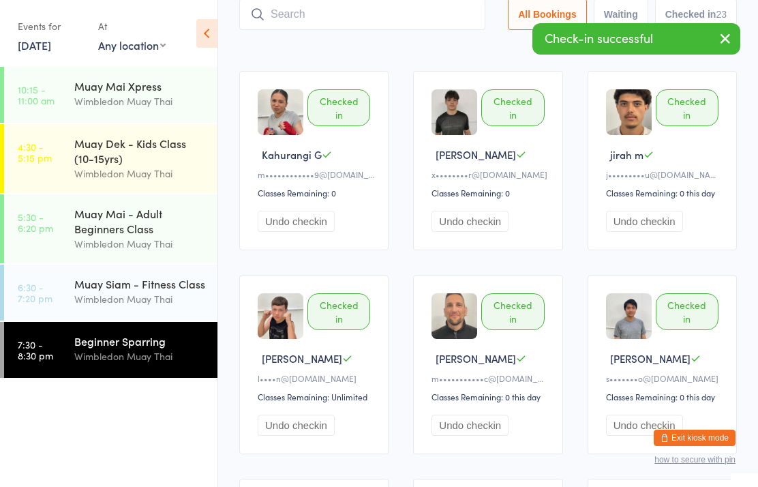
click at [295, 23] on input "search" at bounding box center [362, 14] width 246 height 31
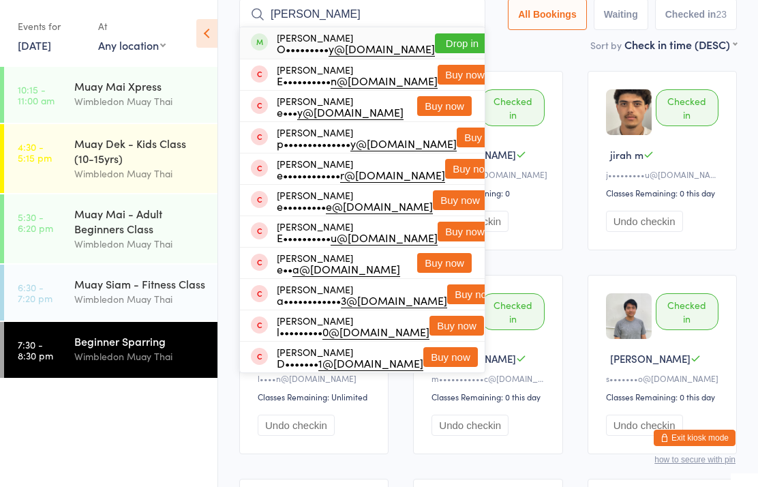
type input "[PERSON_NAME]"
click at [435, 42] on button "Drop in" at bounding box center [462, 43] width 55 height 20
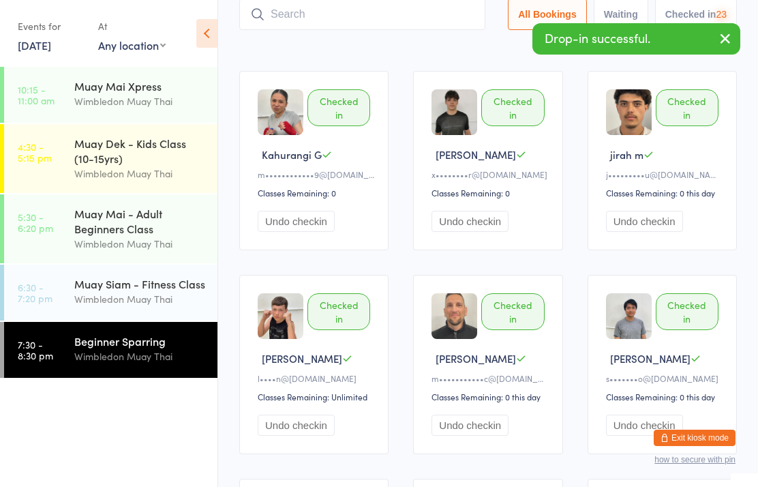
click at [290, 11] on input "search" at bounding box center [362, 14] width 246 height 31
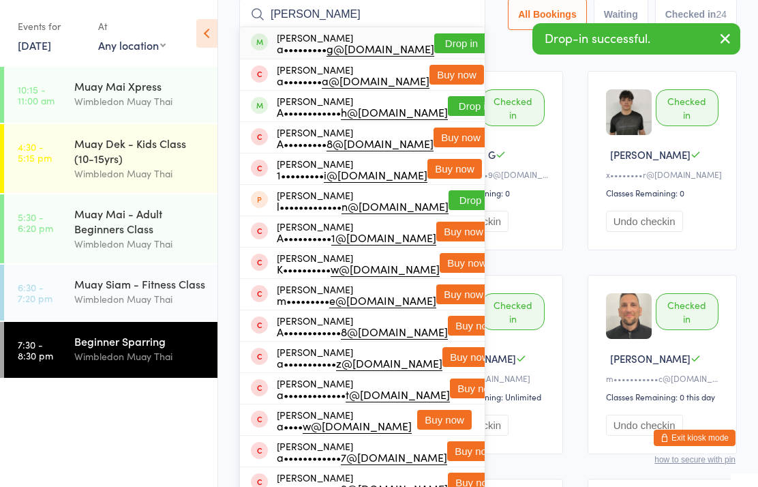
type input "[PERSON_NAME]"
click at [434, 45] on button "Drop in" at bounding box center [461, 43] width 55 height 20
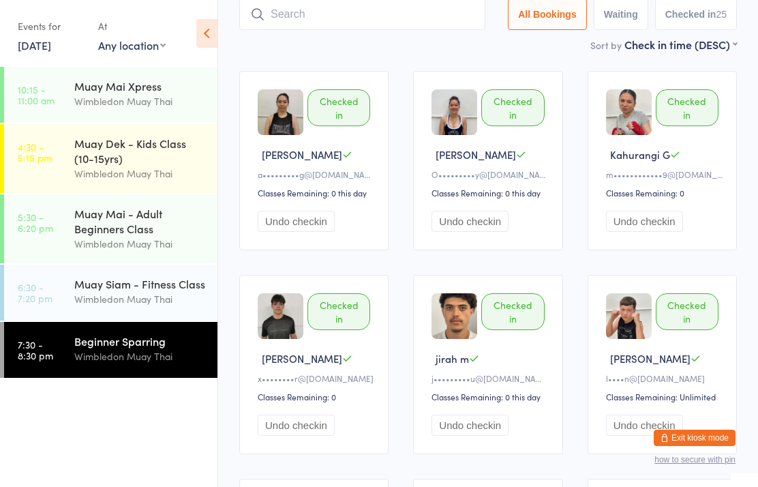
click at [346, 52] on div "Sort by Check in time (DESC) First name (ASC) First name (DESC) Last name (ASC)…" at bounding box center [488, 44] width 498 height 15
click at [410, 7] on input "search" at bounding box center [362, 14] width 246 height 31
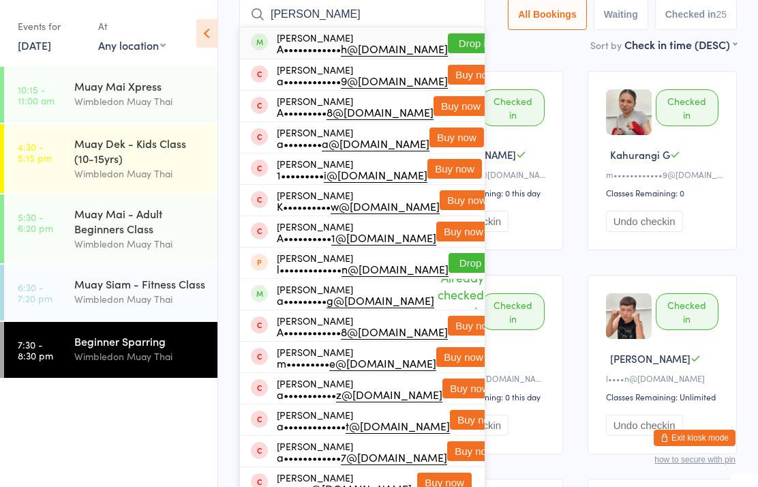
type input "[PERSON_NAME]"
click at [448, 44] on button "Drop in" at bounding box center [475, 43] width 55 height 20
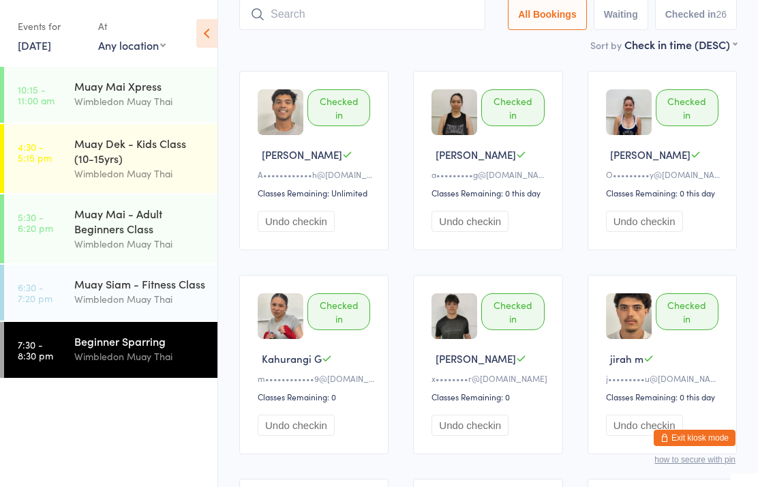
click at [249, 6] on input "search" at bounding box center [362, 14] width 246 height 31
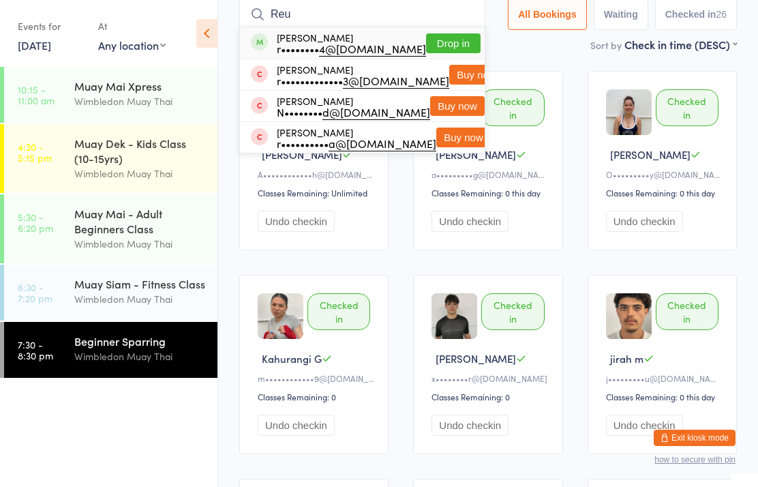
type input "Reu"
click at [426, 40] on button "Drop in" at bounding box center [453, 43] width 55 height 20
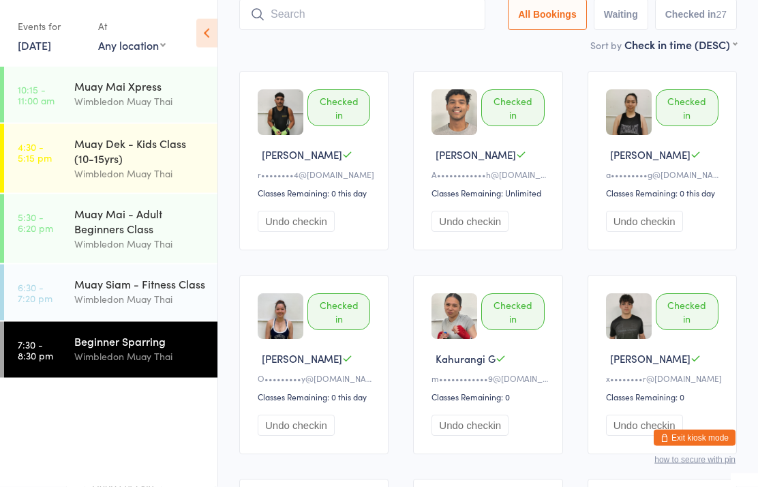
scroll to position [0, 0]
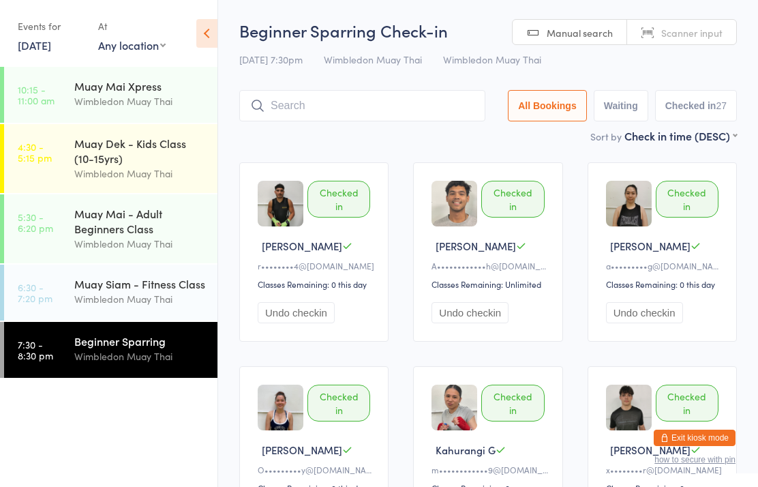
click at [62, 361] on link "7:30 - 8:30 pm Beginner Sparring Wimbledon Muay Thai" at bounding box center [110, 350] width 213 height 56
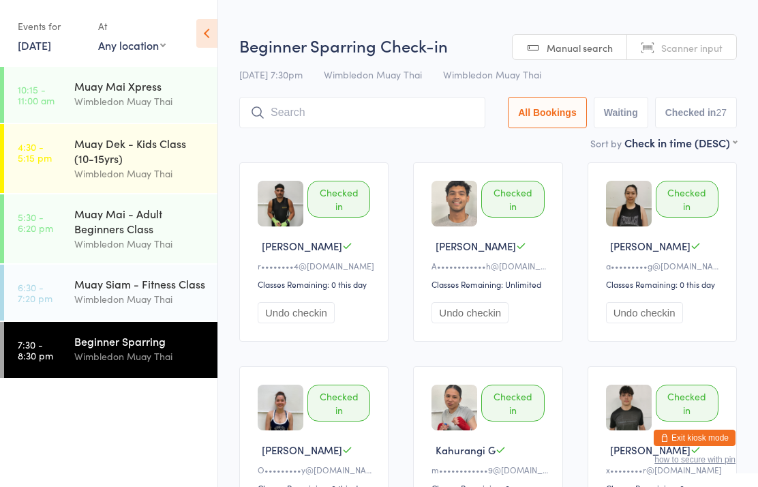
click at [53, 359] on time "7:30 - 8:30 pm" at bounding box center [35, 350] width 35 height 22
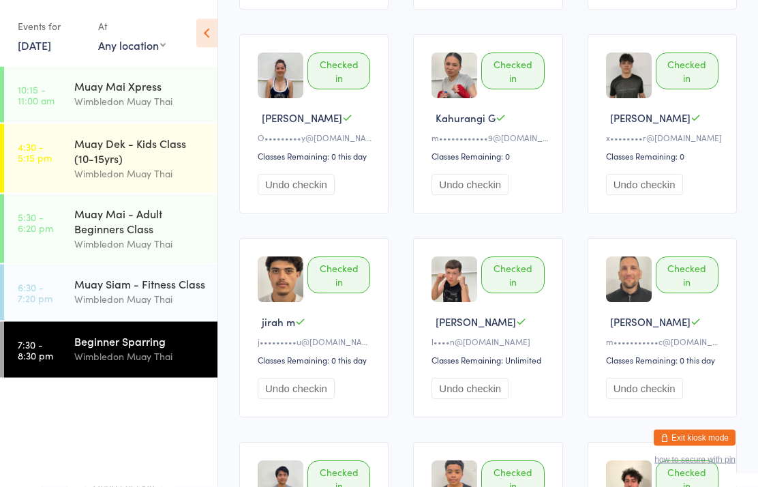
scroll to position [332, 0]
click at [664, 195] on button "Undo checkin" at bounding box center [644, 184] width 77 height 21
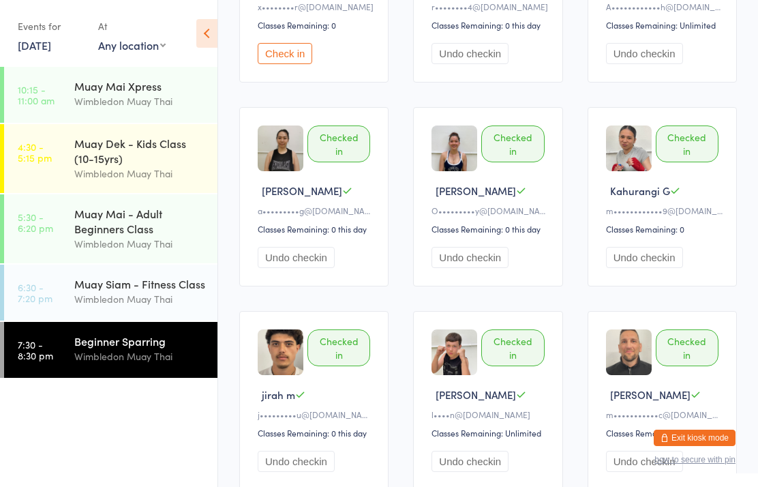
scroll to position [0, 0]
